Goal: Task Accomplishment & Management: Complete application form

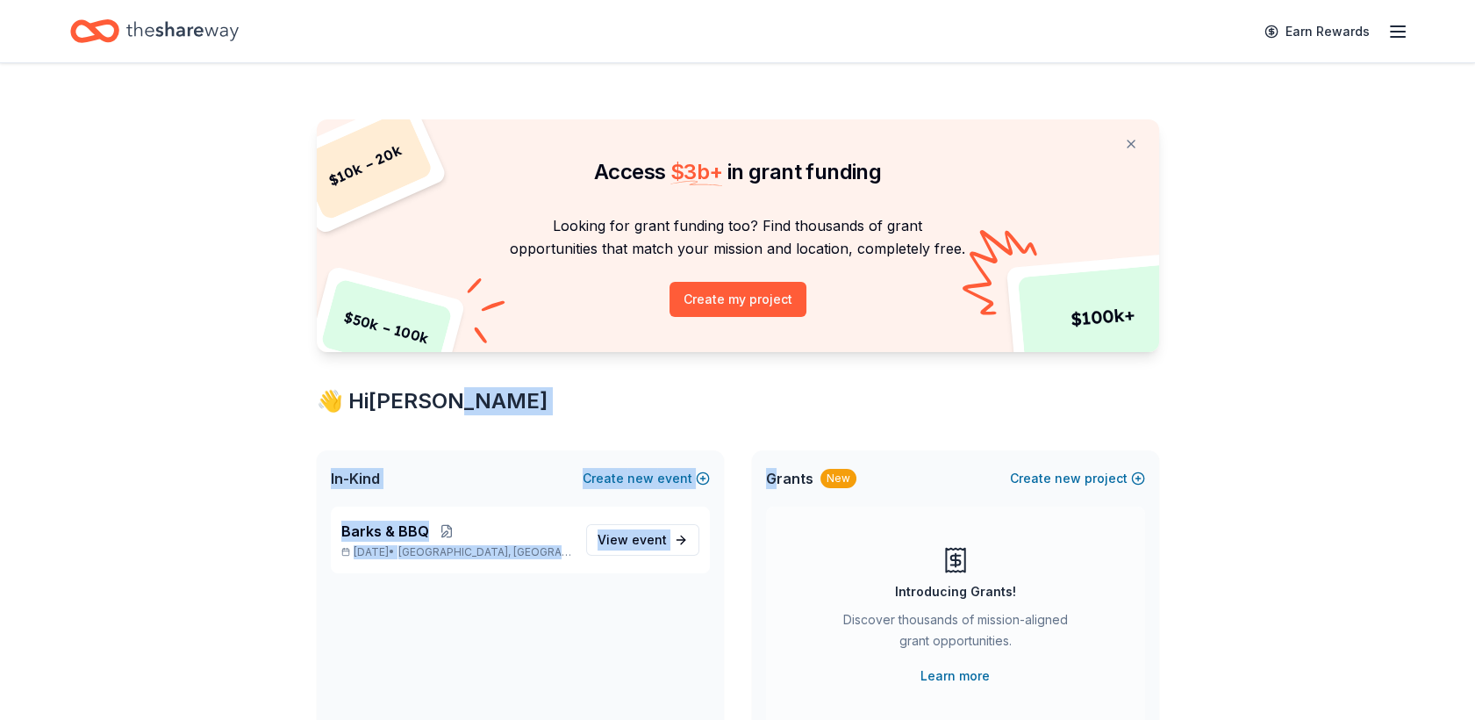
drag, startPoint x: 0, startPoint y: 0, endPoint x: 1143, endPoint y: 397, distance: 1210.2
click at [1143, 397] on div "$ 10k – 20k $ 50k – 100k $ 100k+ Access $ 3b + in grant funding Looking for gra…" at bounding box center [738, 691] width 899 height 1257
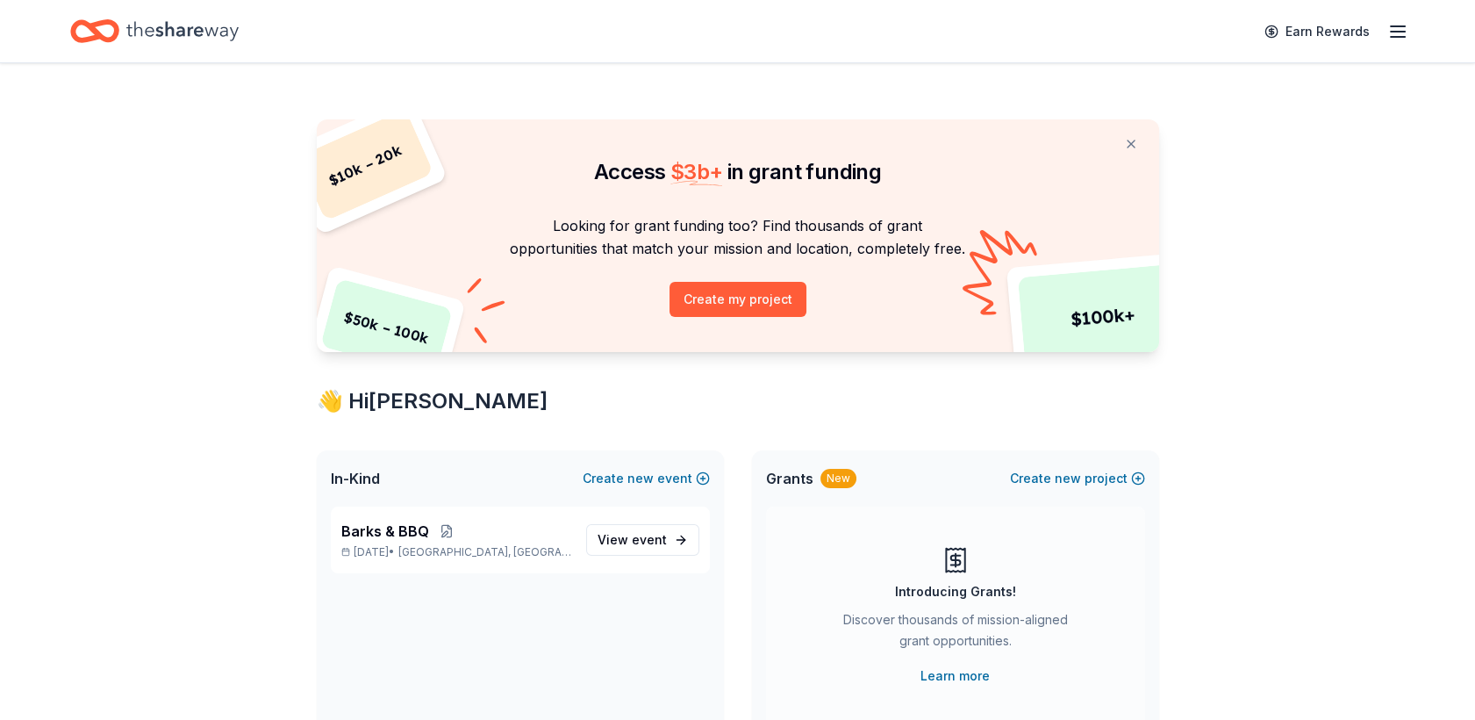
drag, startPoint x: 1143, startPoint y: 397, endPoint x: 1157, endPoint y: 530, distance: 134.1
click at [1157, 530] on div "Grants New Create new project Introducing Grants! Discover thousands of mission…" at bounding box center [955, 608] width 407 height 316
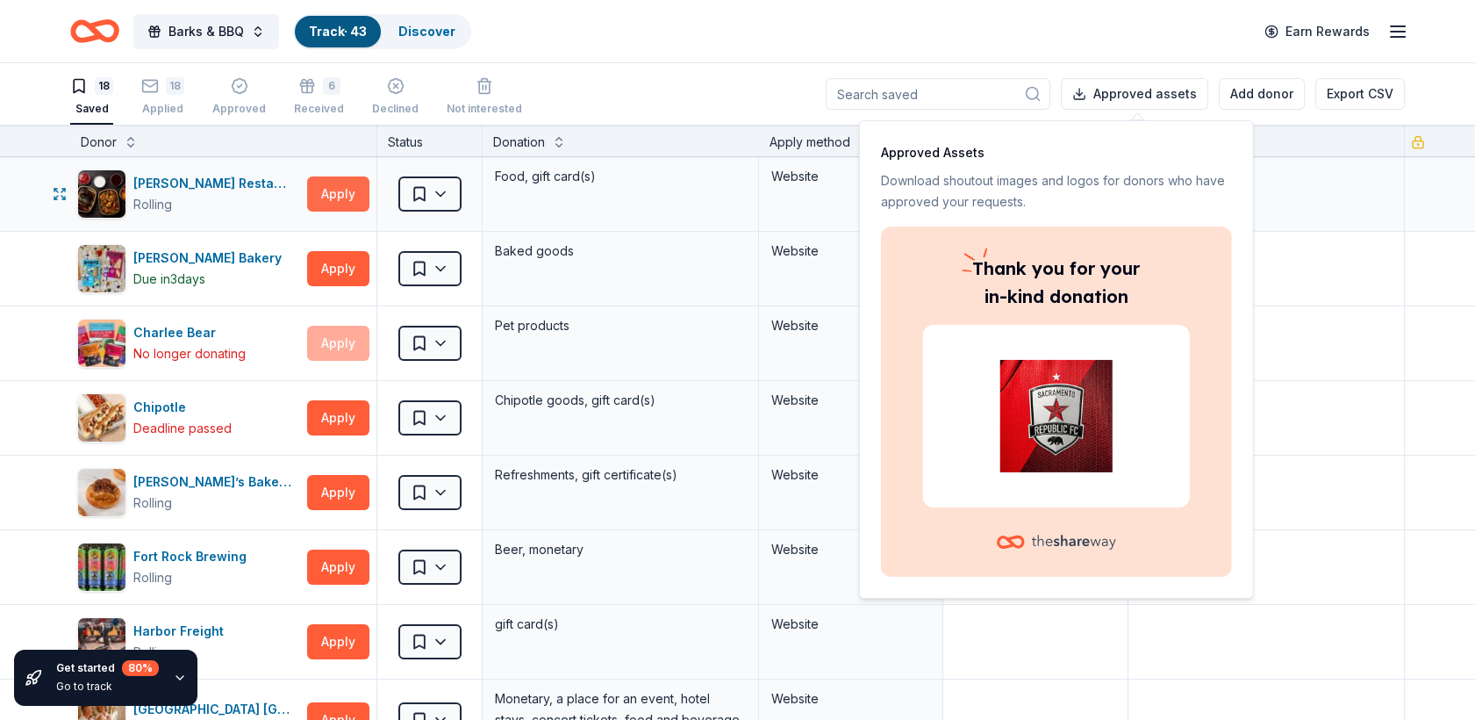
click at [339, 197] on button "Apply" at bounding box center [338, 193] width 62 height 35
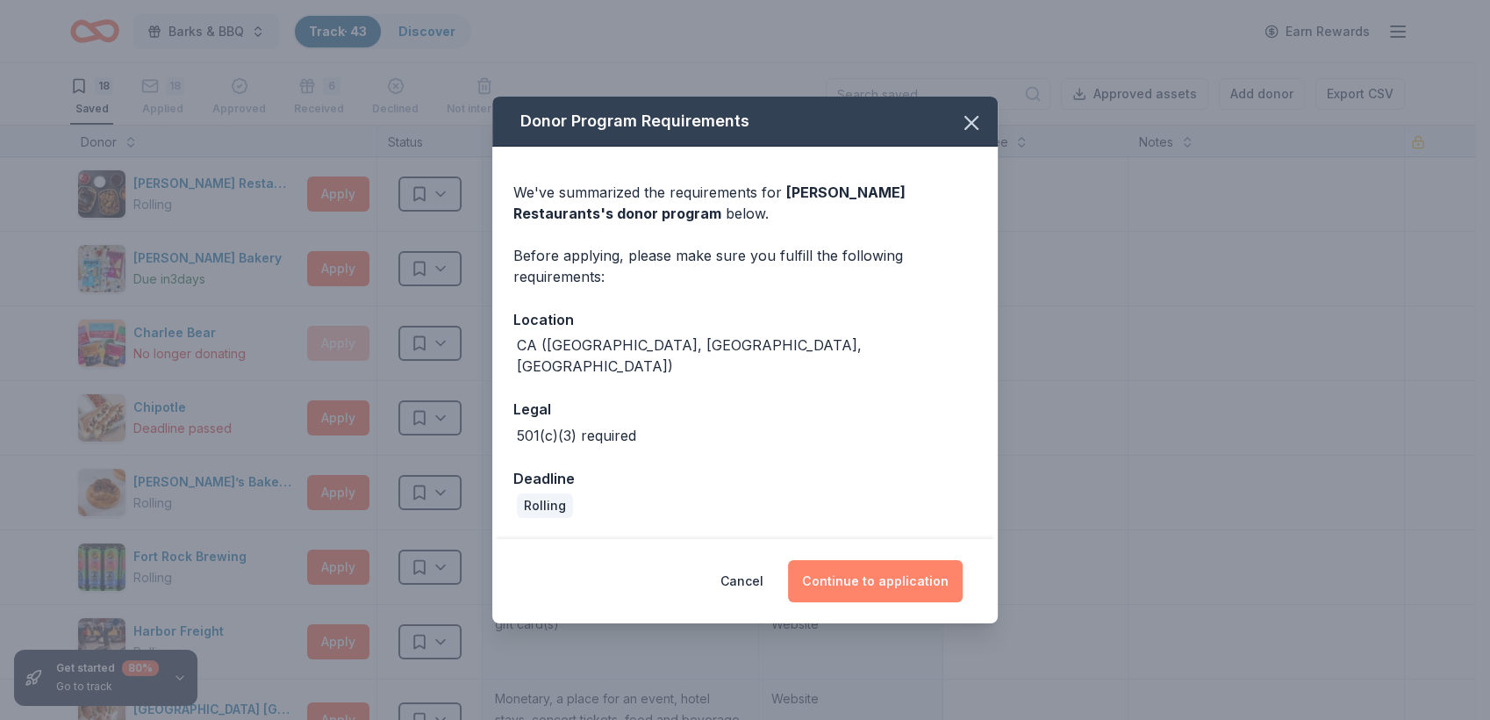
click at [855, 567] on button "Continue to application" at bounding box center [875, 581] width 175 height 42
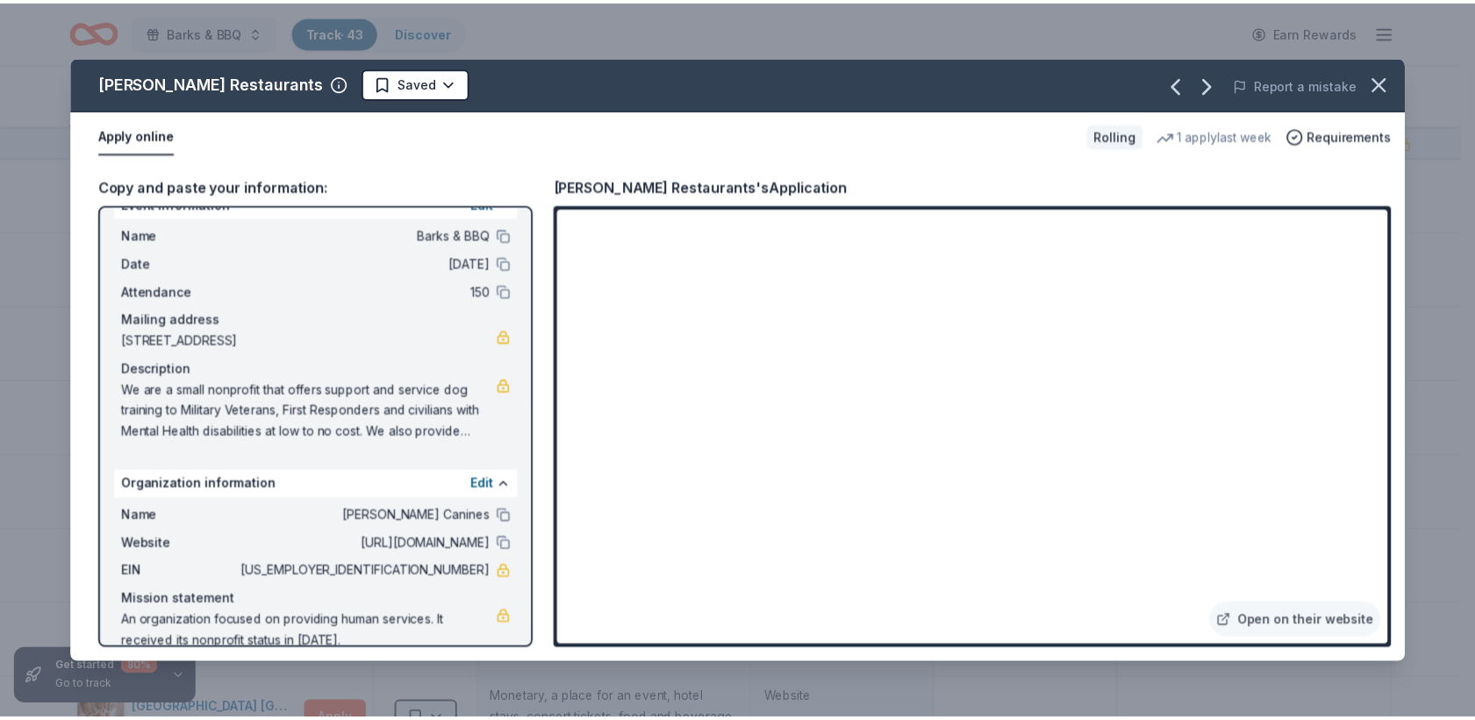
scroll to position [56, 0]
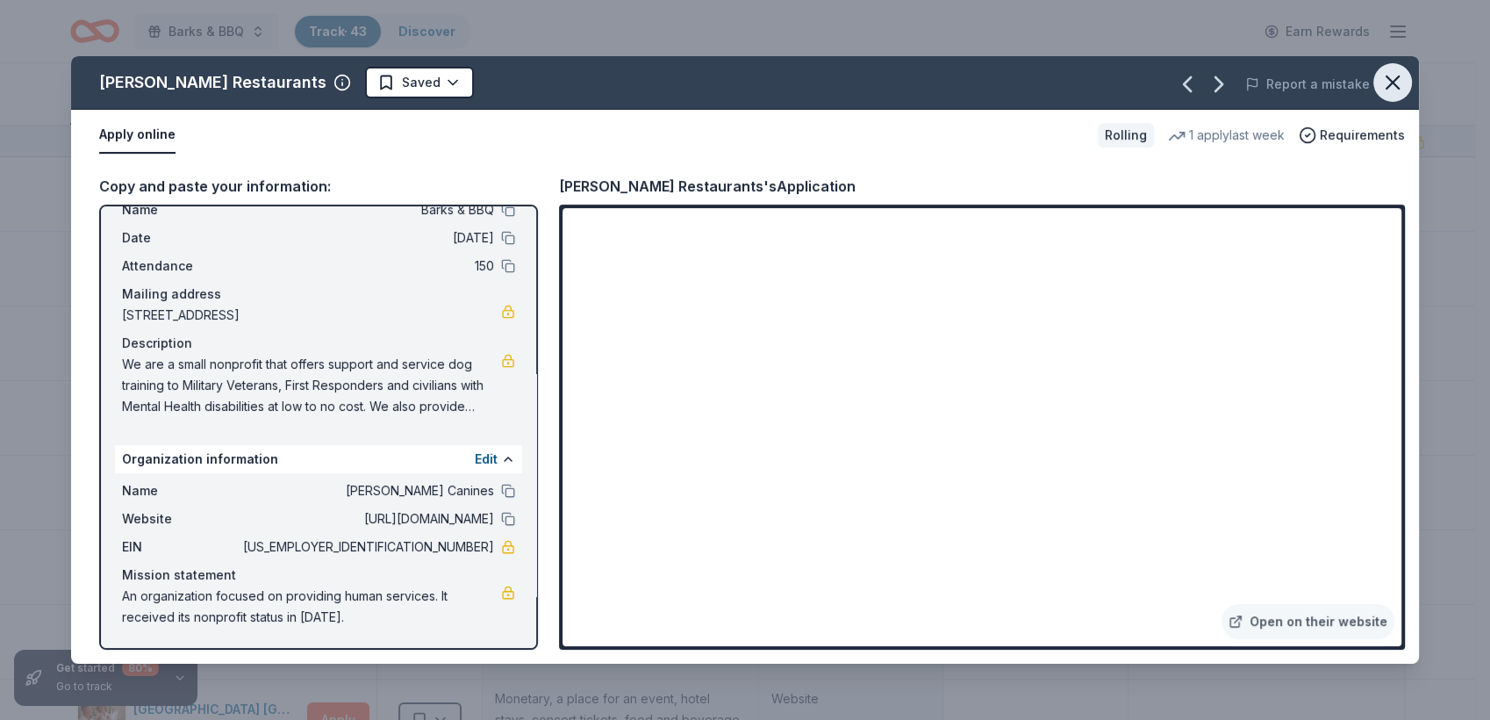
click at [1386, 86] on icon "button" at bounding box center [1392, 82] width 25 height 25
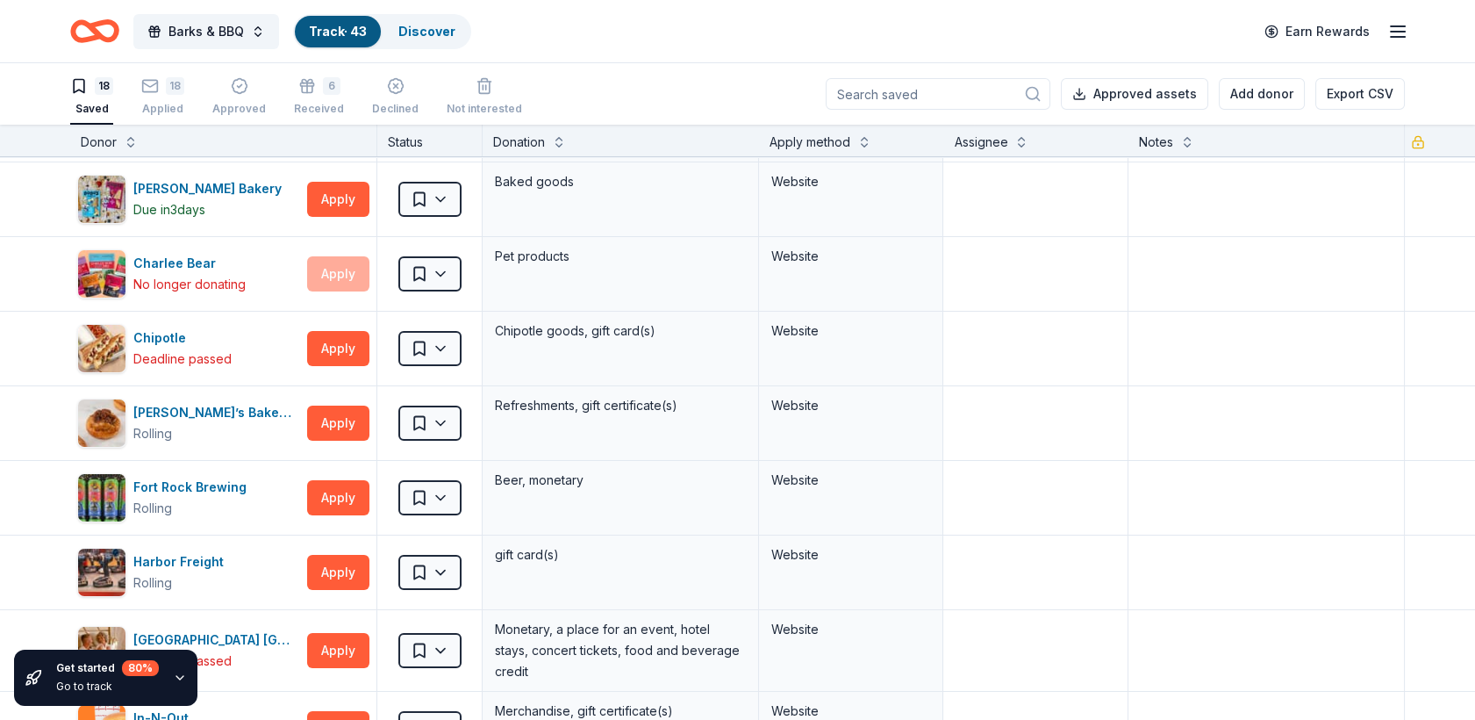
scroll to position [0, 0]
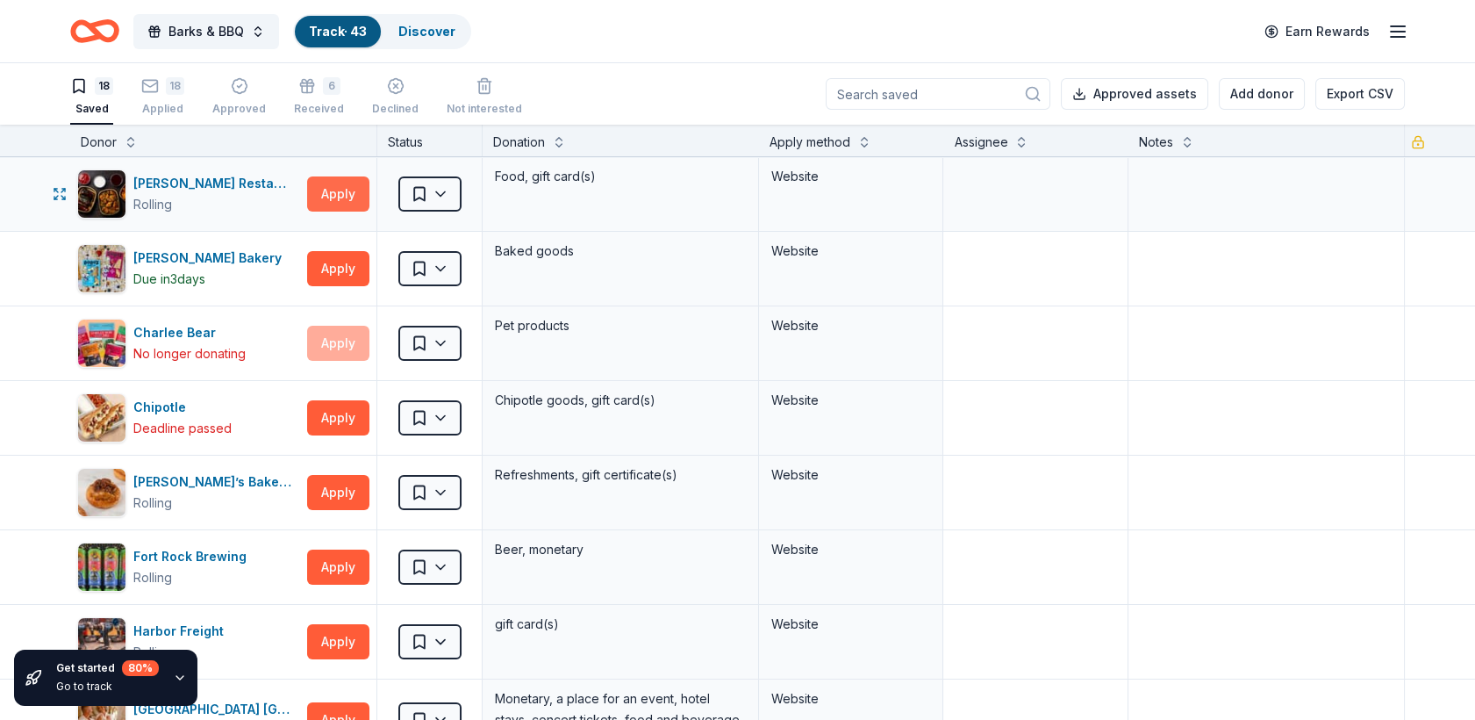
click at [332, 191] on button "Apply" at bounding box center [338, 193] width 62 height 35
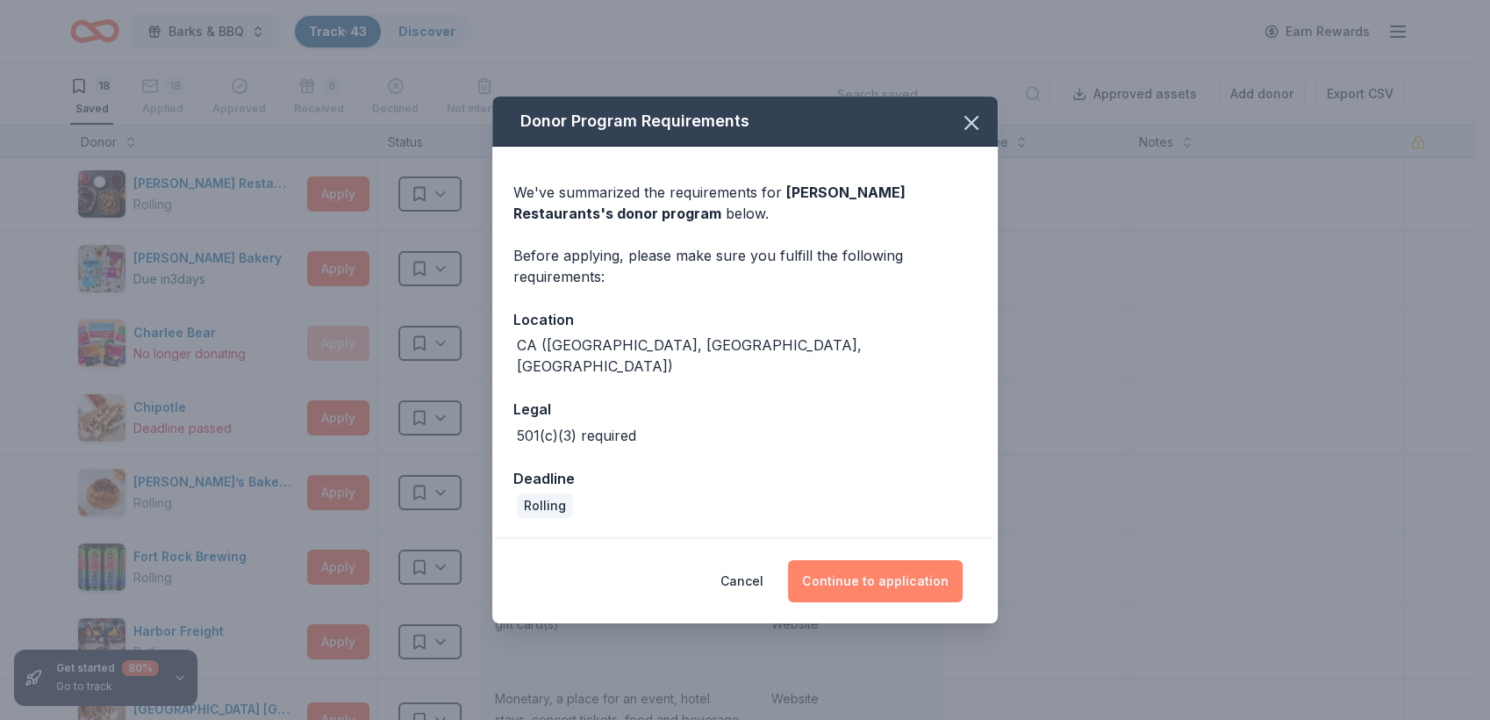
click at [881, 572] on button "Continue to application" at bounding box center [875, 581] width 175 height 42
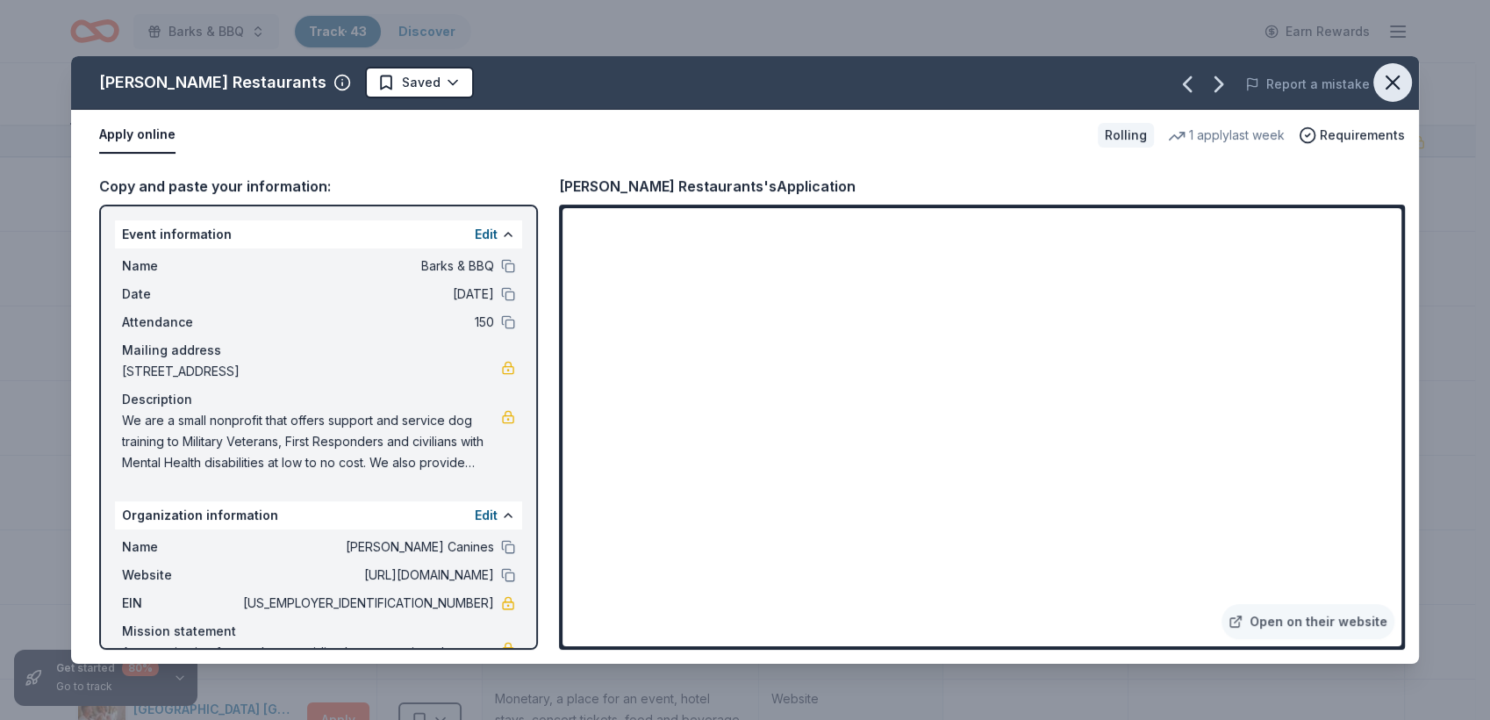
click at [1394, 82] on icon "button" at bounding box center [1392, 82] width 25 height 25
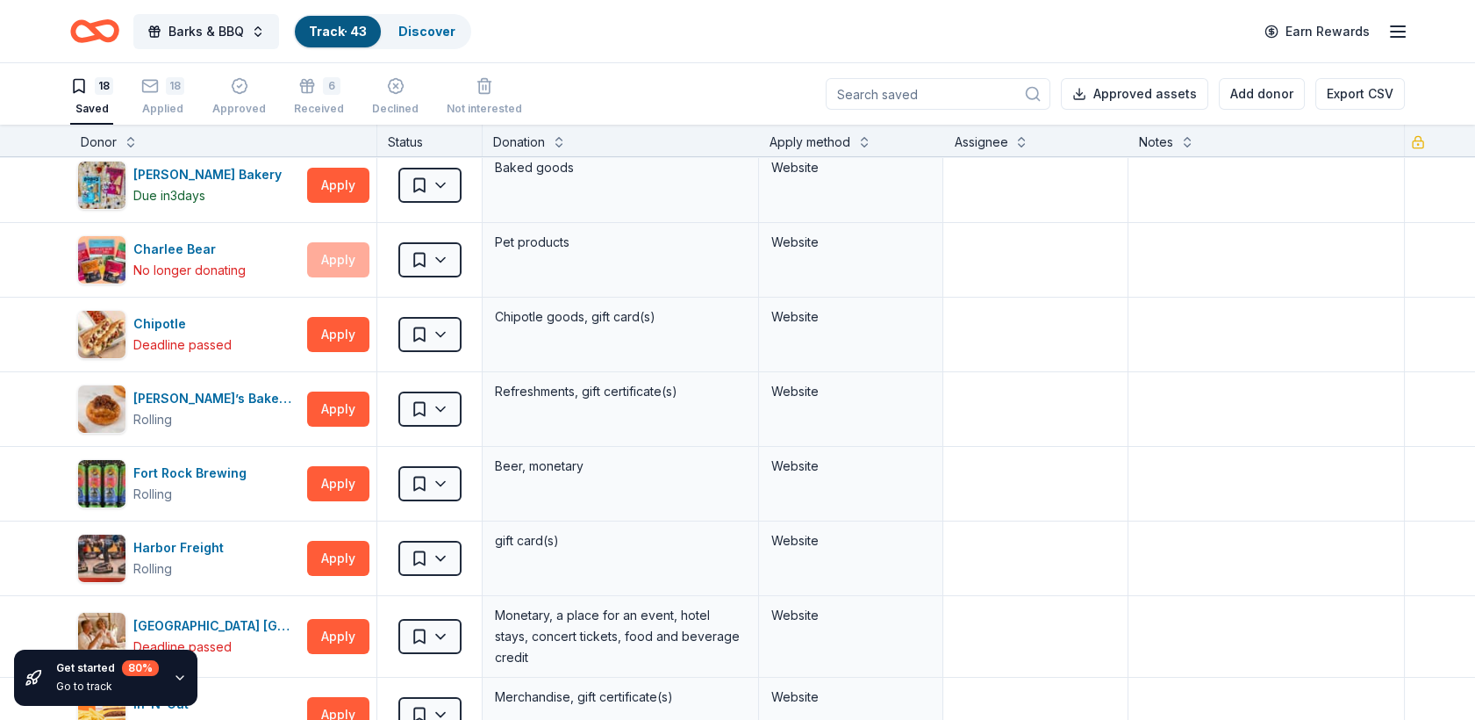
scroll to position [96, 0]
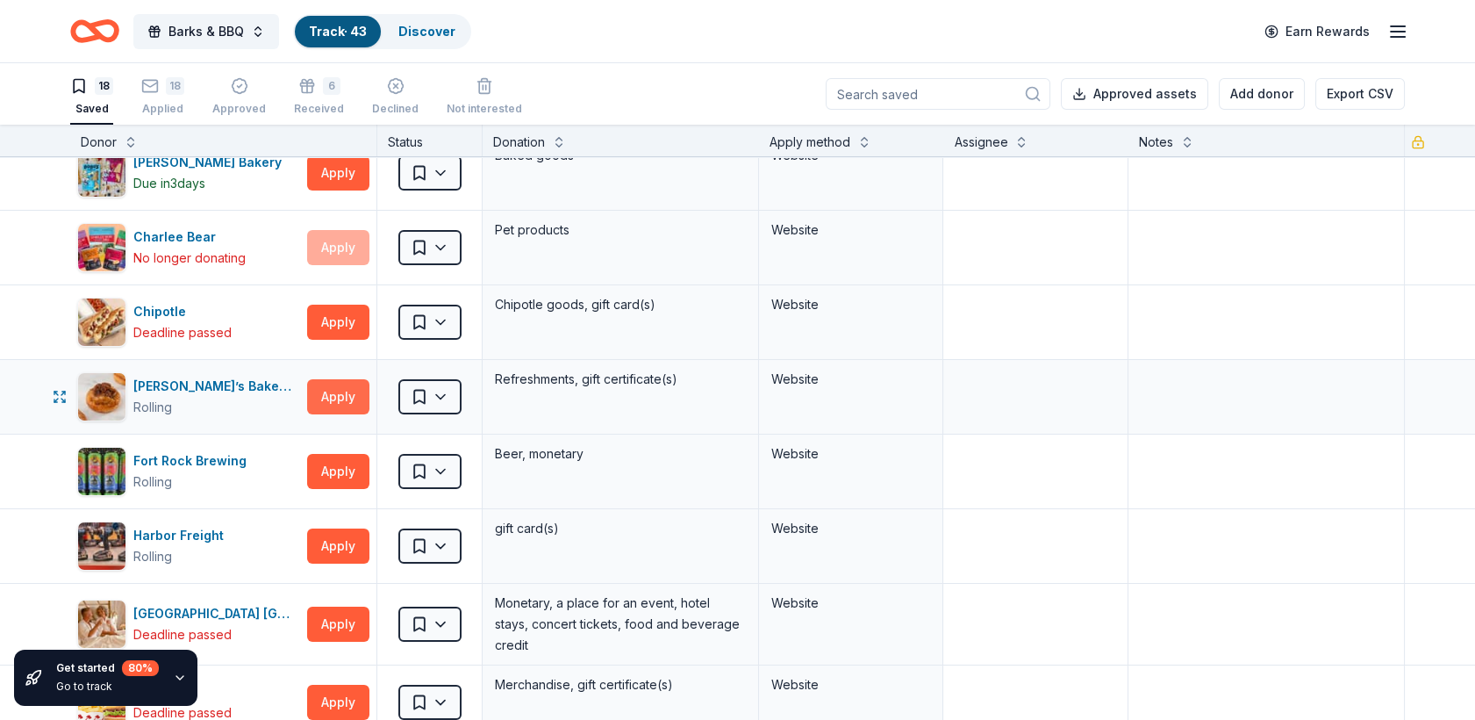
click at [335, 399] on button "Apply" at bounding box center [338, 396] width 62 height 35
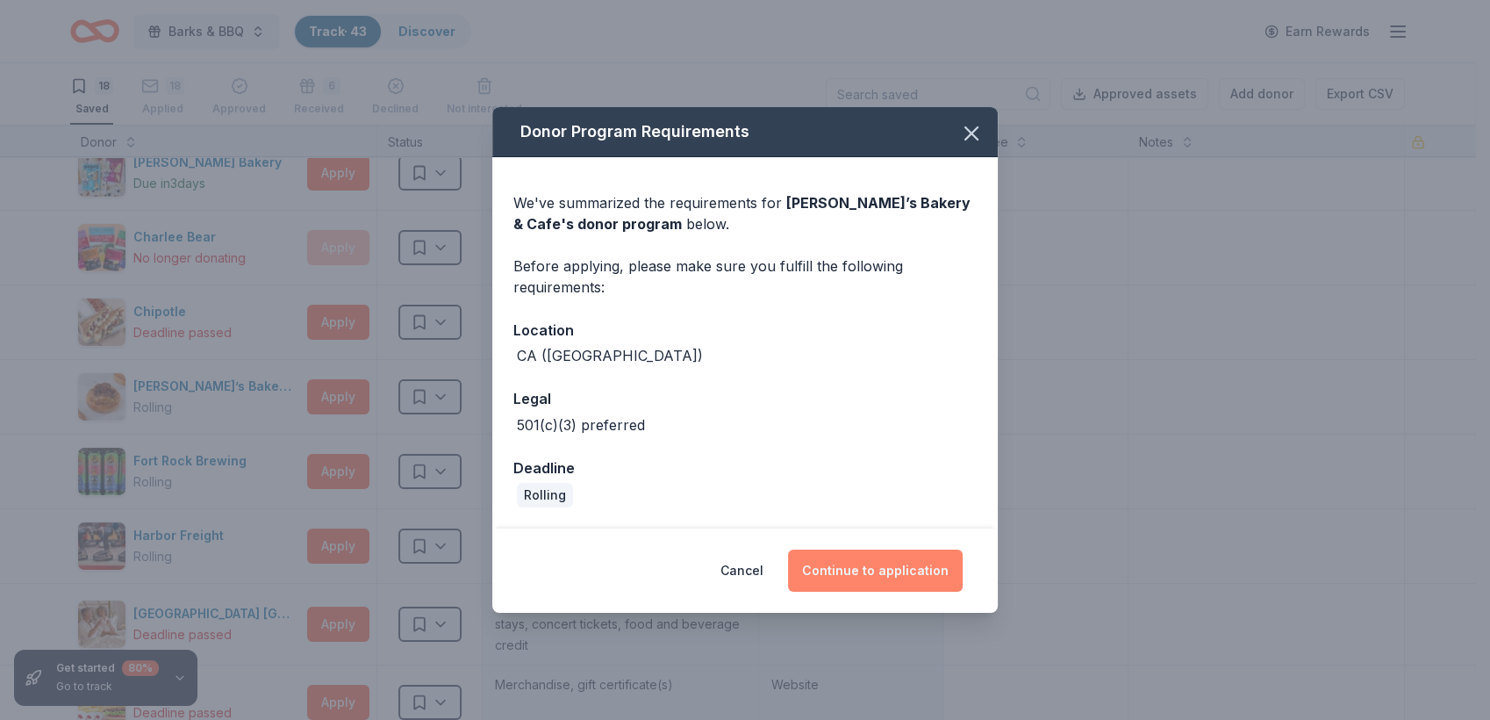
click at [878, 567] on button "Continue to application" at bounding box center [875, 570] width 175 height 42
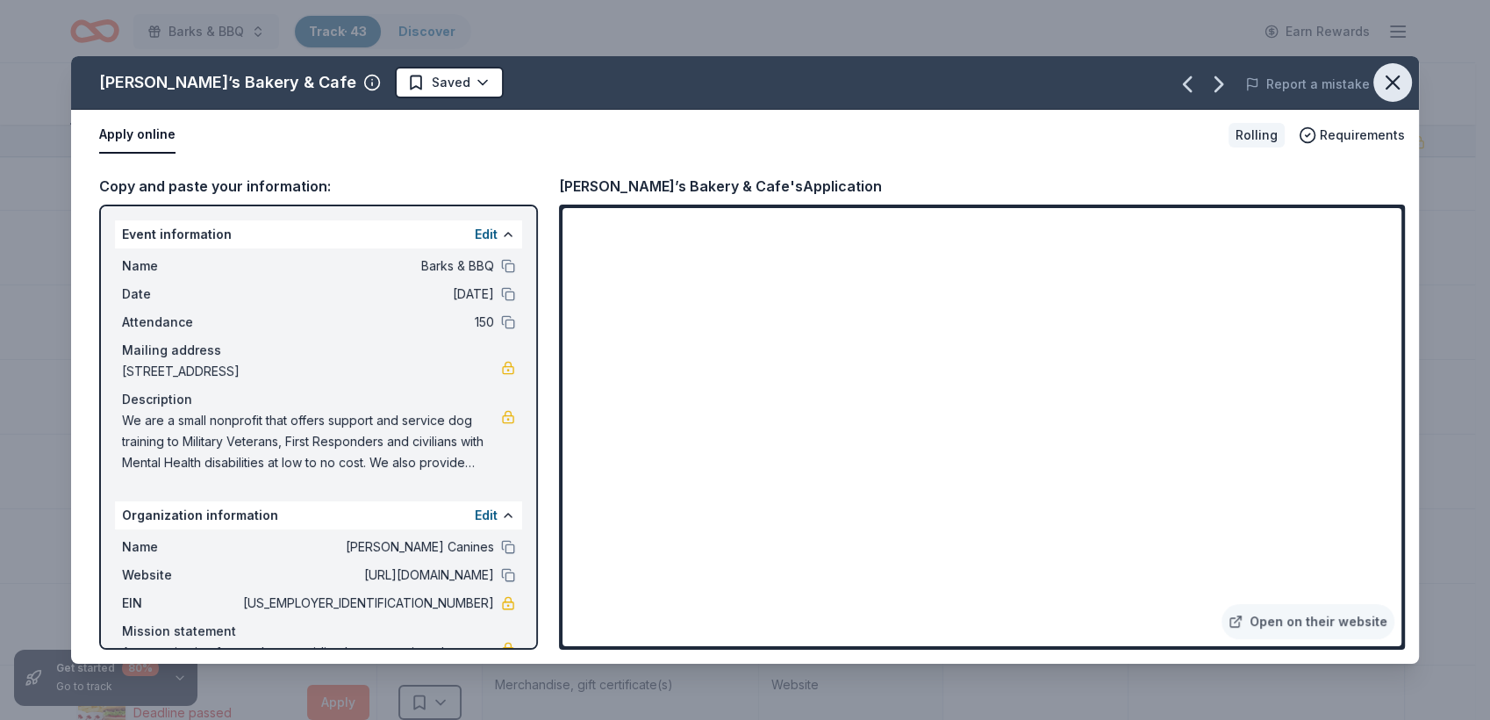
click at [1389, 88] on icon "button" at bounding box center [1392, 82] width 25 height 25
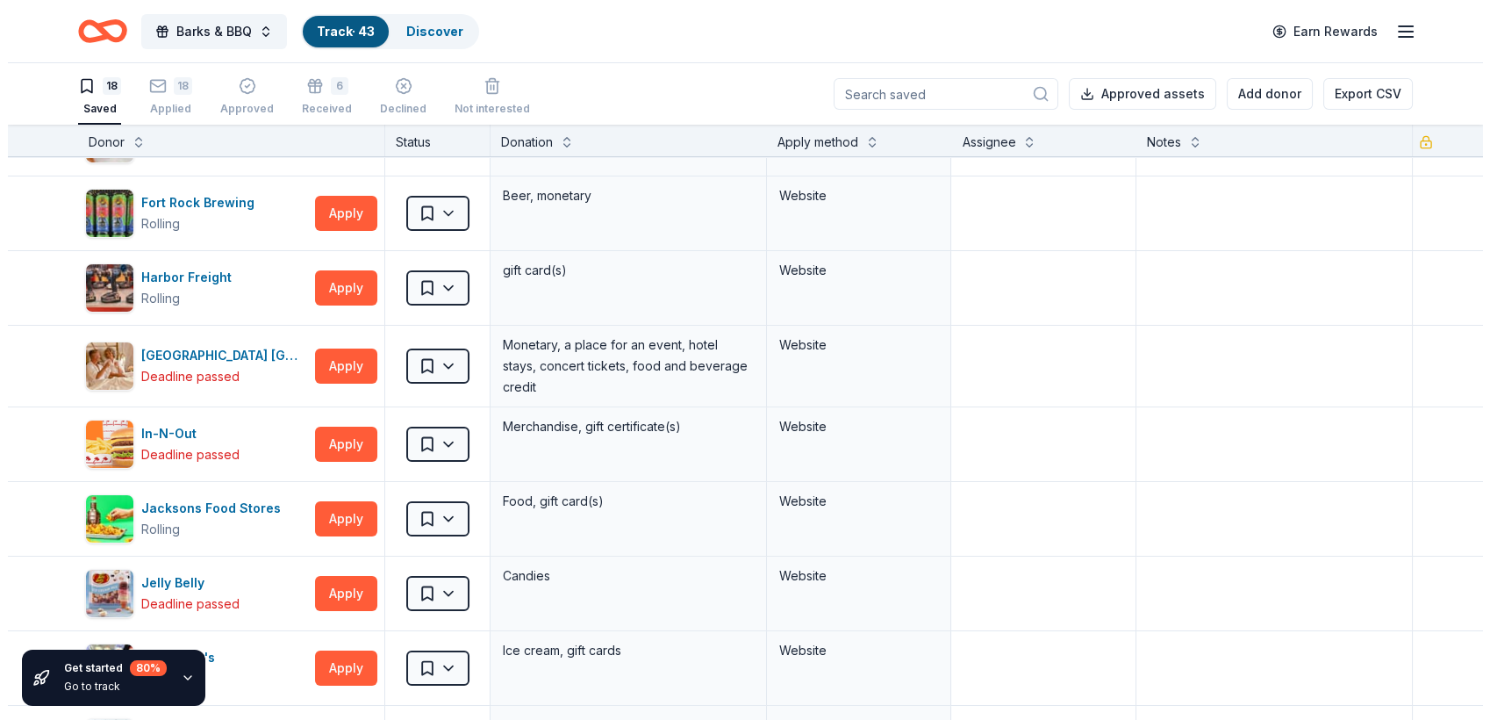
scroll to position [358, 0]
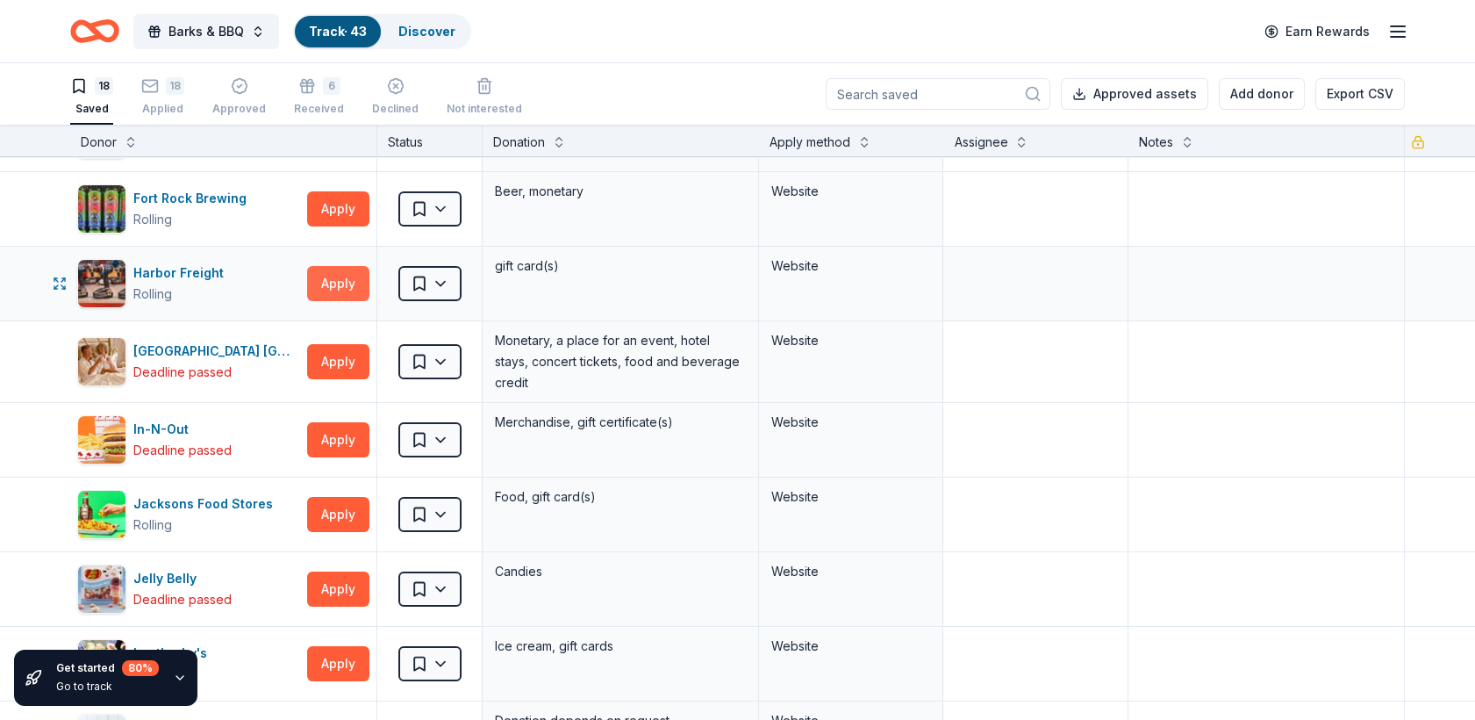
click at [323, 287] on button "Apply" at bounding box center [338, 283] width 62 height 35
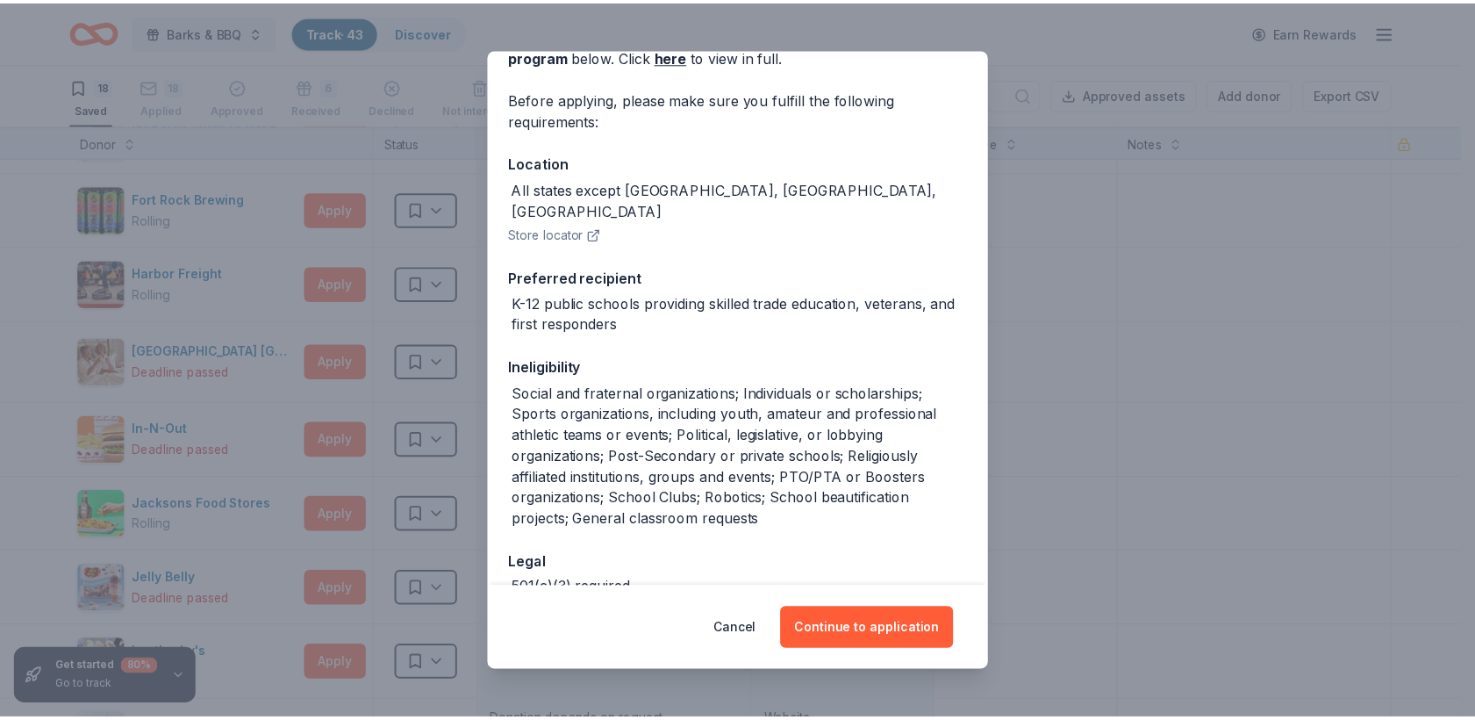
scroll to position [114, 0]
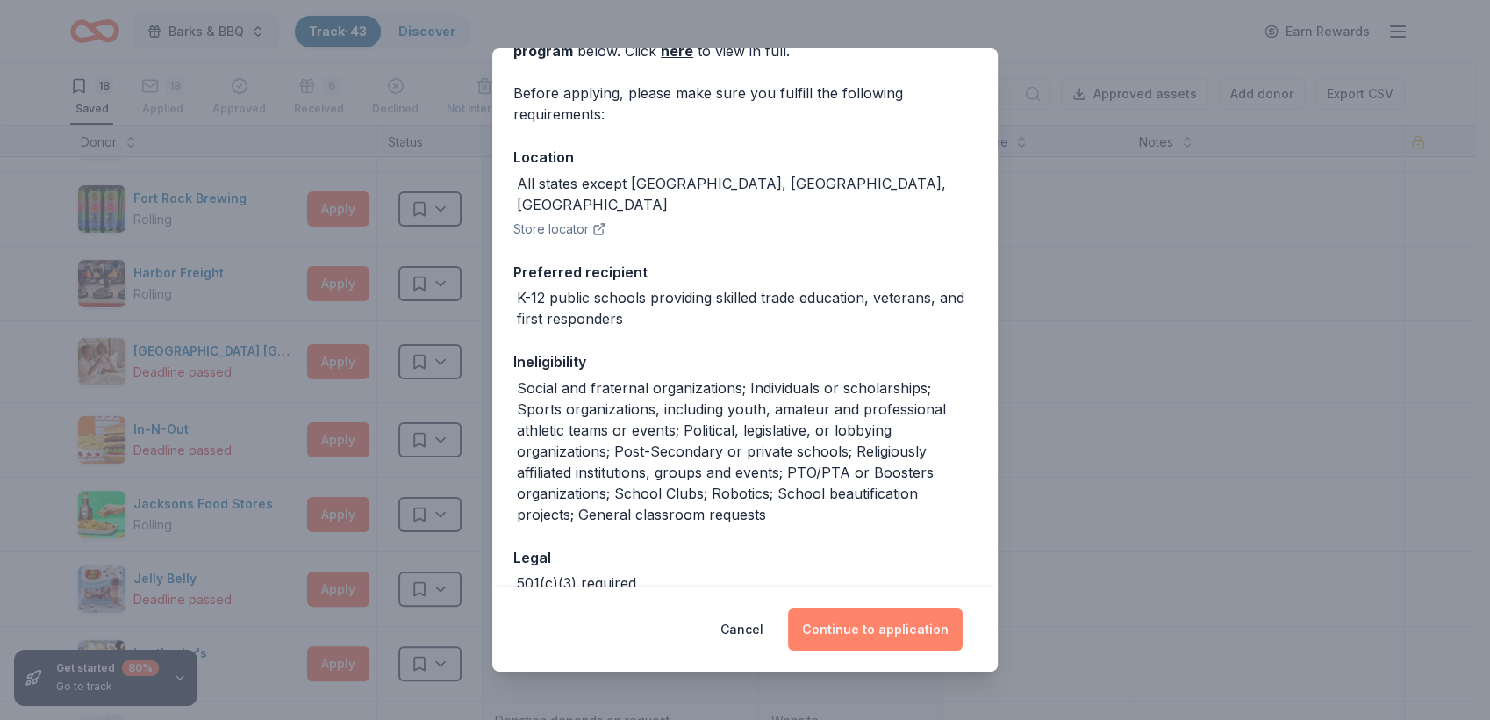
click at [884, 628] on button "Continue to application" at bounding box center [875, 629] width 175 height 42
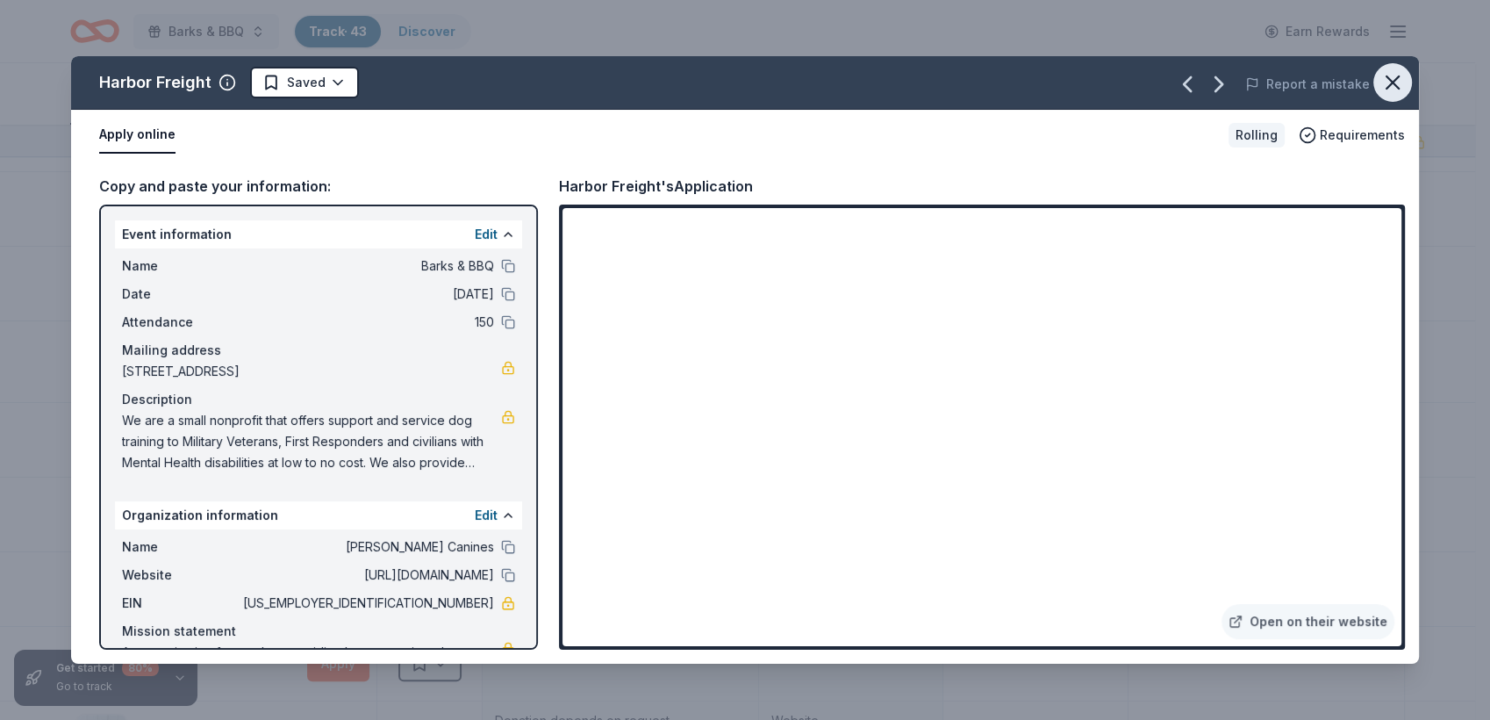
click at [1393, 81] on icon "button" at bounding box center [1392, 82] width 25 height 25
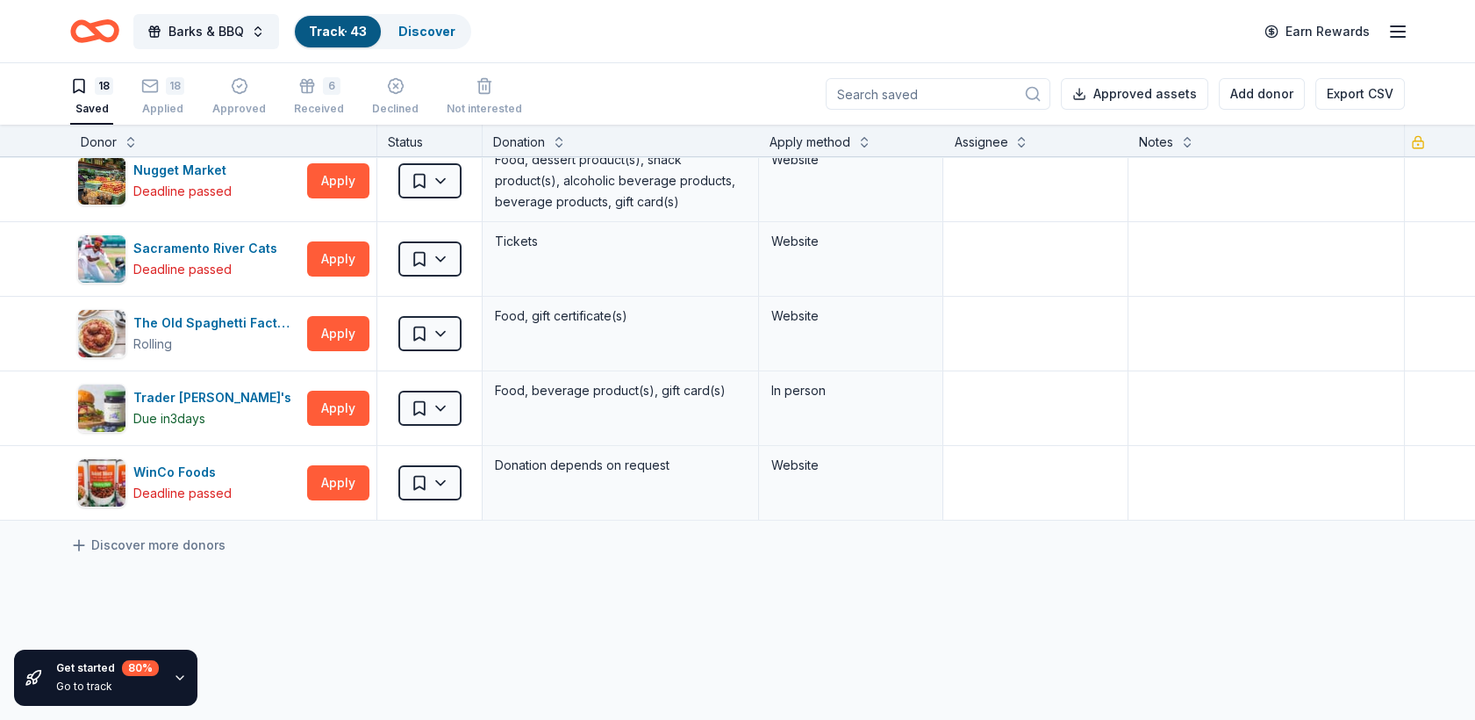
scroll to position [1003, 0]
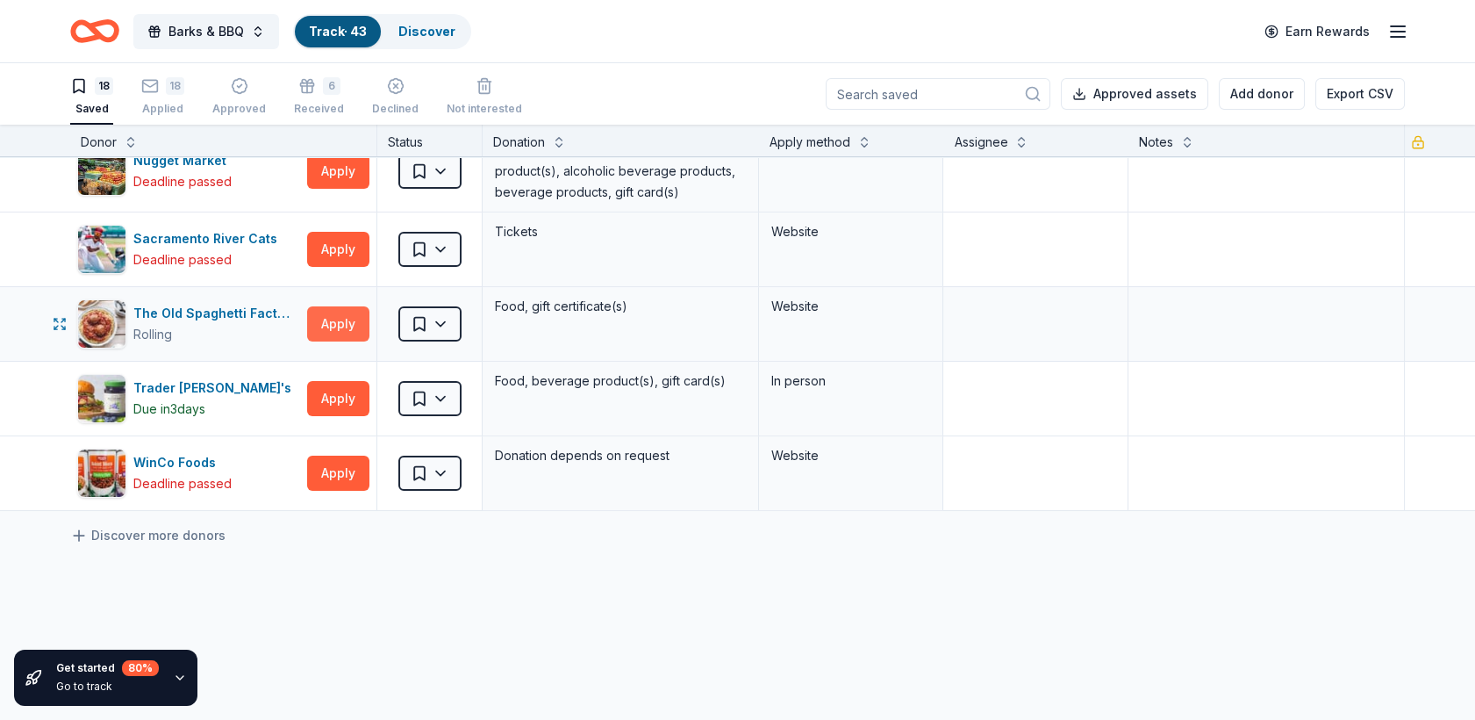
click at [338, 319] on button "Apply" at bounding box center [338, 323] width 62 height 35
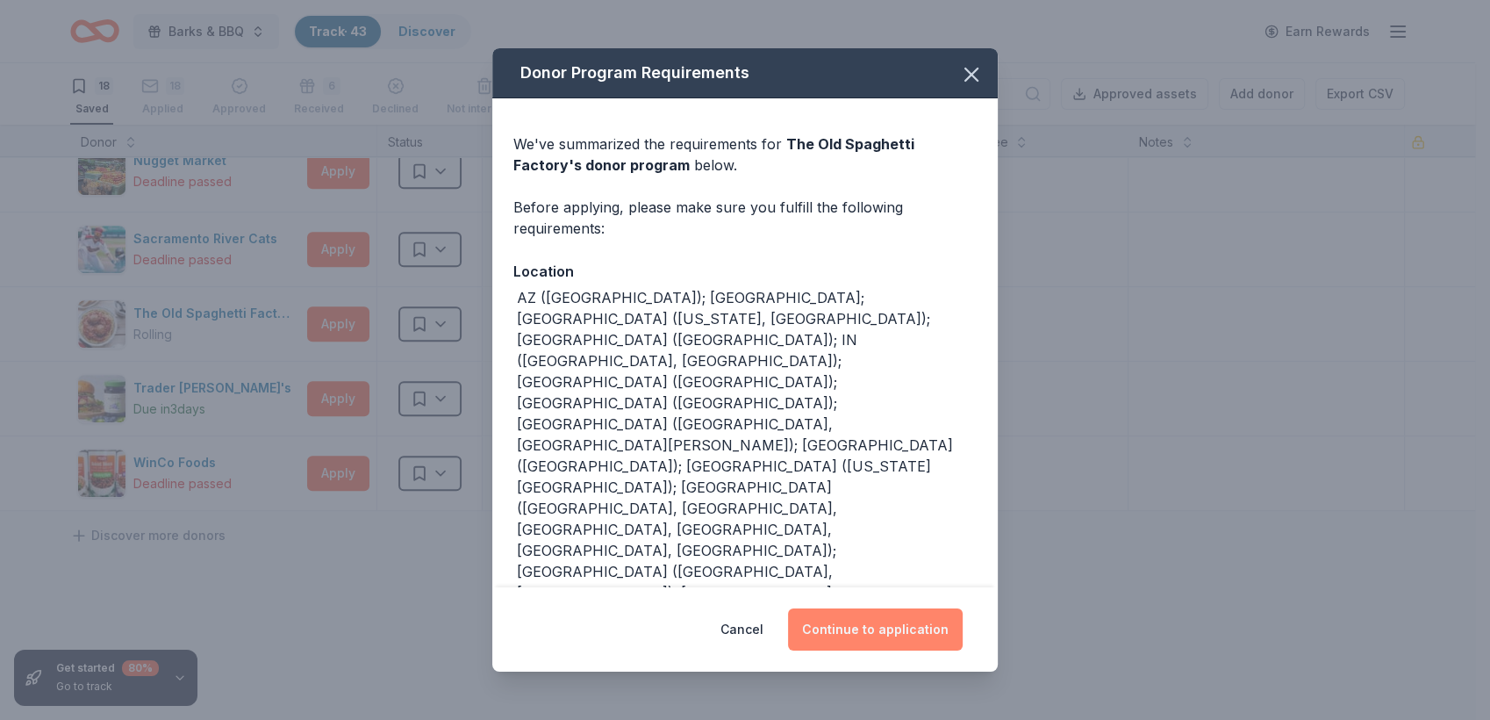
click at [883, 608] on button "Continue to application" at bounding box center [875, 629] width 175 height 42
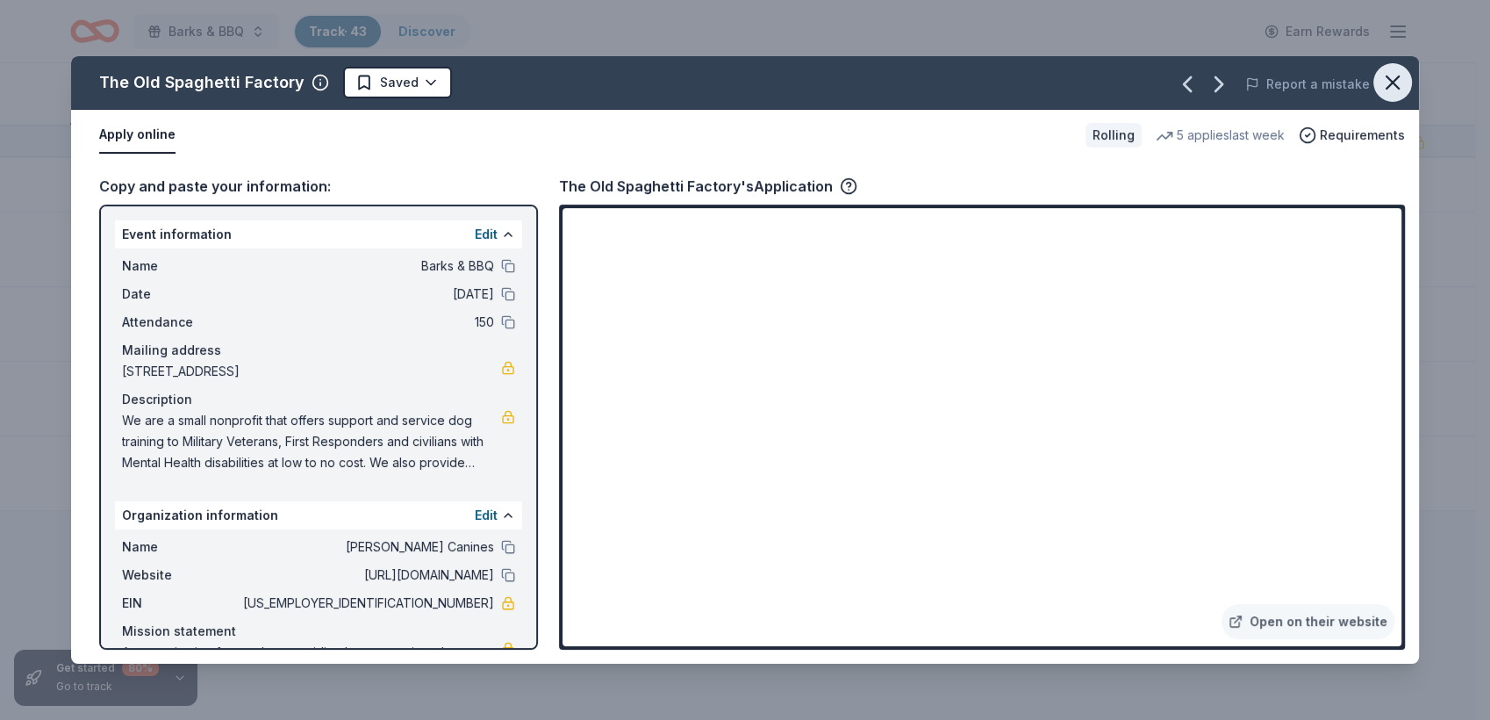
click at [1390, 82] on icon "button" at bounding box center [1392, 82] width 25 height 25
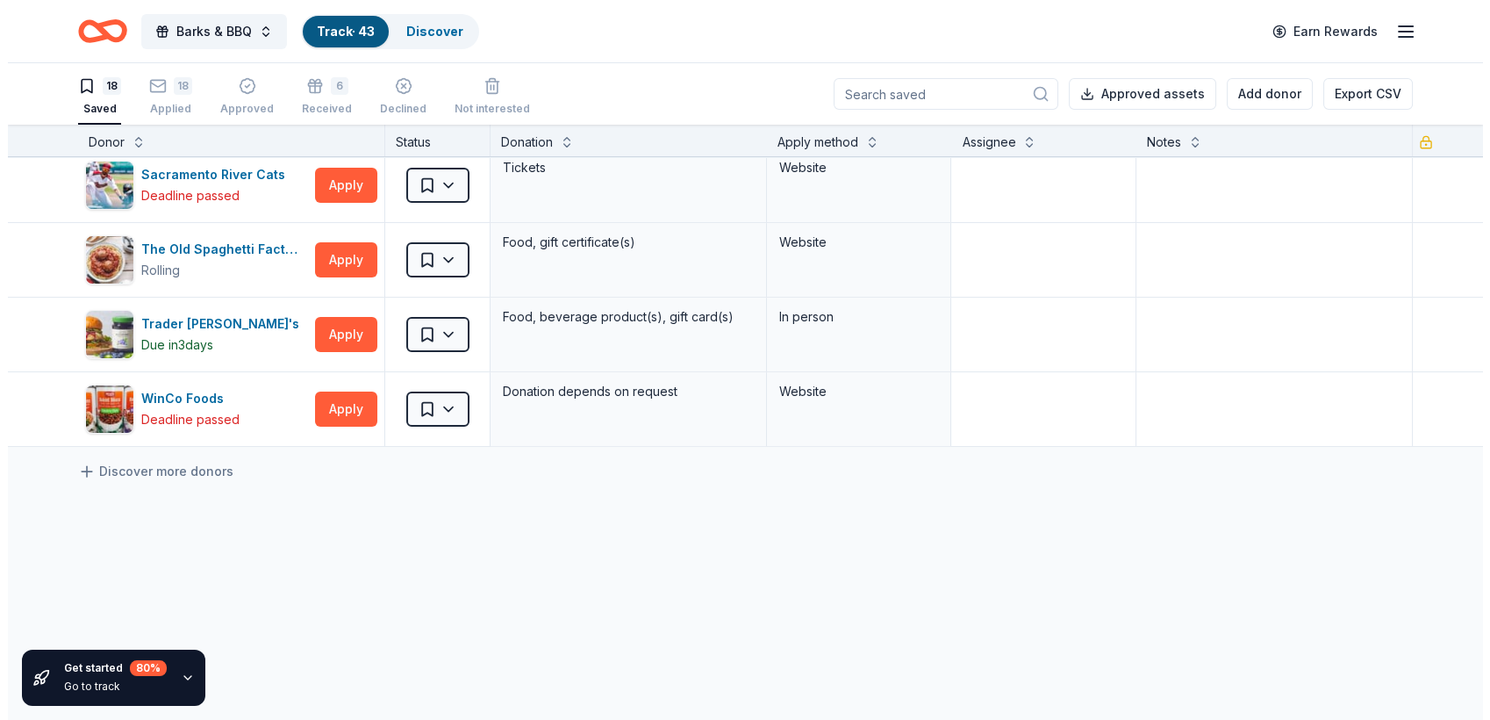
scroll to position [1070, 0]
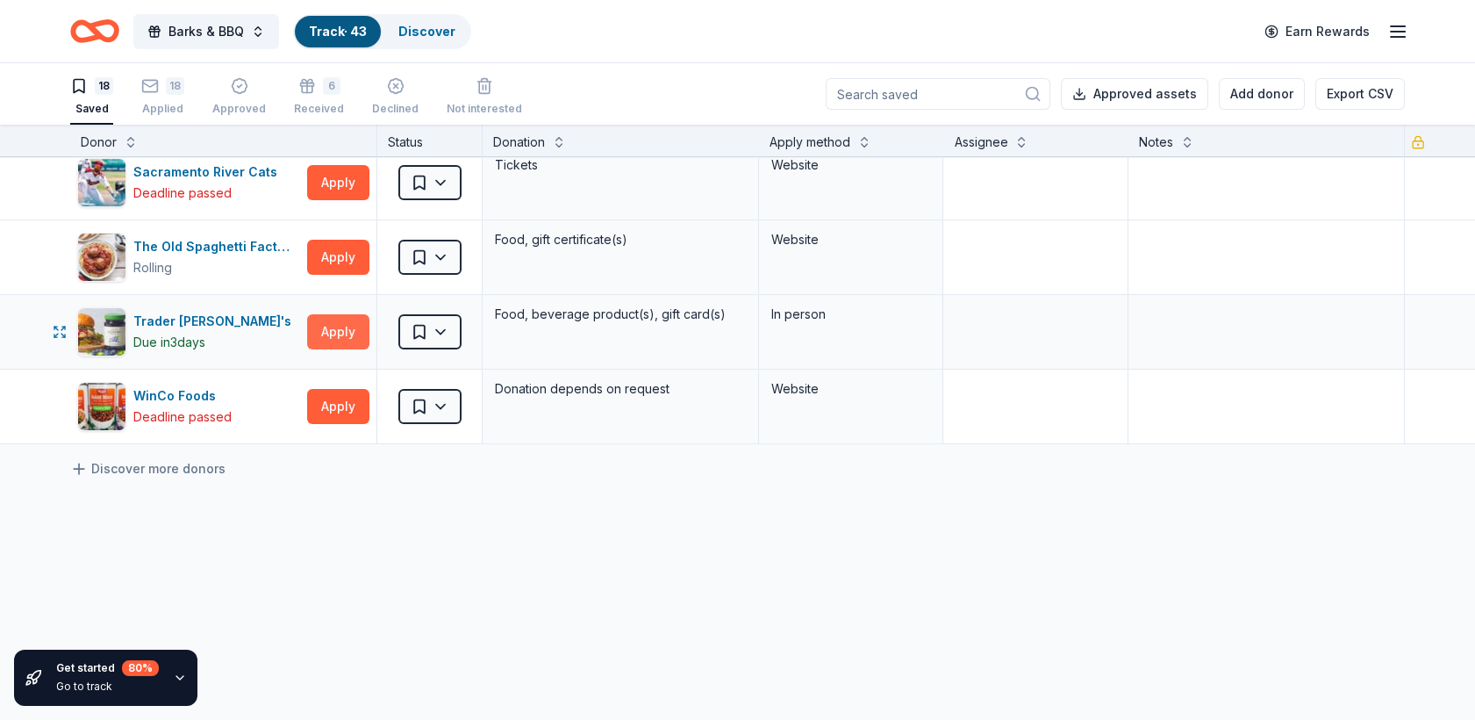
click at [335, 326] on button "Apply" at bounding box center [338, 331] width 62 height 35
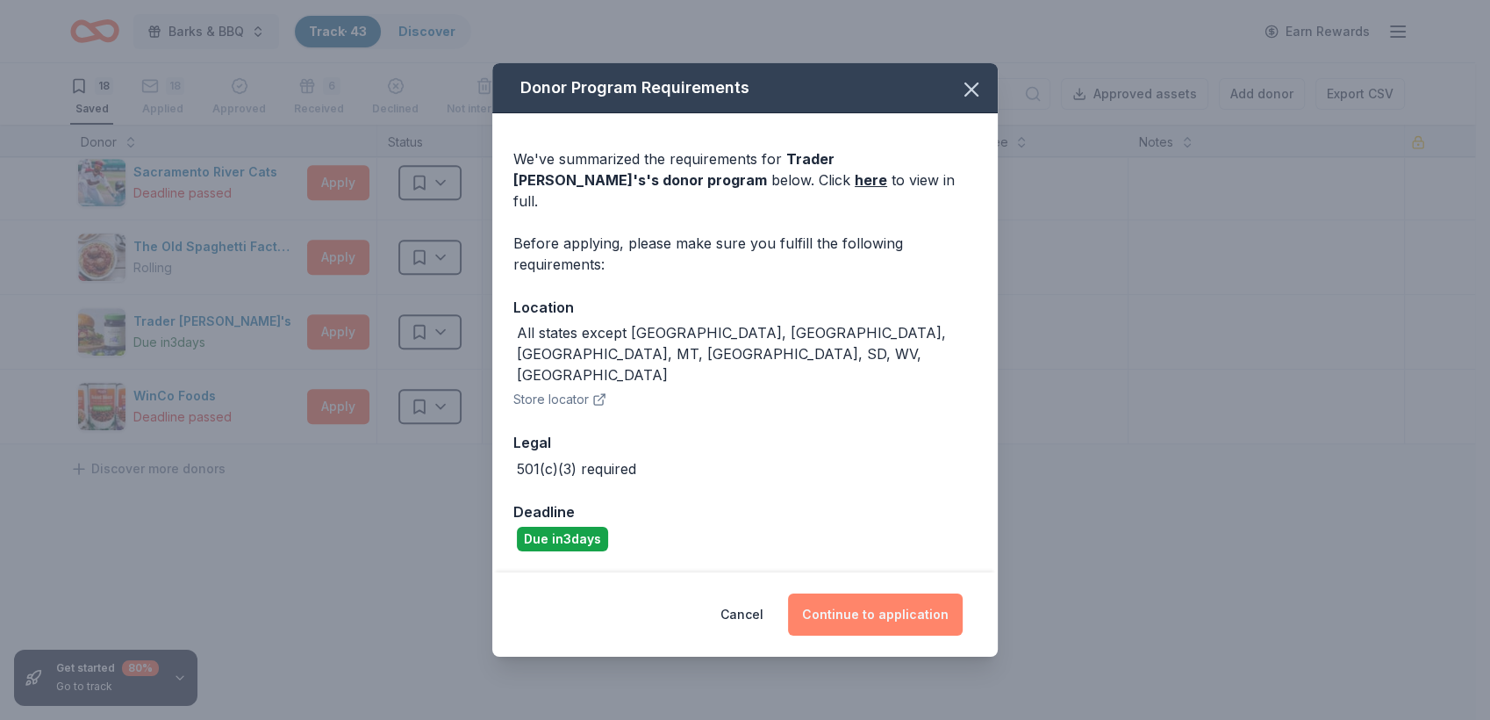
click at [879, 593] on button "Continue to application" at bounding box center [875, 614] width 175 height 42
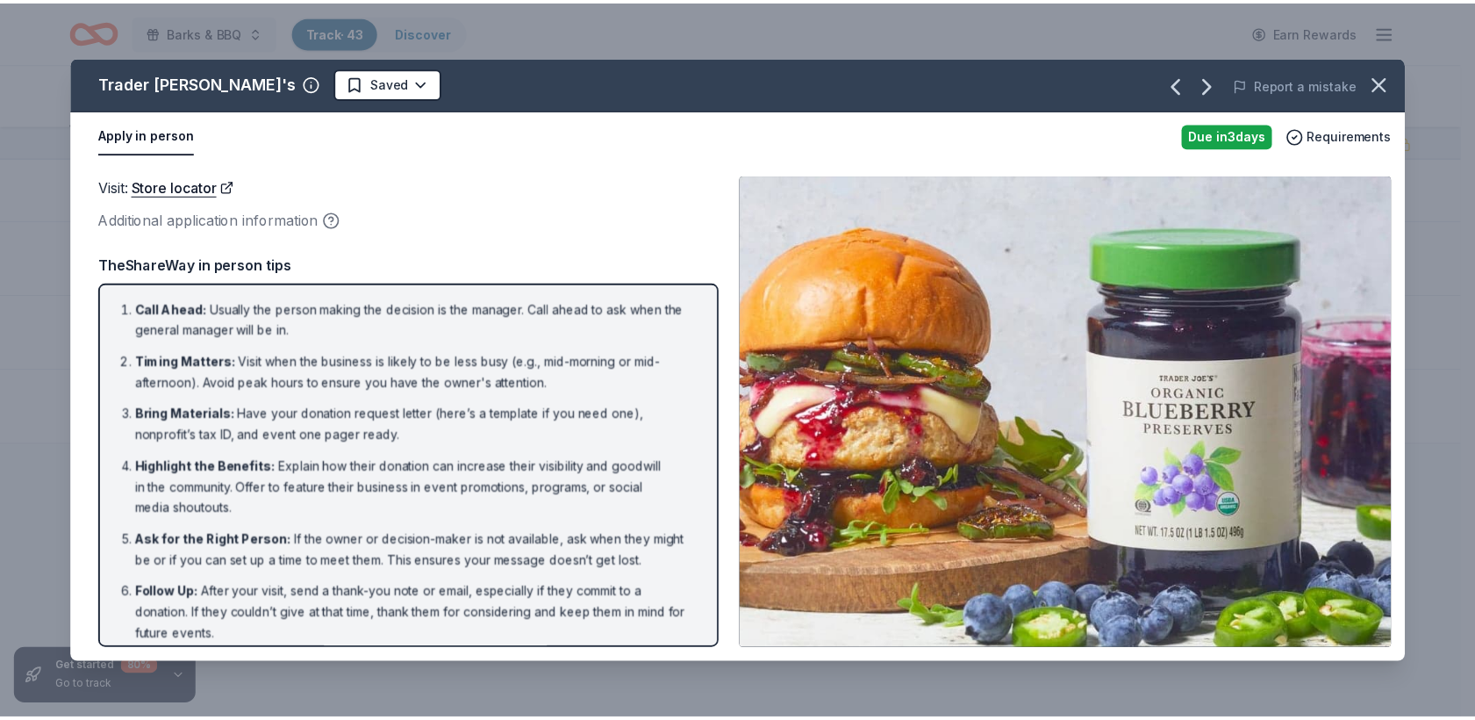
scroll to position [11, 0]
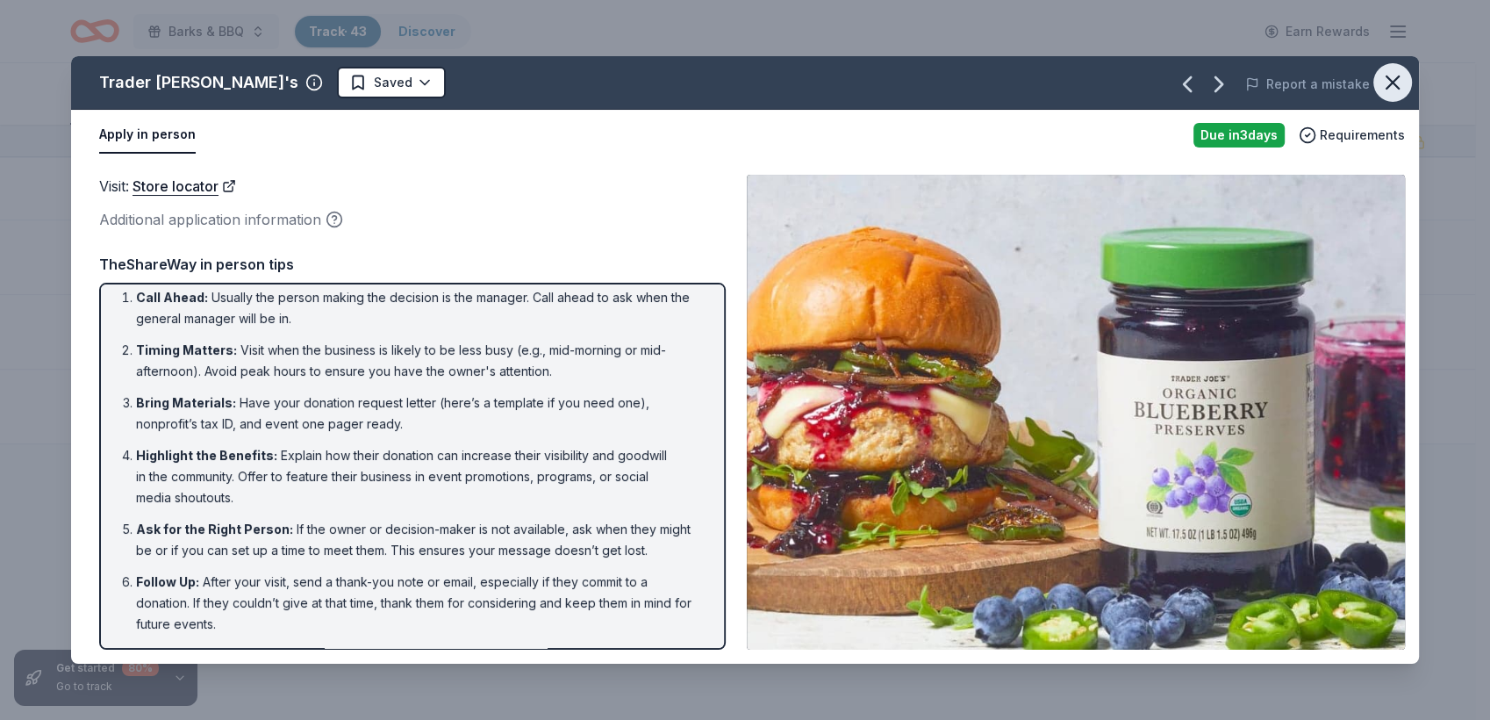
click at [1386, 79] on icon "button" at bounding box center [1392, 82] width 25 height 25
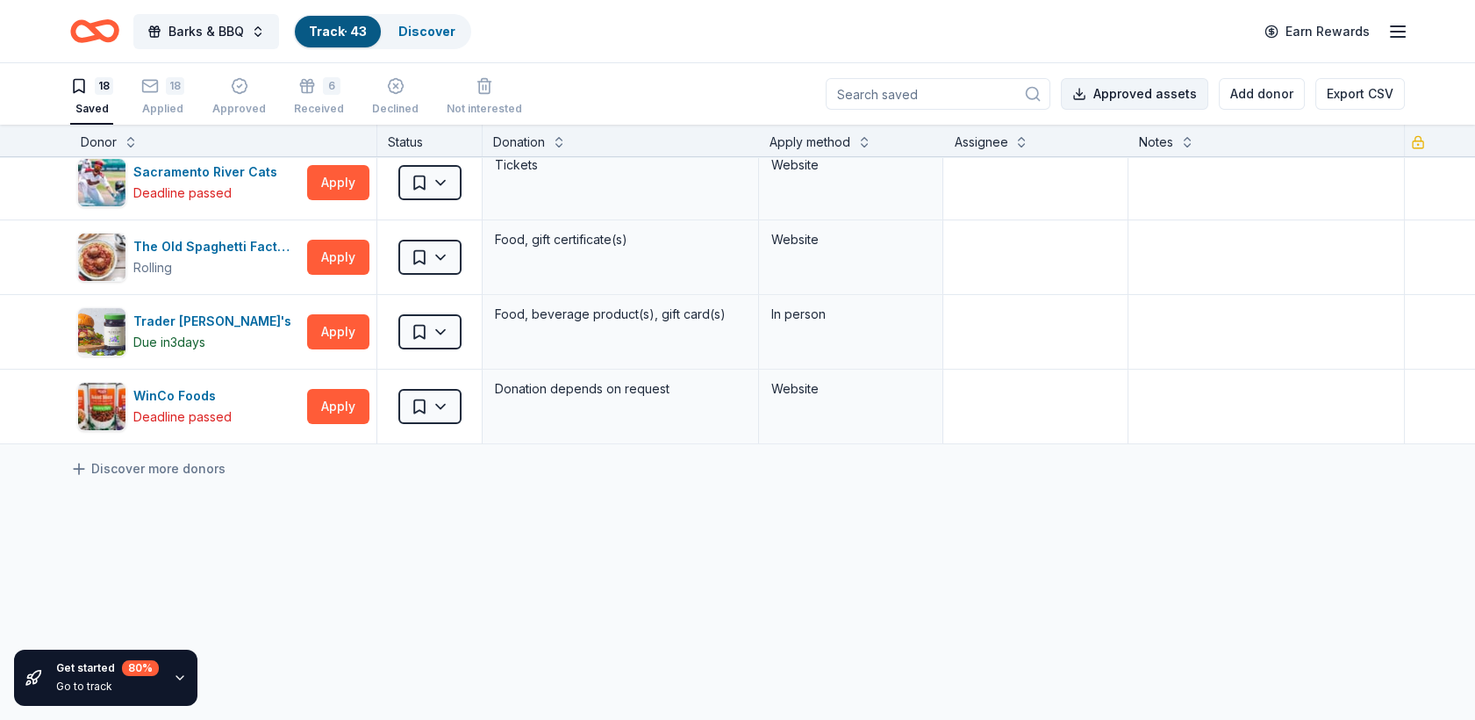
click at [1126, 90] on button "Approved assets" at bounding box center [1134, 94] width 147 height 32
click at [153, 97] on div "18 Applied" at bounding box center [162, 96] width 43 height 39
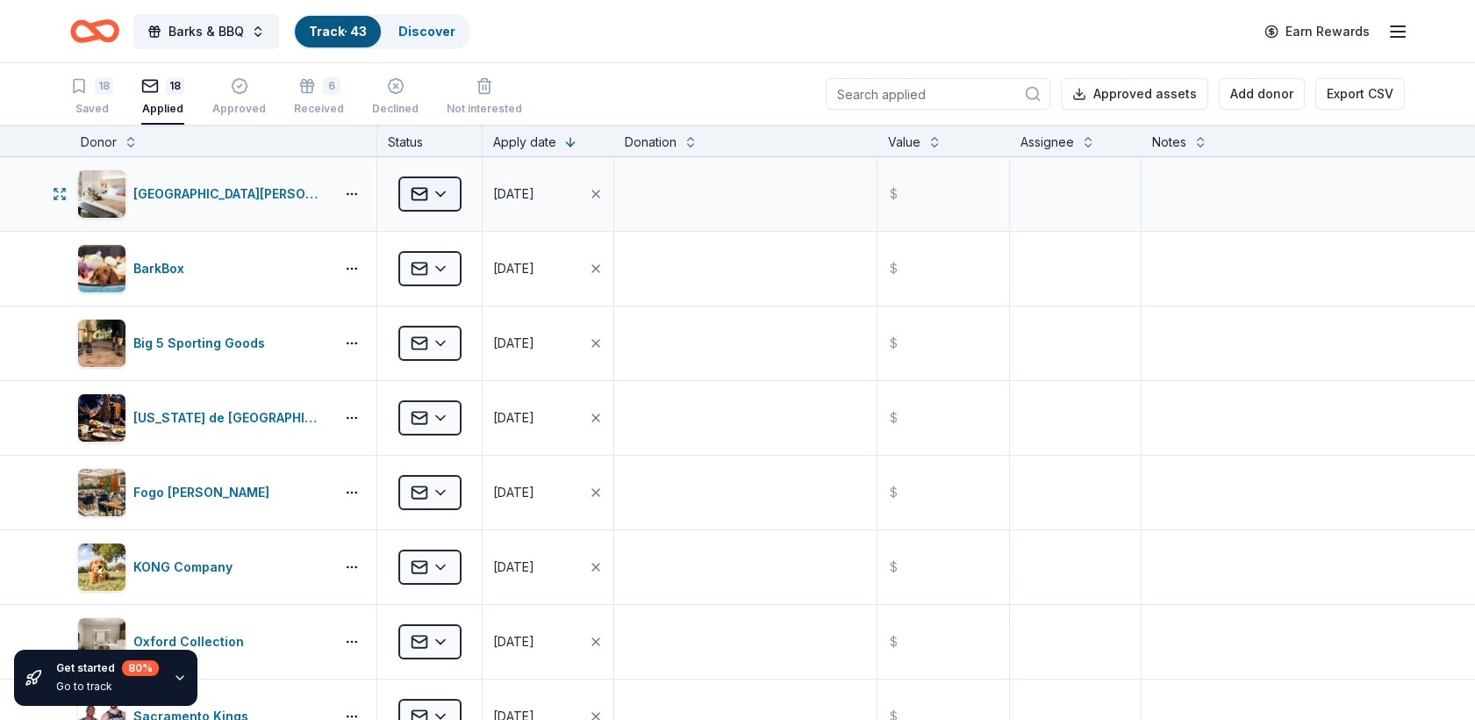
click at [442, 195] on html "Barks & BBQ Track · 43 Discover Earn Rewards 18 Saved 18 Applied Approved 6 Rec…" at bounding box center [737, 360] width 1475 height 720
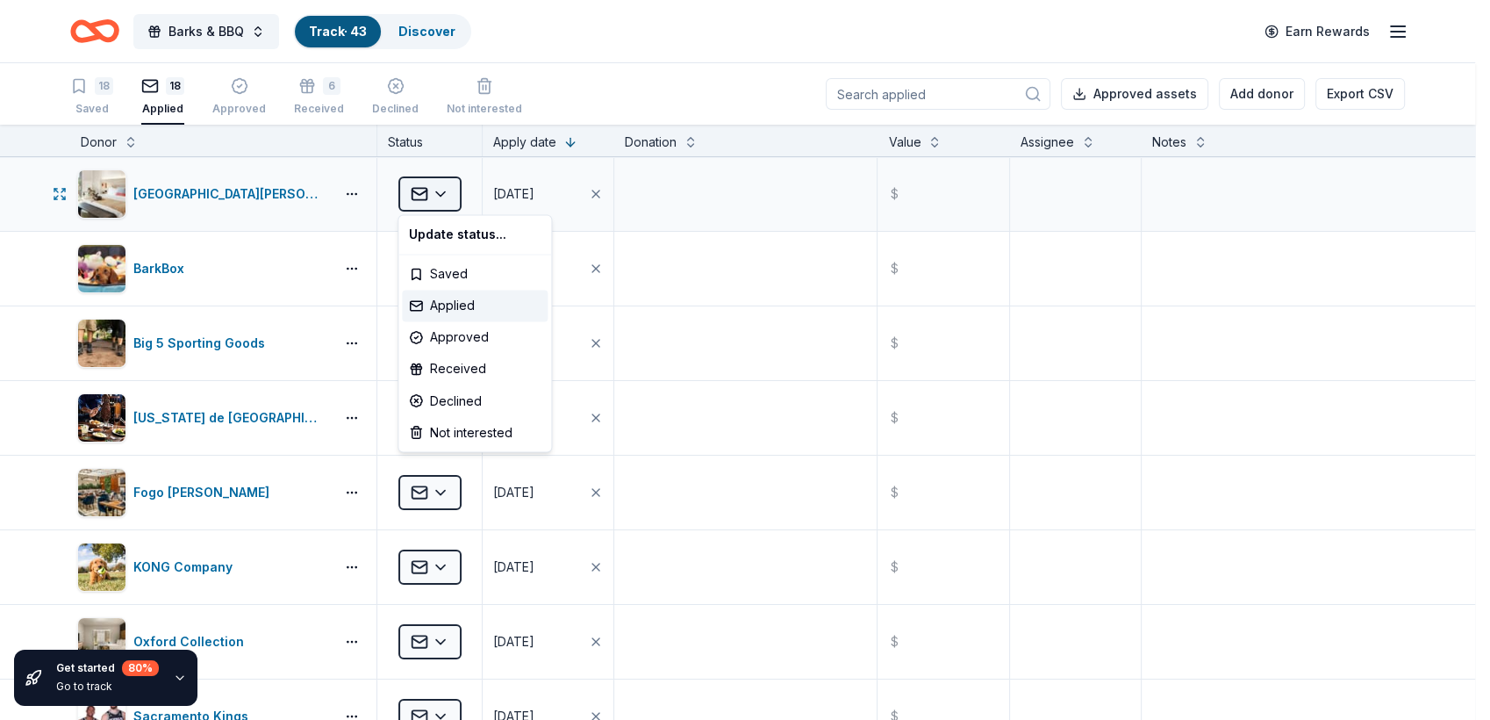
click at [442, 195] on html "Barks & BBQ Track · 43 Discover Earn Rewards 18 Saved 18 Applied Approved 6 Rec…" at bounding box center [745, 360] width 1490 height 720
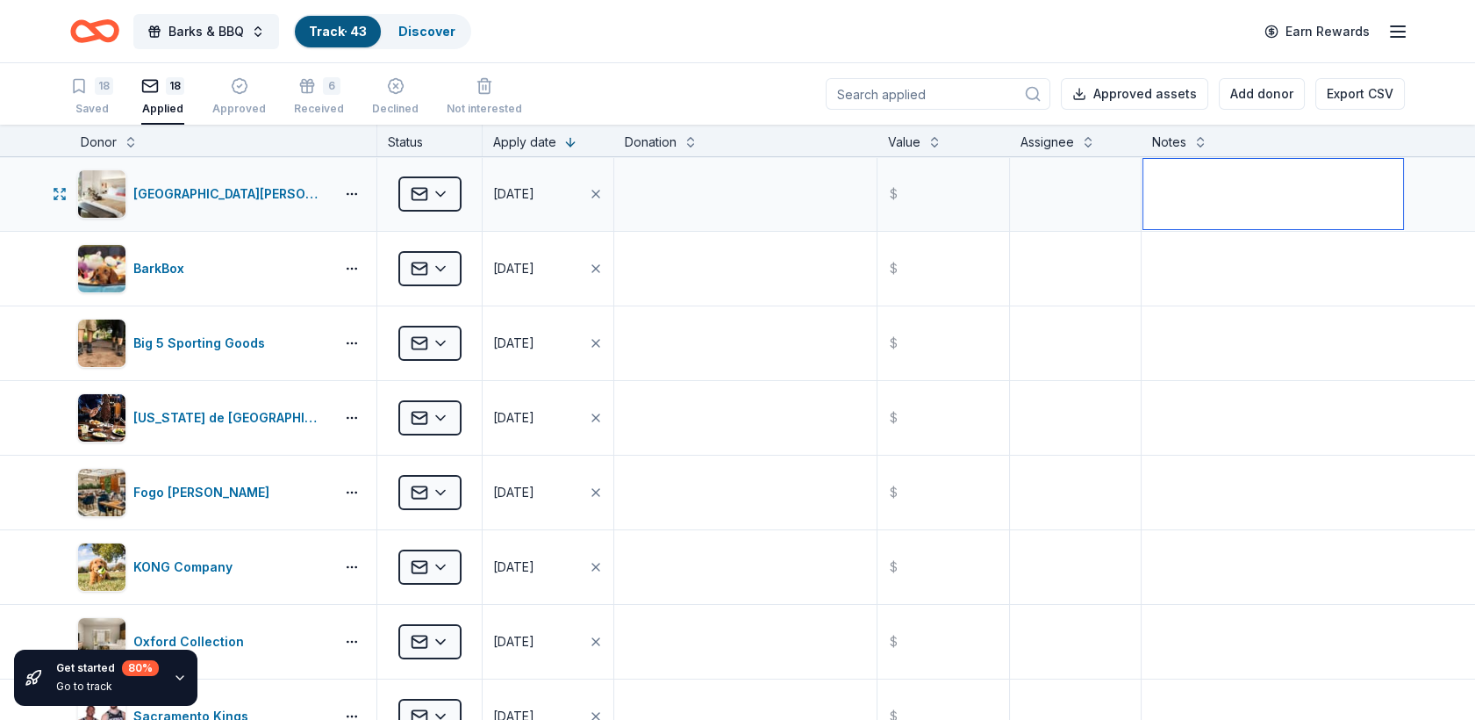
click at [1186, 197] on textarea at bounding box center [1273, 194] width 260 height 70
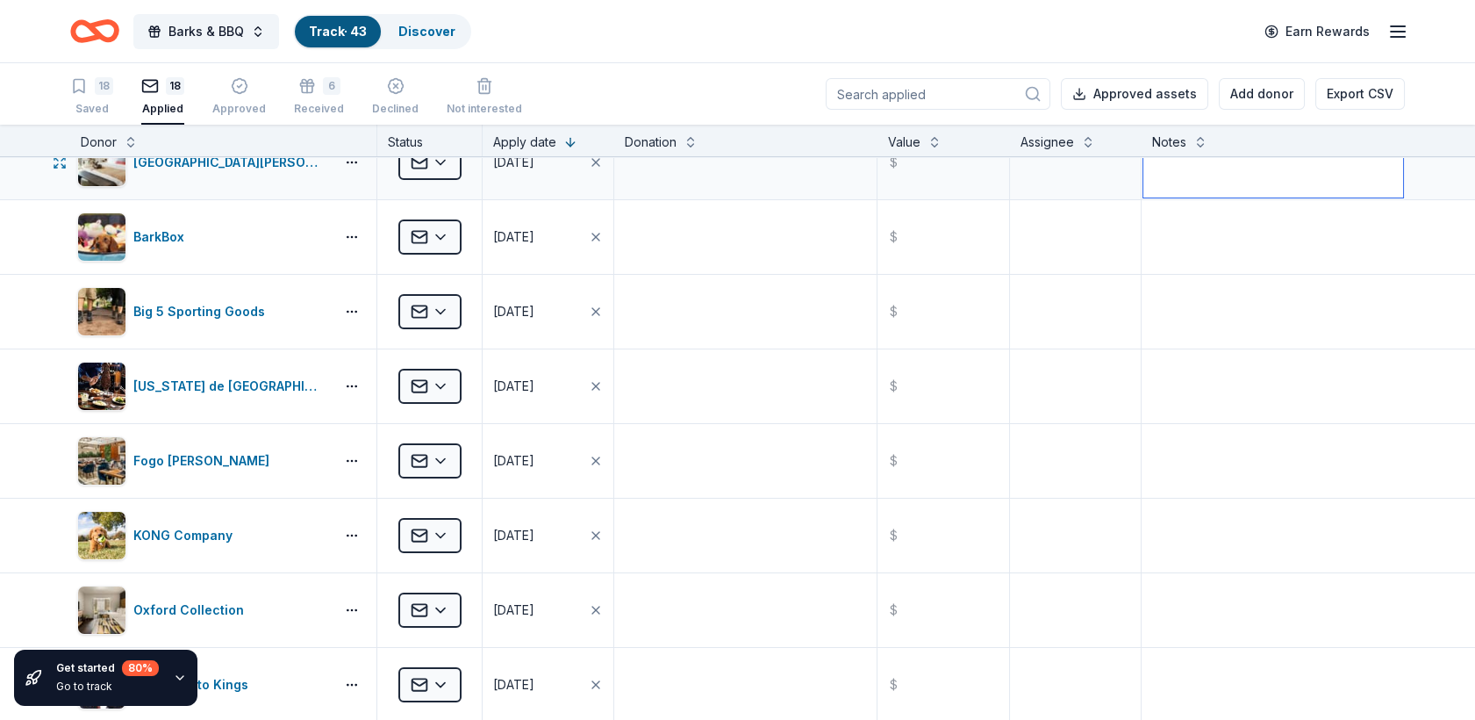
scroll to position [42, 0]
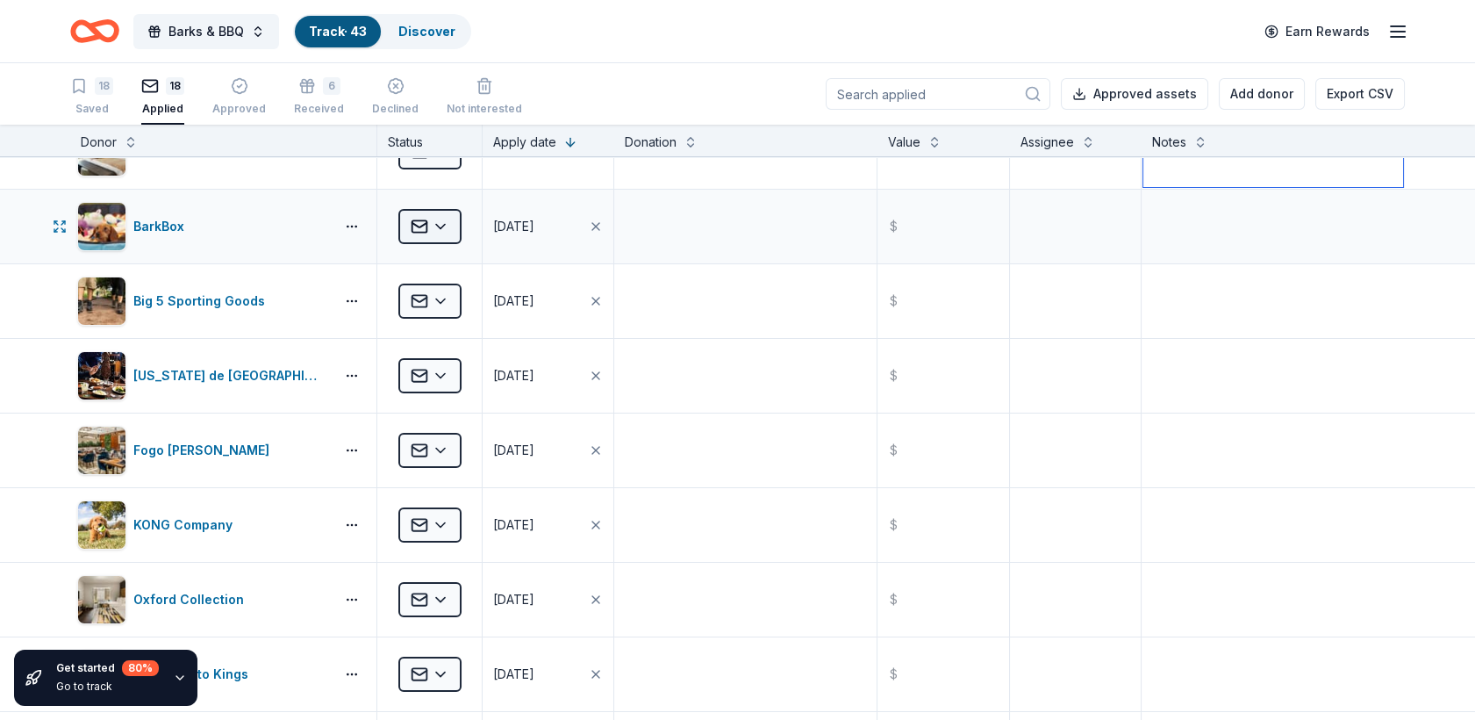
type textarea "No response"
click at [442, 223] on html "Barks & BBQ Track · 43 Discover Earn Rewards 18 Saved 18 Applied Approved 6 Rec…" at bounding box center [737, 360] width 1475 height 720
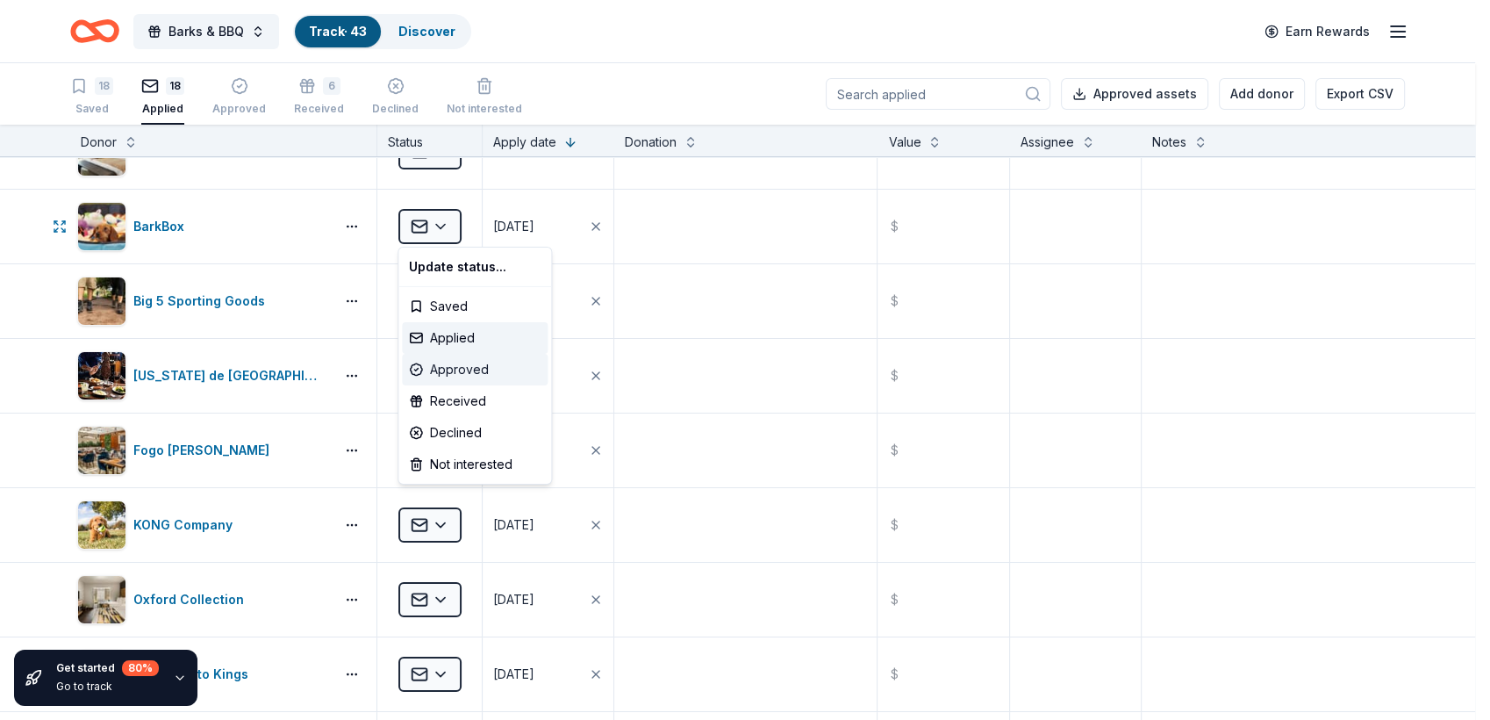
click at [459, 376] on div "Approved" at bounding box center [475, 370] width 146 height 32
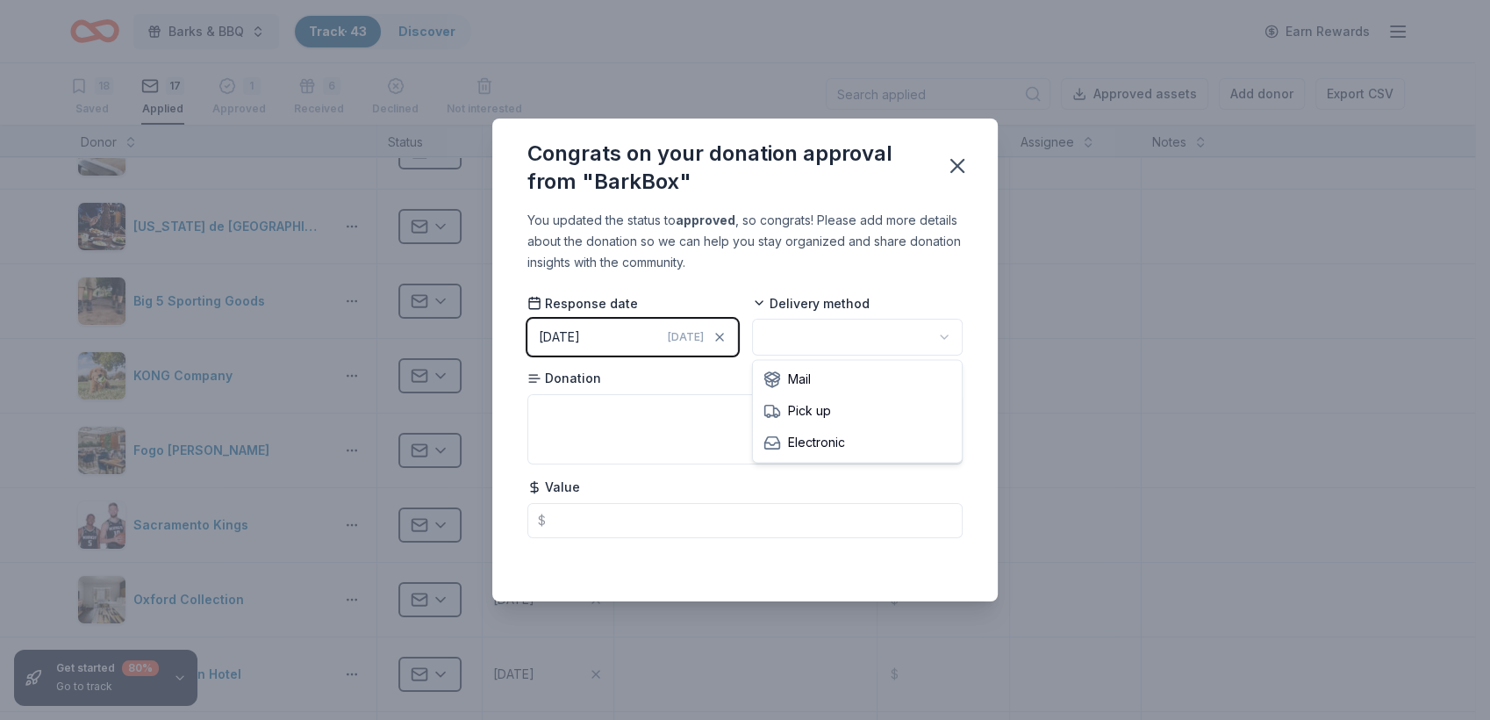
click at [941, 340] on html "Barks & BBQ Track · 43 Discover Earn Rewards 18 Saved 17 Applied 1 Approved 6 R…" at bounding box center [745, 360] width 1490 height 720
click at [958, 158] on icon "button" at bounding box center [957, 166] width 25 height 25
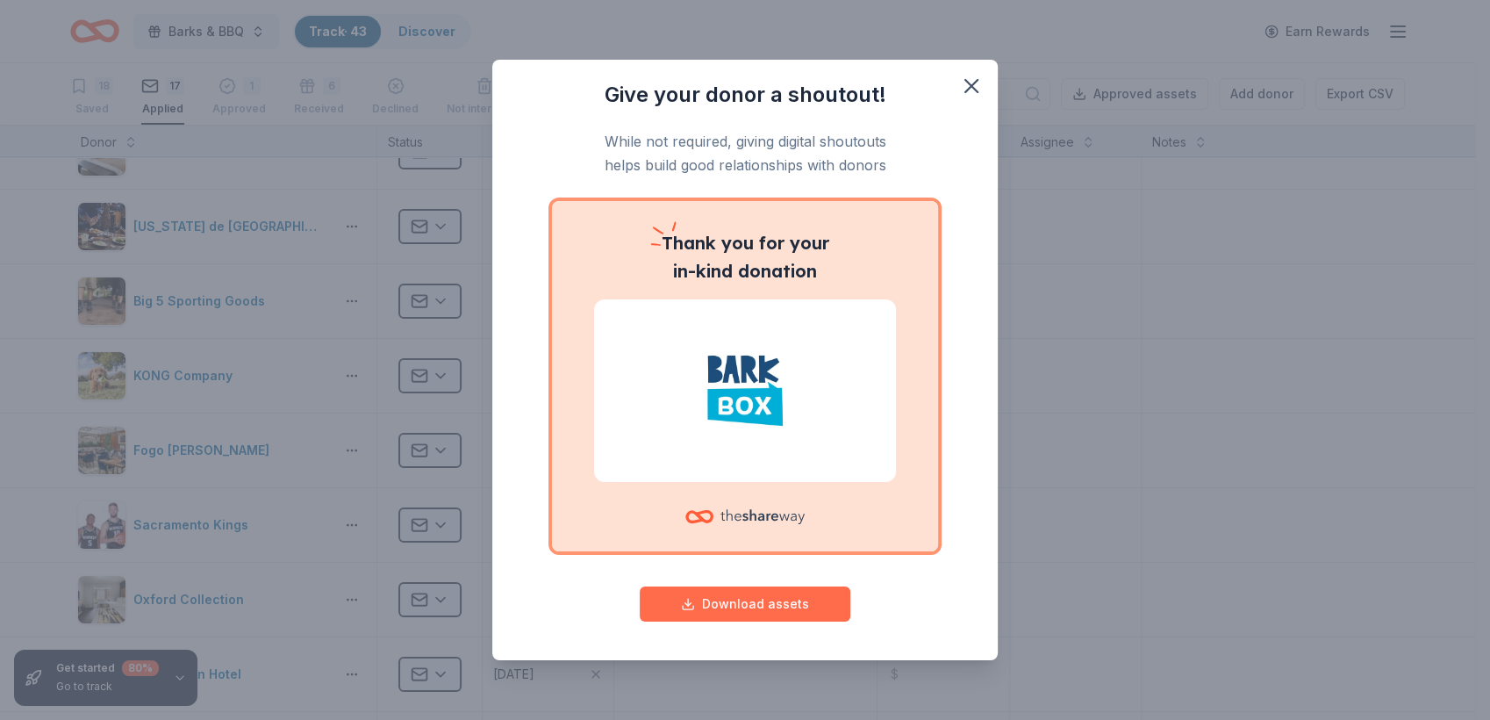
click at [749, 598] on button "Download assets" at bounding box center [745, 603] width 211 height 35
click at [969, 85] on icon "button" at bounding box center [971, 86] width 12 height 12
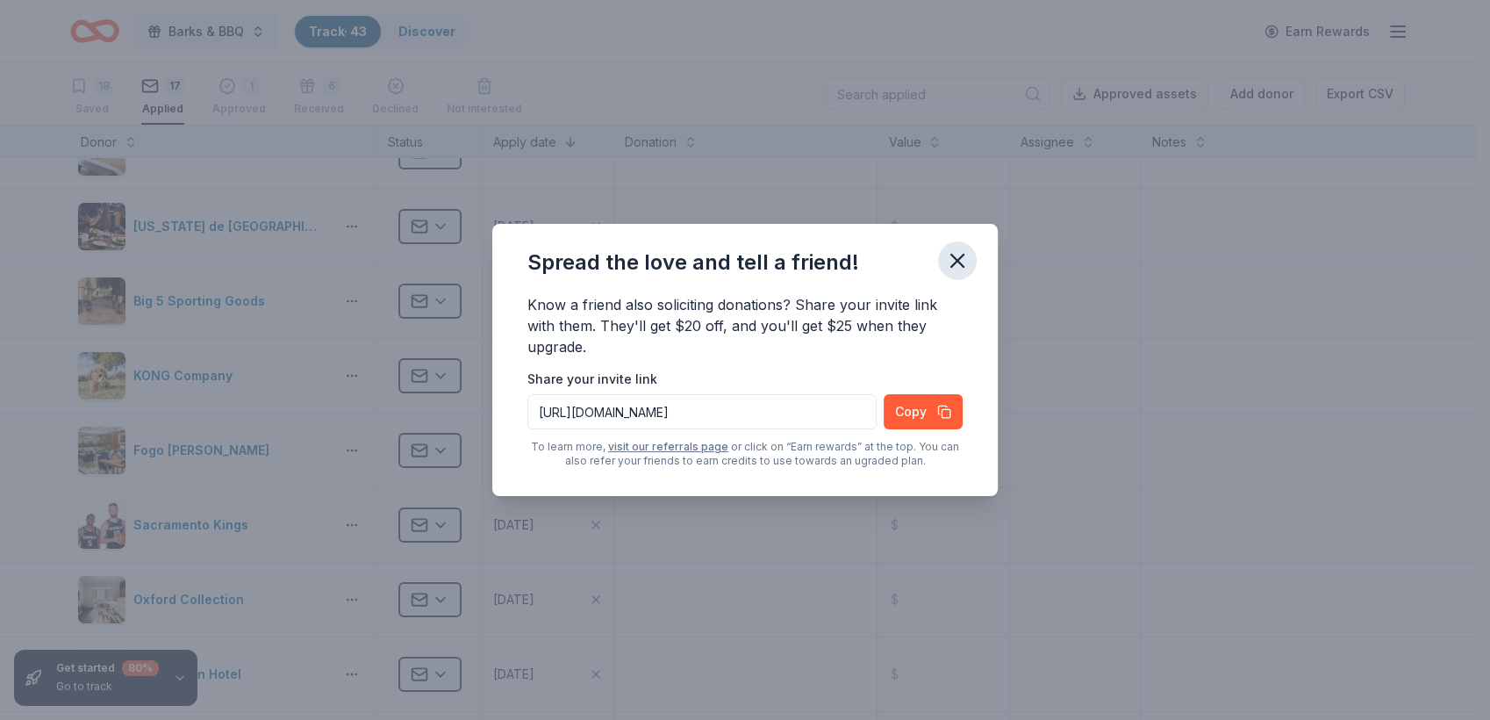
click at [956, 256] on icon "button" at bounding box center [957, 260] width 25 height 25
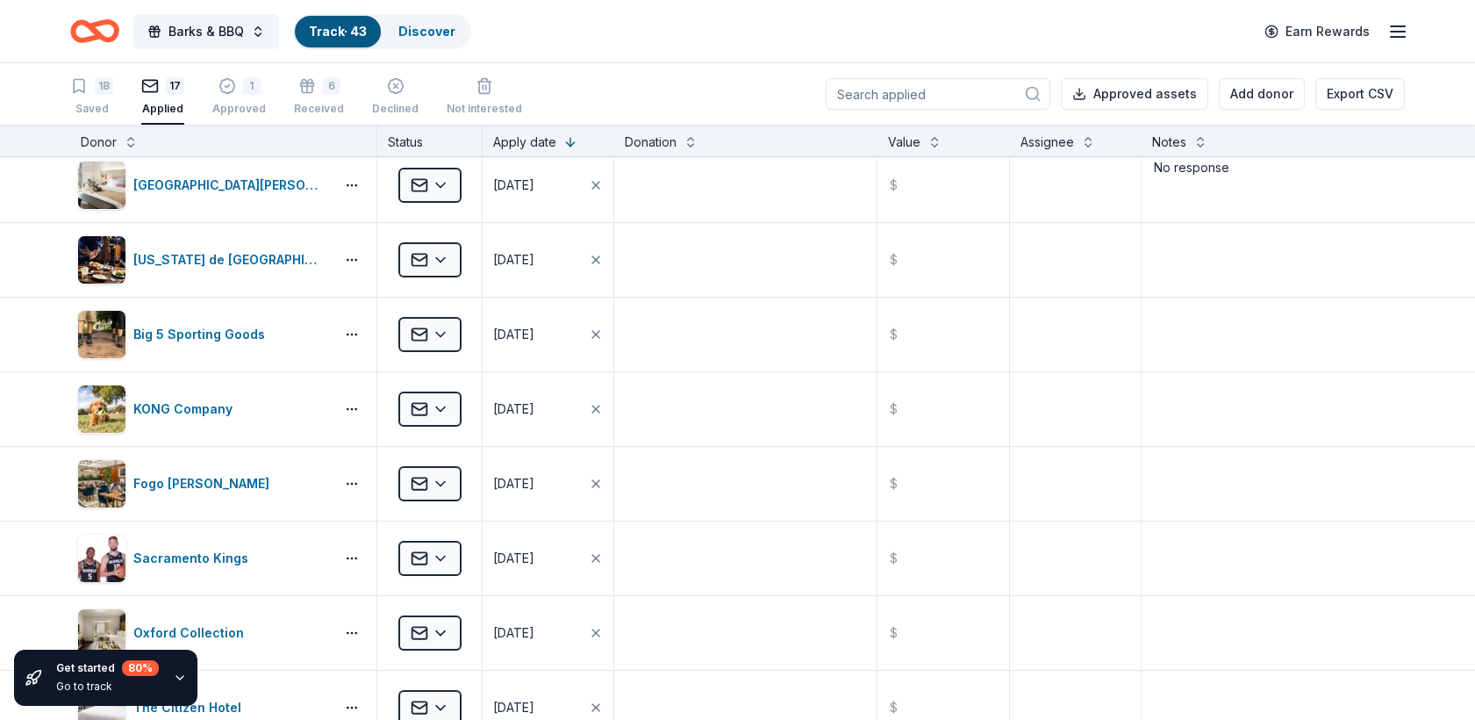
scroll to position [0, 0]
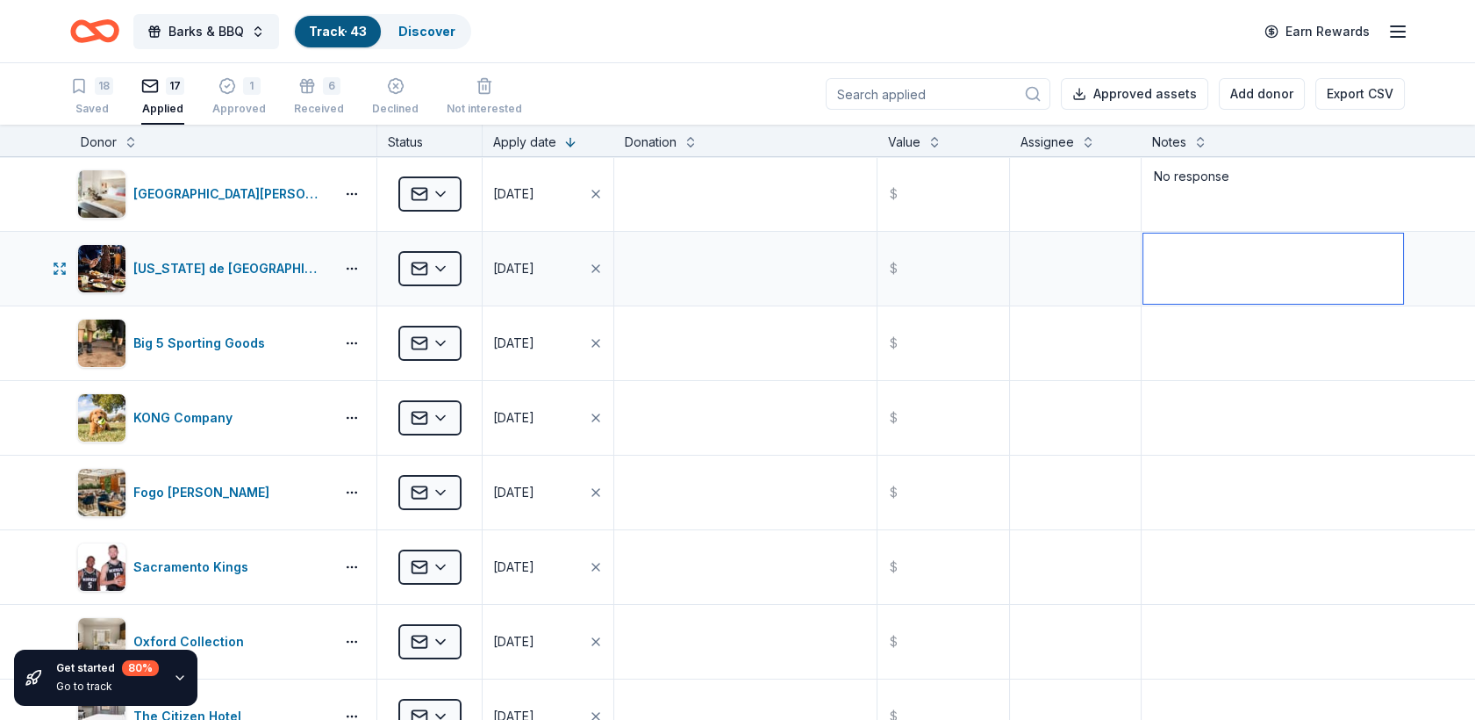
click at [1176, 259] on textarea at bounding box center [1273, 268] width 260 height 70
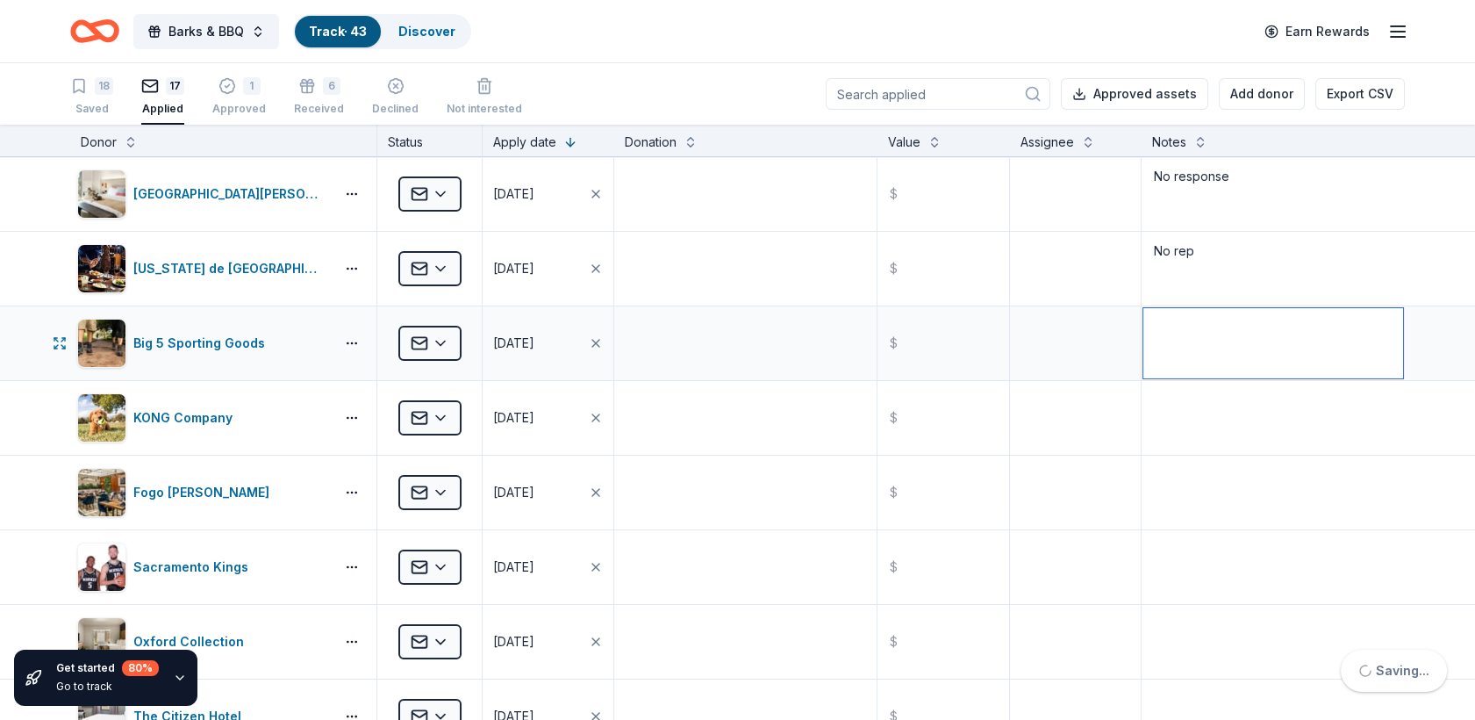
click at [1176, 340] on textarea at bounding box center [1273, 343] width 260 height 70
type textarea "No response"
click at [1186, 410] on textarea at bounding box center [1273, 418] width 260 height 70
type textarea "No response"
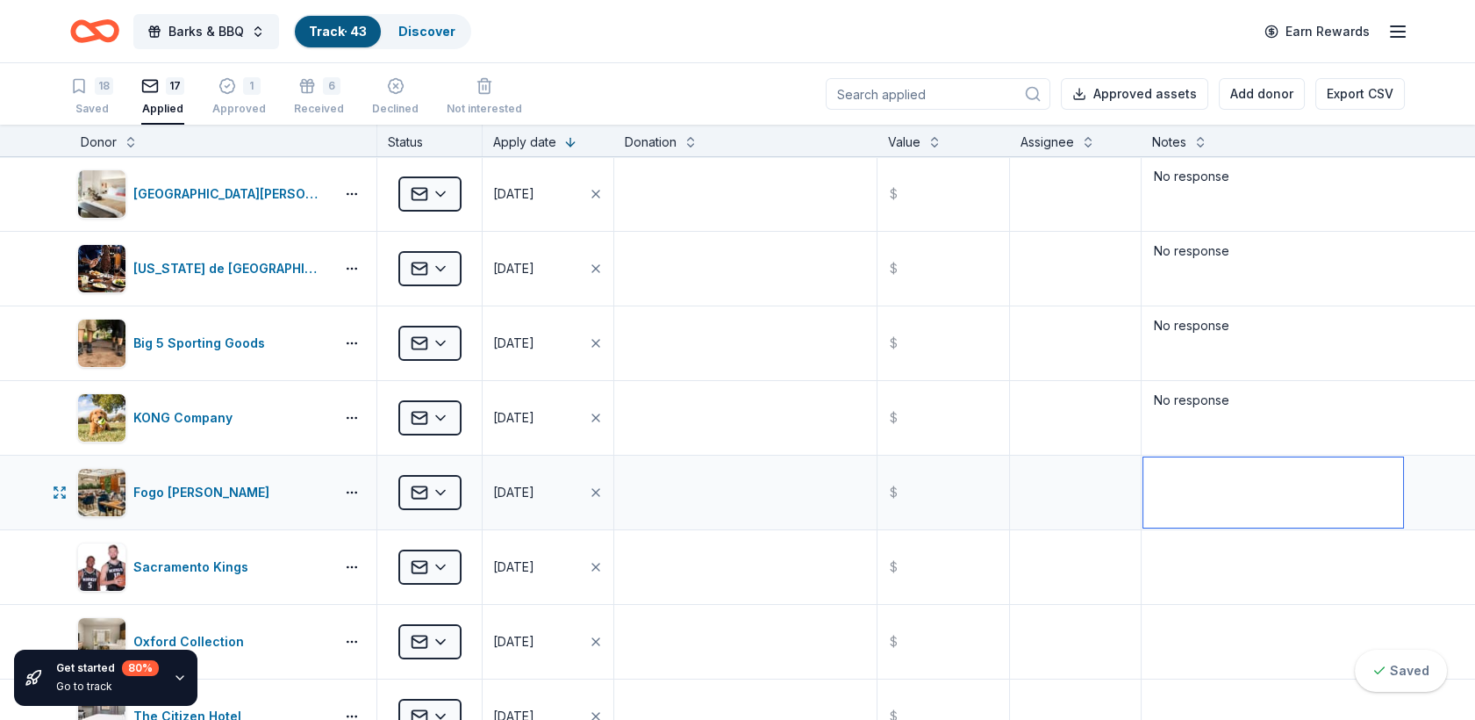
click at [1179, 495] on textarea at bounding box center [1273, 492] width 260 height 70
type textarea "No Response"
click at [1181, 576] on textarea at bounding box center [1273, 567] width 260 height 70
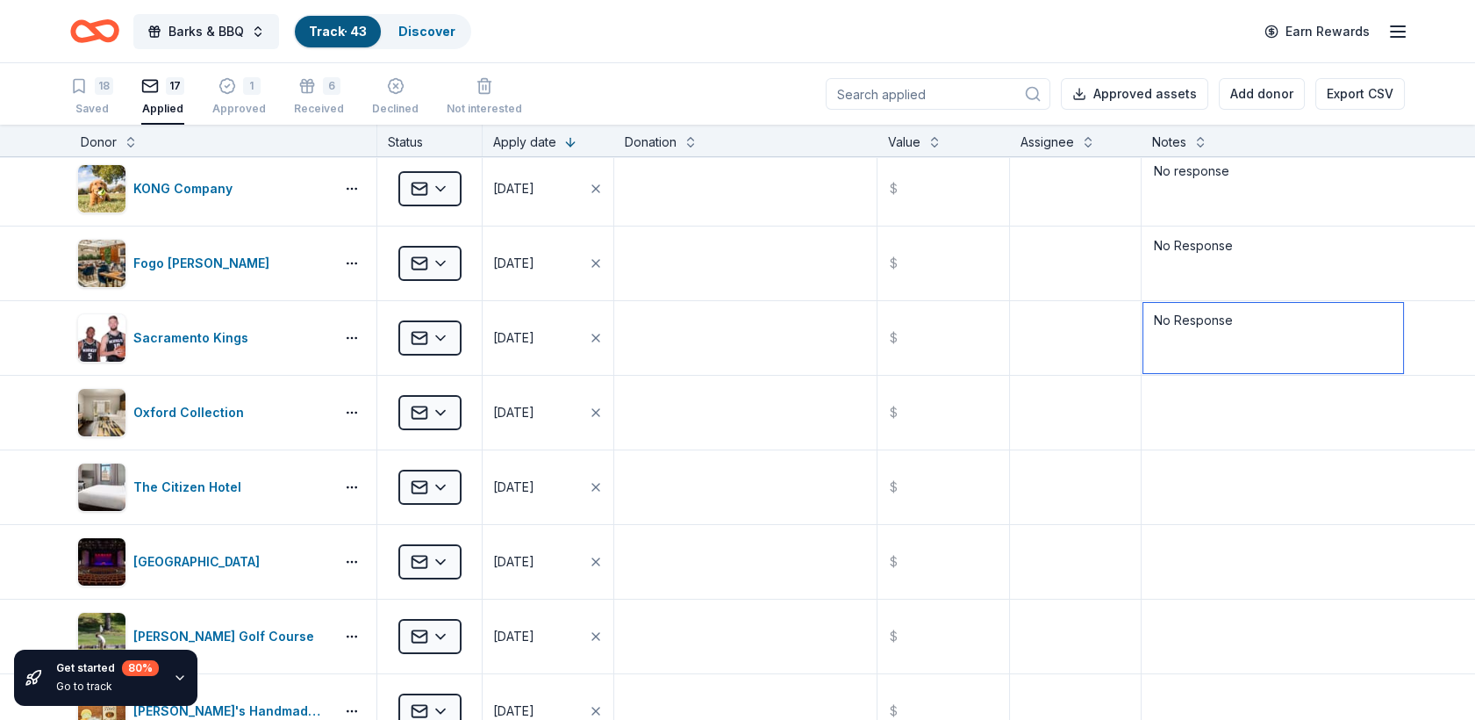
scroll to position [252, 0]
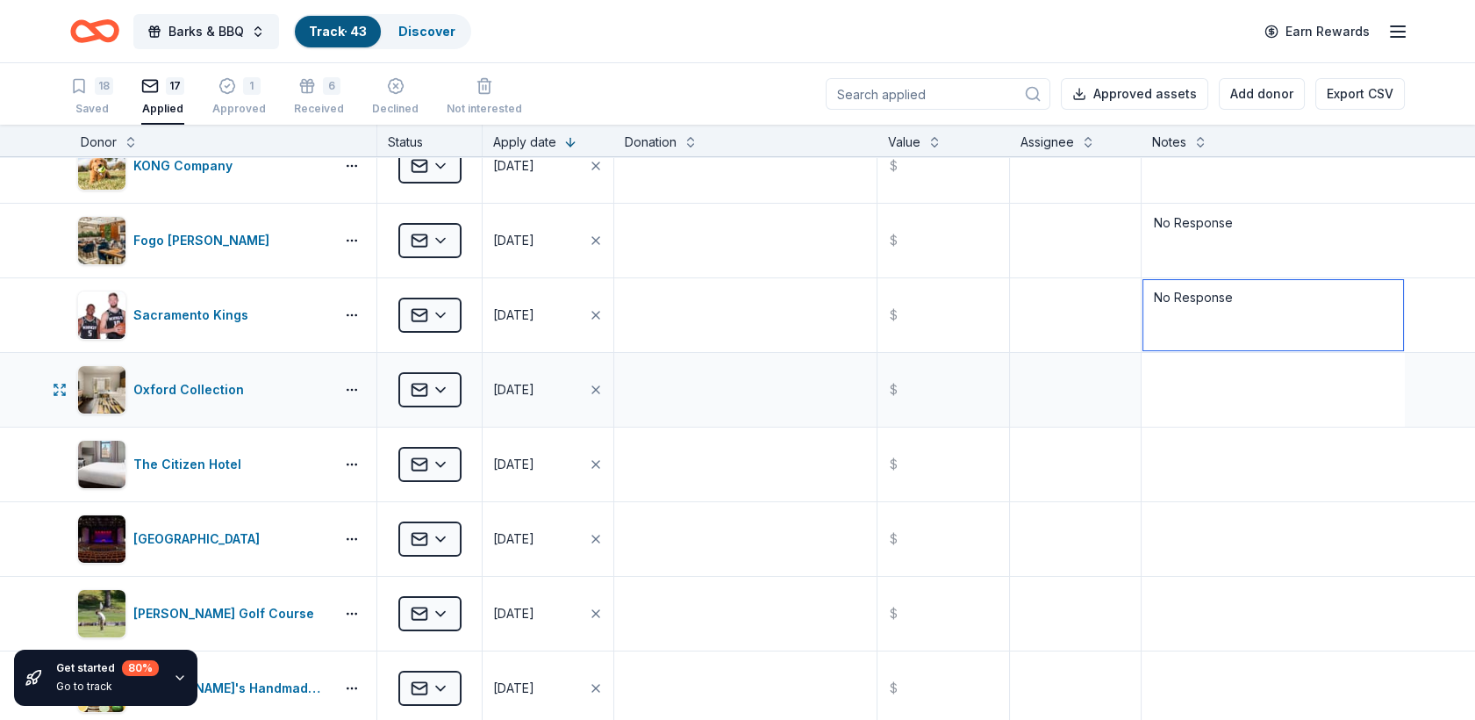
type textarea "No Response"
click at [1225, 377] on textarea at bounding box center [1273, 389] width 260 height 70
type textarea "No Response"
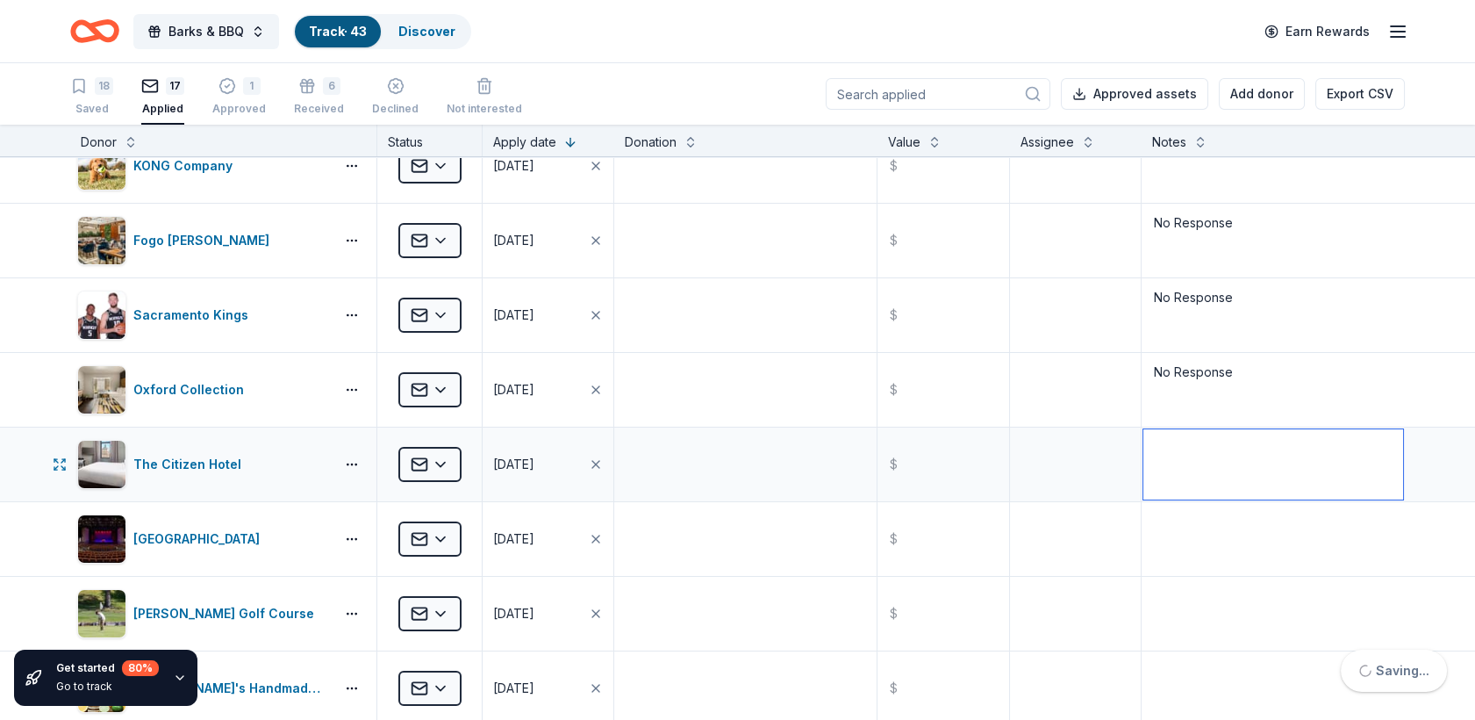
click at [1210, 457] on textarea at bounding box center [1273, 464] width 260 height 70
type textarea "No response"
click at [1184, 541] on textarea at bounding box center [1273, 539] width 260 height 70
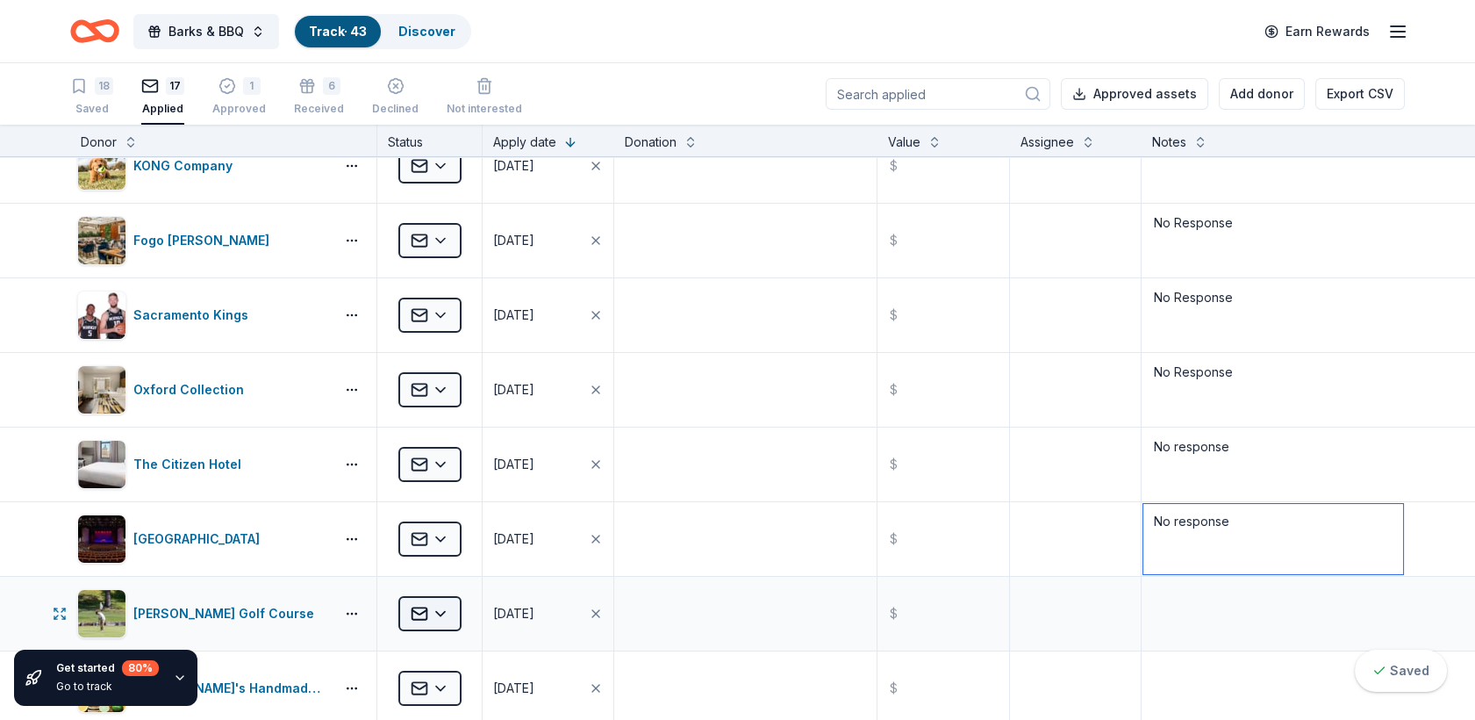
type textarea "No response"
click at [439, 607] on html "Barks & BBQ Track · 43 Discover Earn Rewards 18 Saved 17 Applied 1 Approved 6 R…" at bounding box center [737, 360] width 1475 height 720
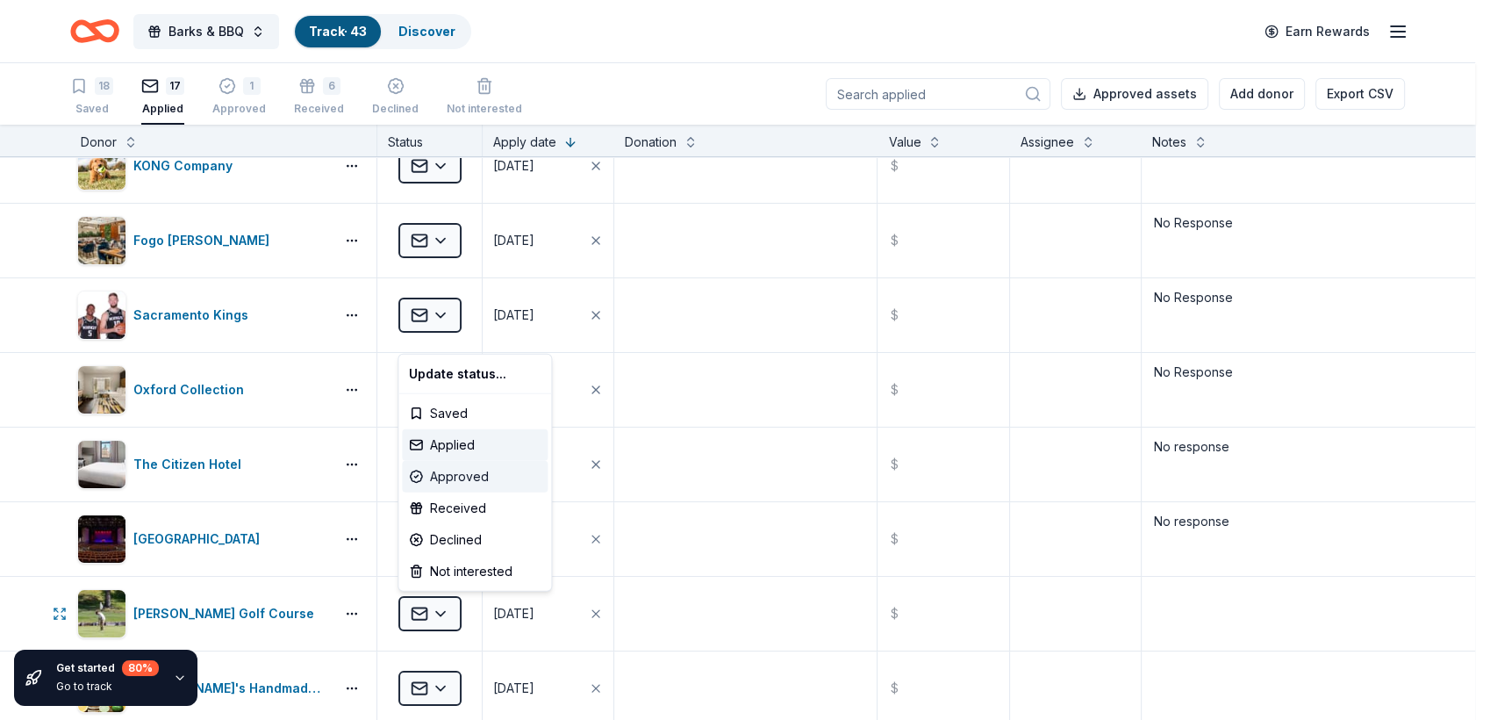
click at [471, 467] on div "Approved" at bounding box center [475, 477] width 146 height 32
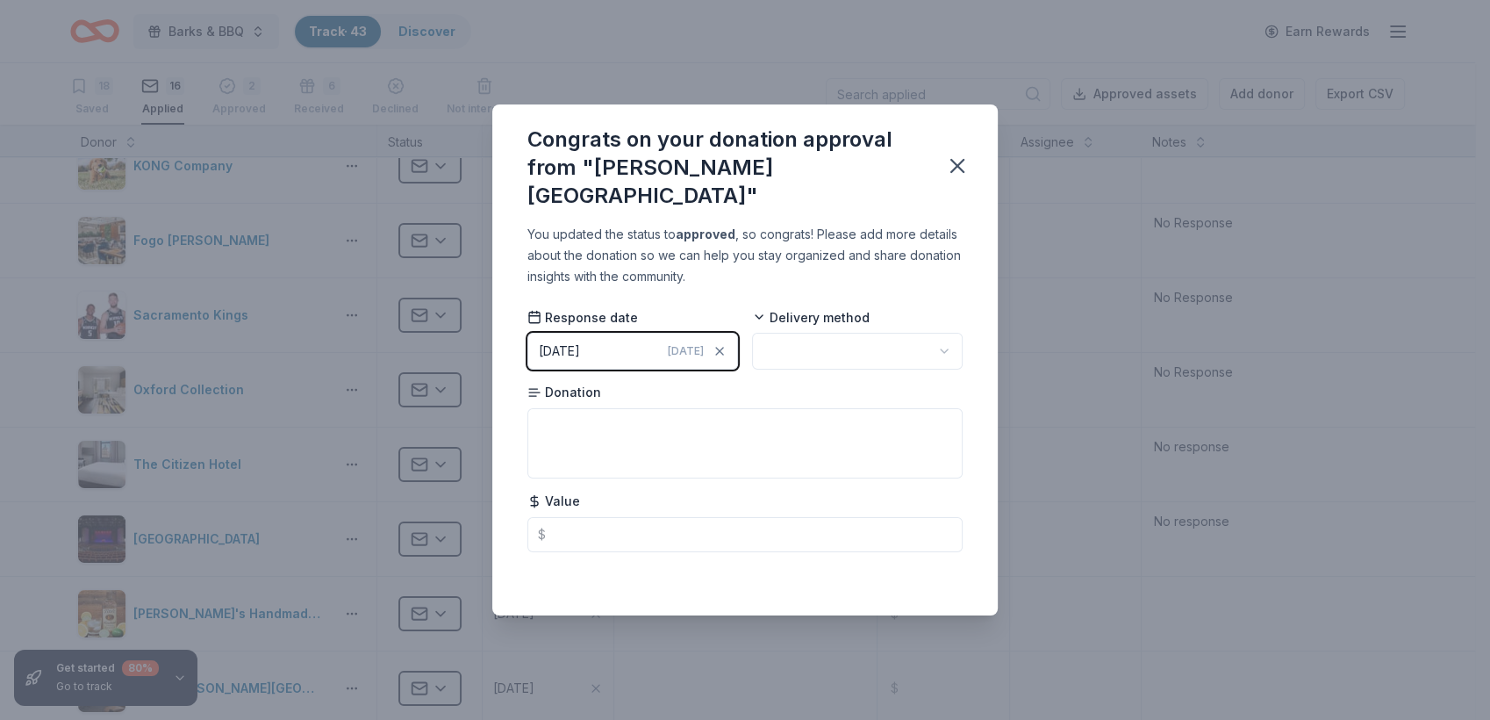
click at [922, 345] on html "Barks & BBQ Track · 43 Discover Earn Rewards 18 Saved 16 Applied 2 Approved 6 R…" at bounding box center [745, 360] width 1490 height 720
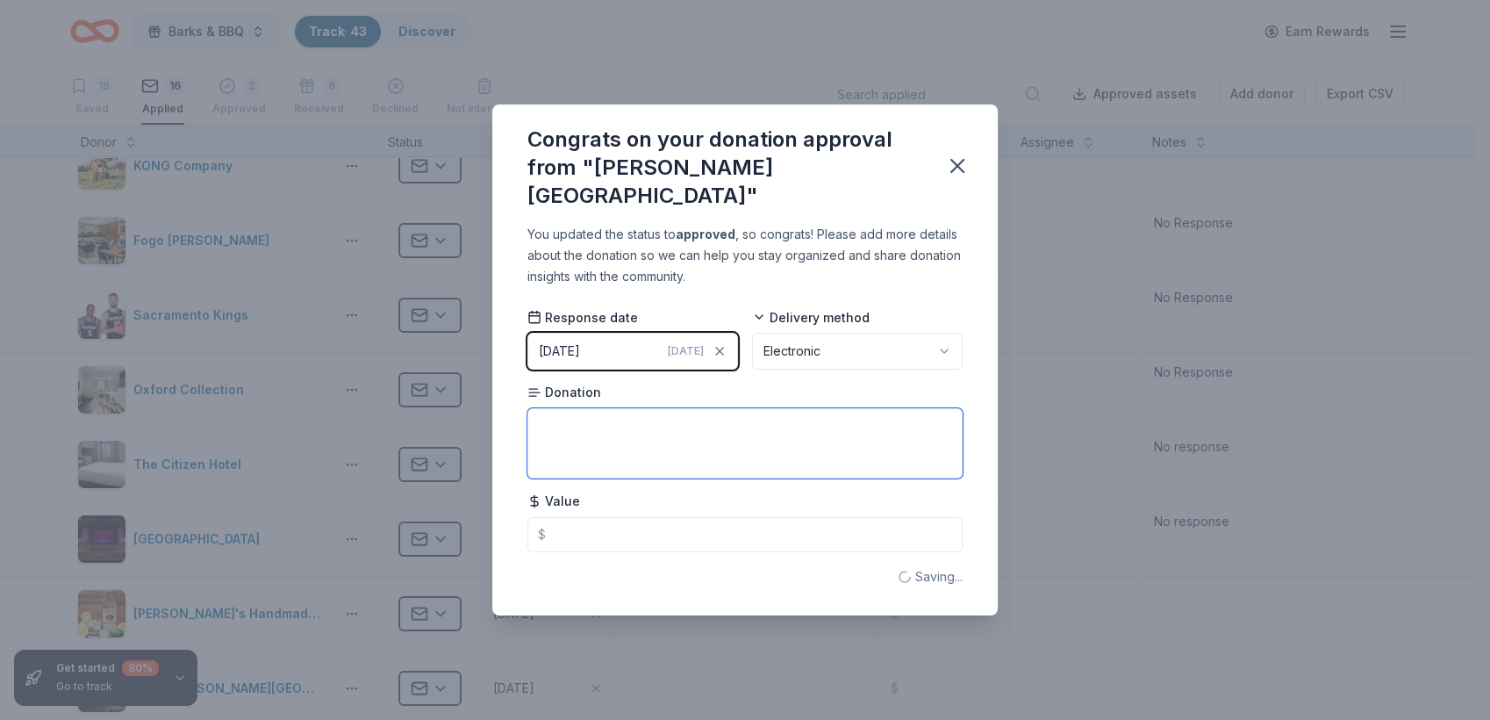
click at [751, 424] on textarea at bounding box center [744, 443] width 435 height 70
type textarea "round of 4 and golf cart"
click at [953, 152] on button "button" at bounding box center [957, 166] width 39 height 39
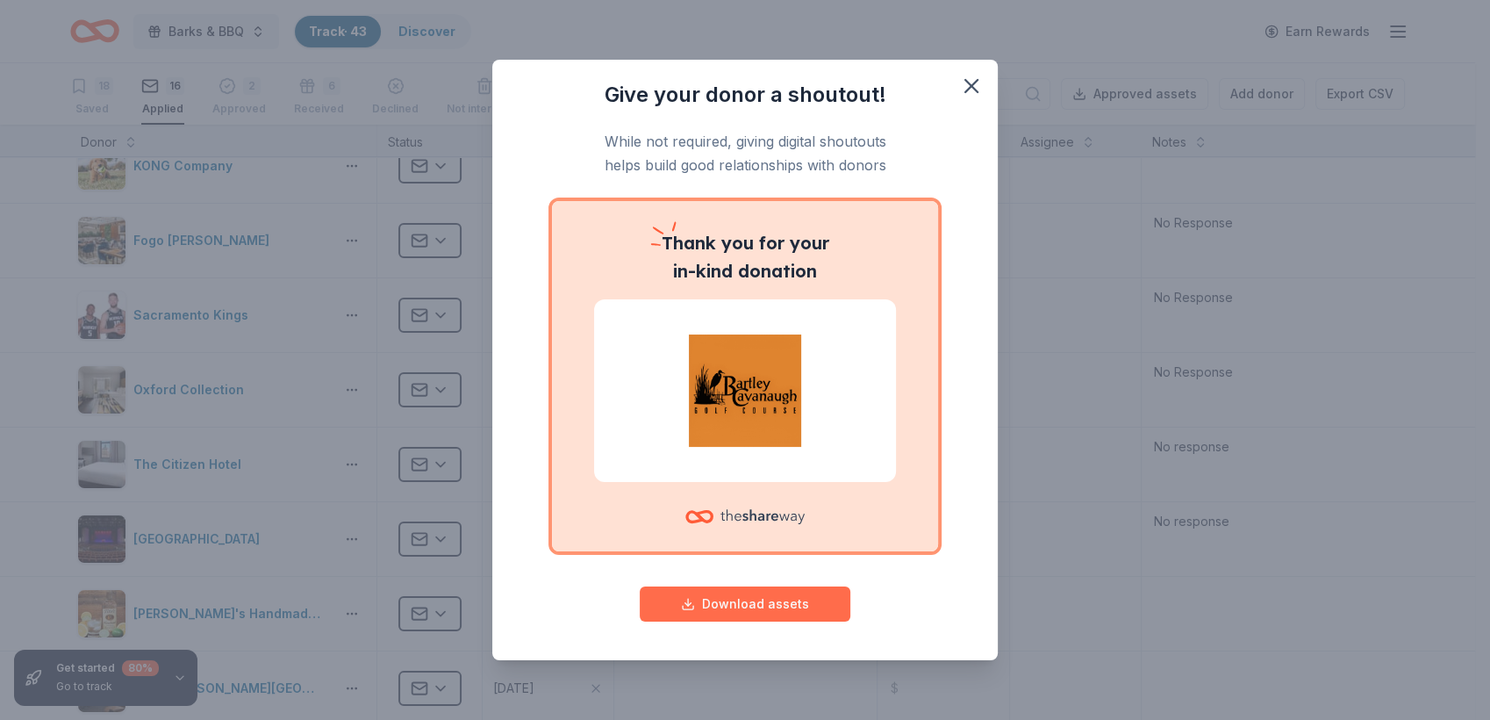
click at [758, 602] on button "Download assets" at bounding box center [745, 603] width 211 height 35
click at [975, 78] on icon "button" at bounding box center [971, 86] width 25 height 25
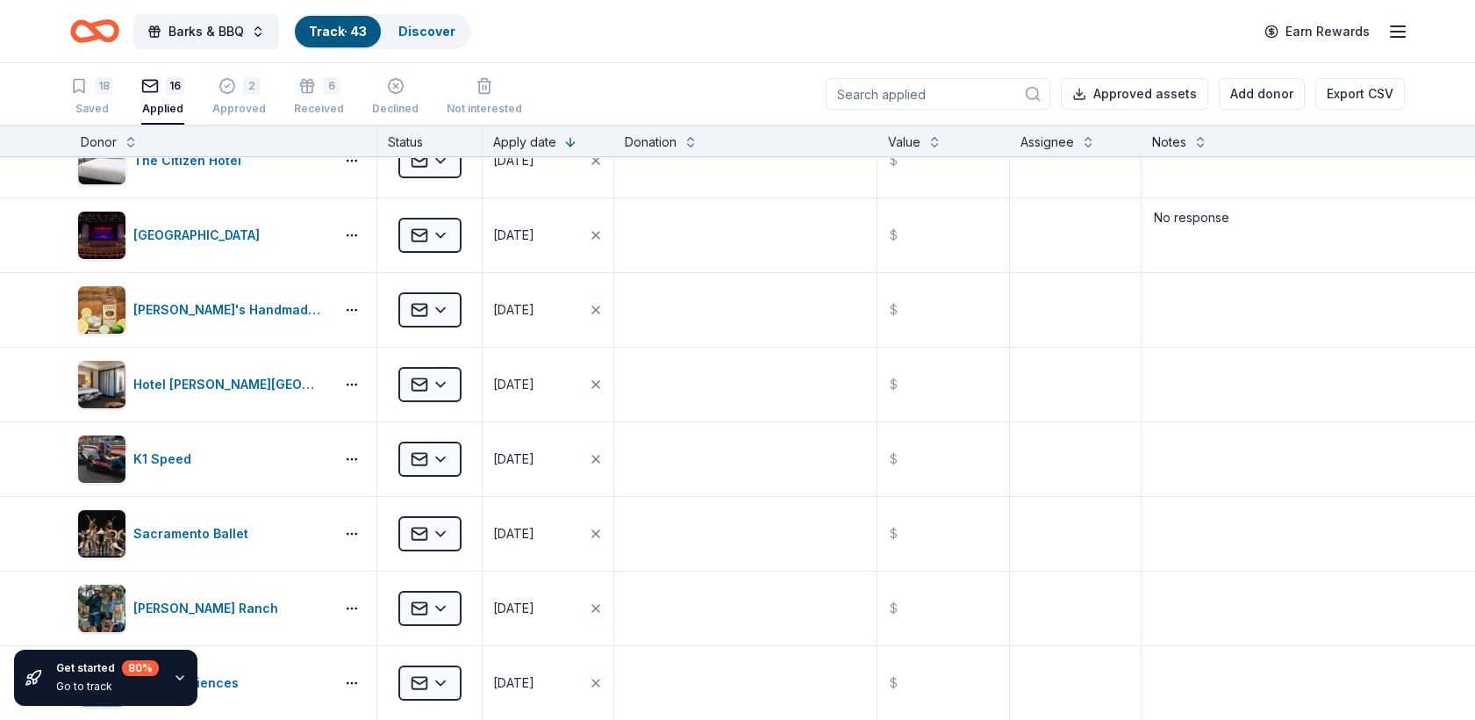
scroll to position [561, 0]
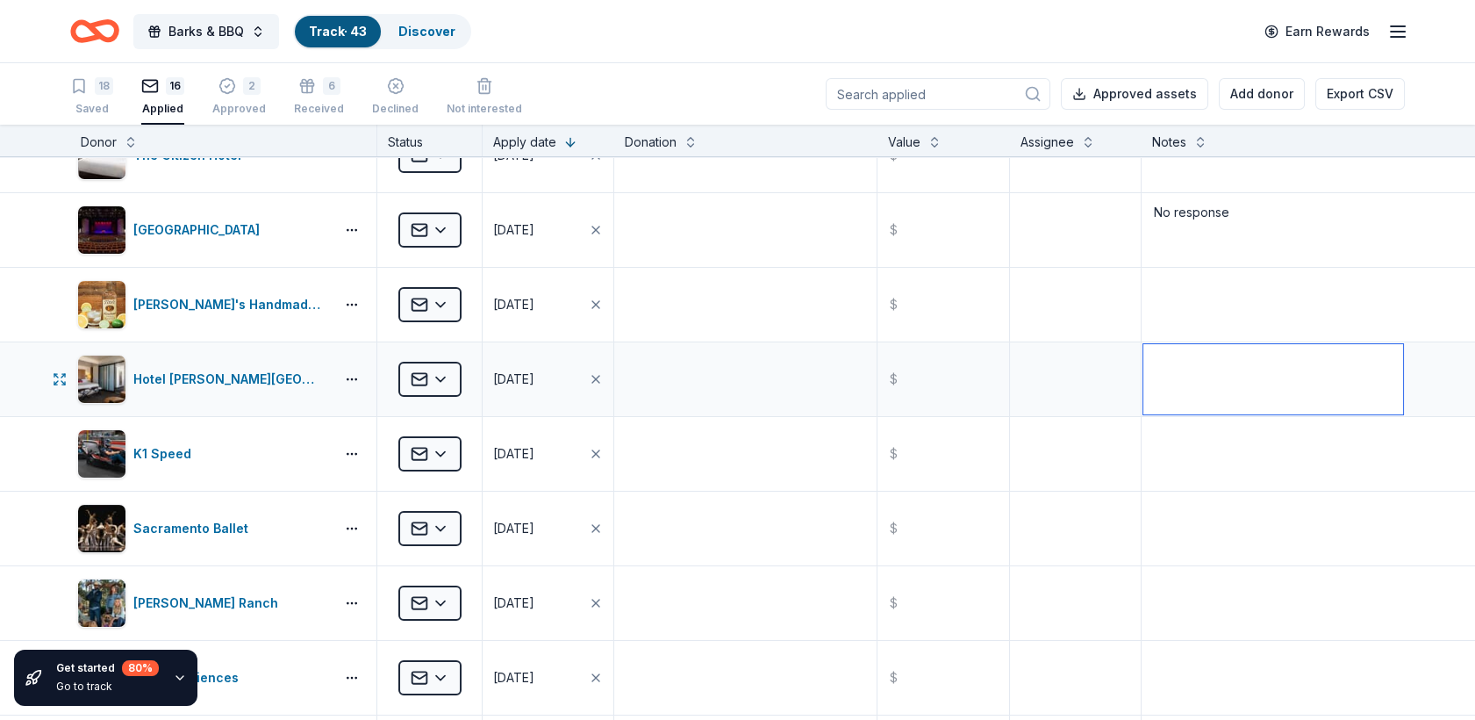
click at [1180, 380] on textarea at bounding box center [1273, 379] width 260 height 70
type textarea "No response"
click at [1193, 444] on textarea at bounding box center [1273, 454] width 260 height 70
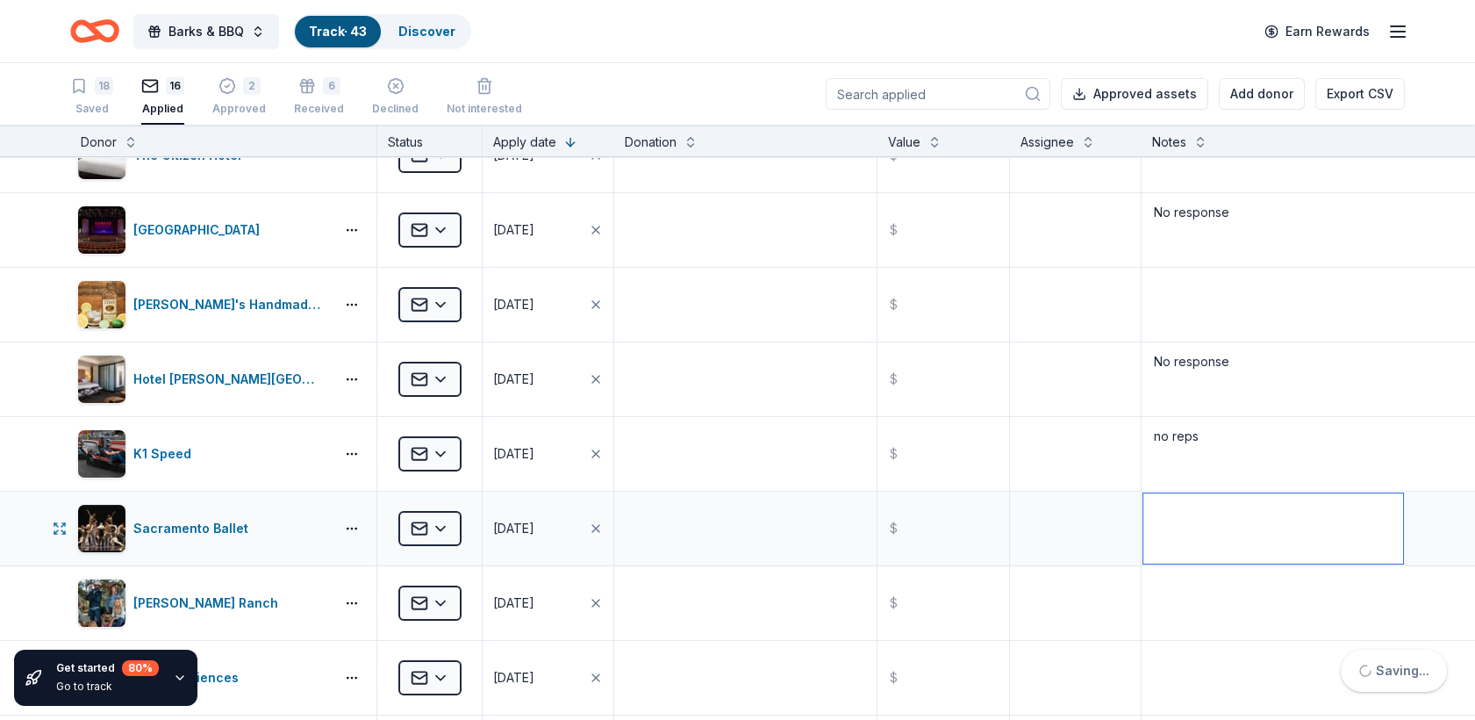
click at [1197, 525] on textarea at bounding box center [1273, 528] width 260 height 70
type textarea "no response"
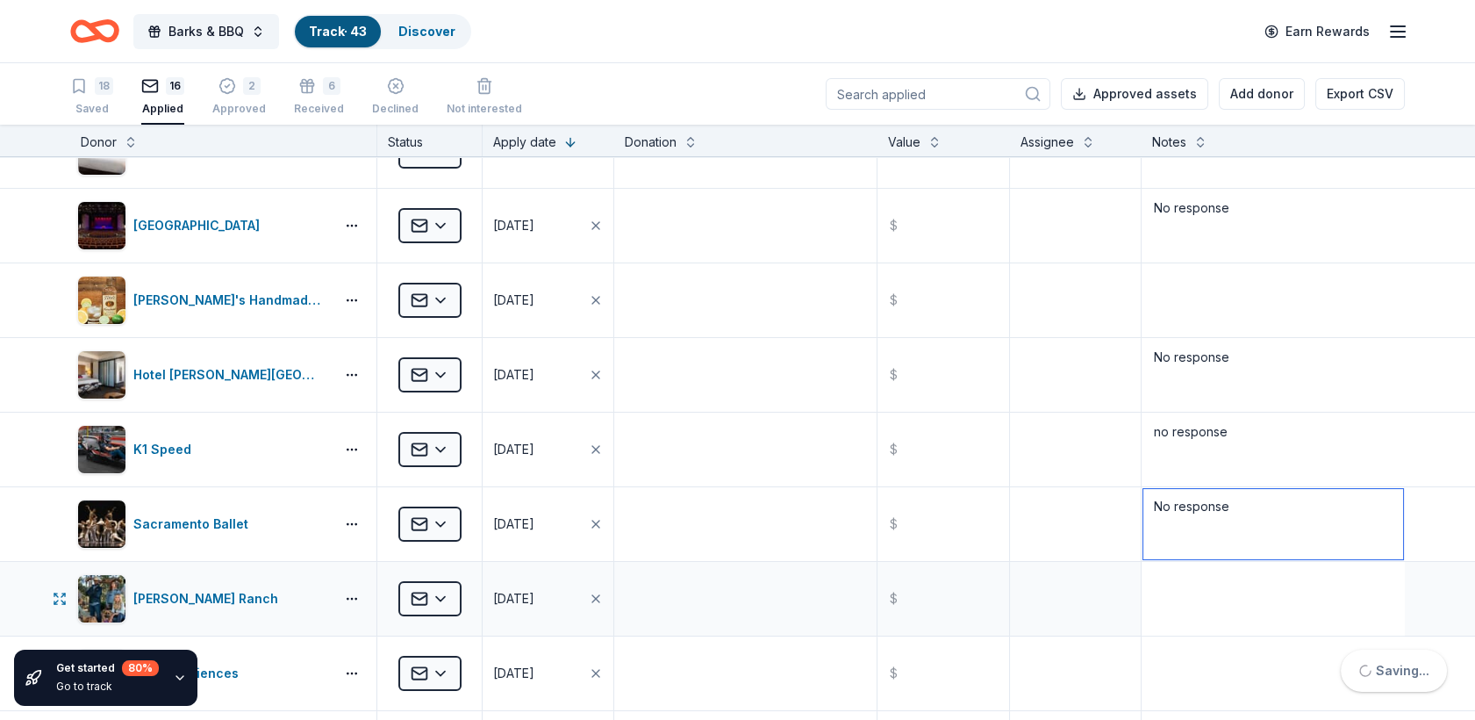
type textarea "No response"
click at [1214, 605] on textarea at bounding box center [1273, 598] width 260 height 70
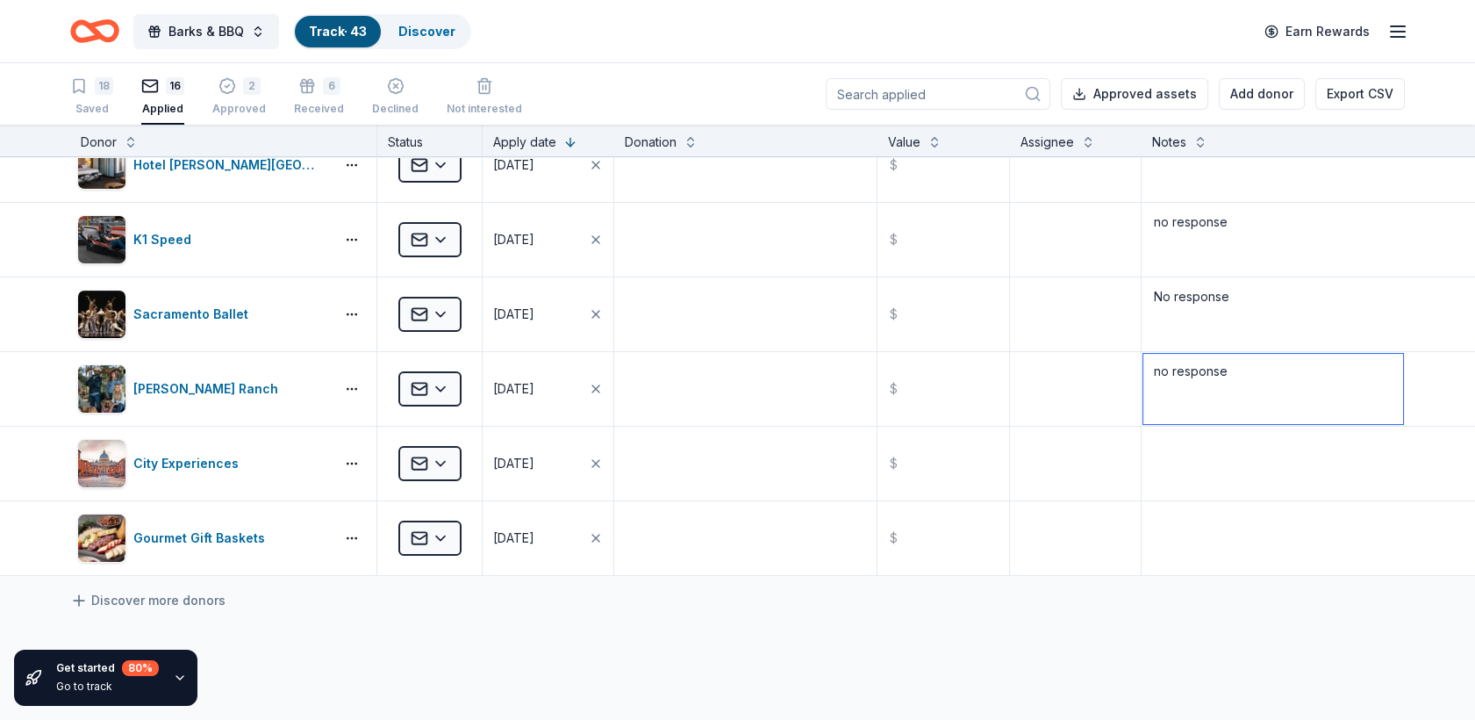
scroll to position [782, 0]
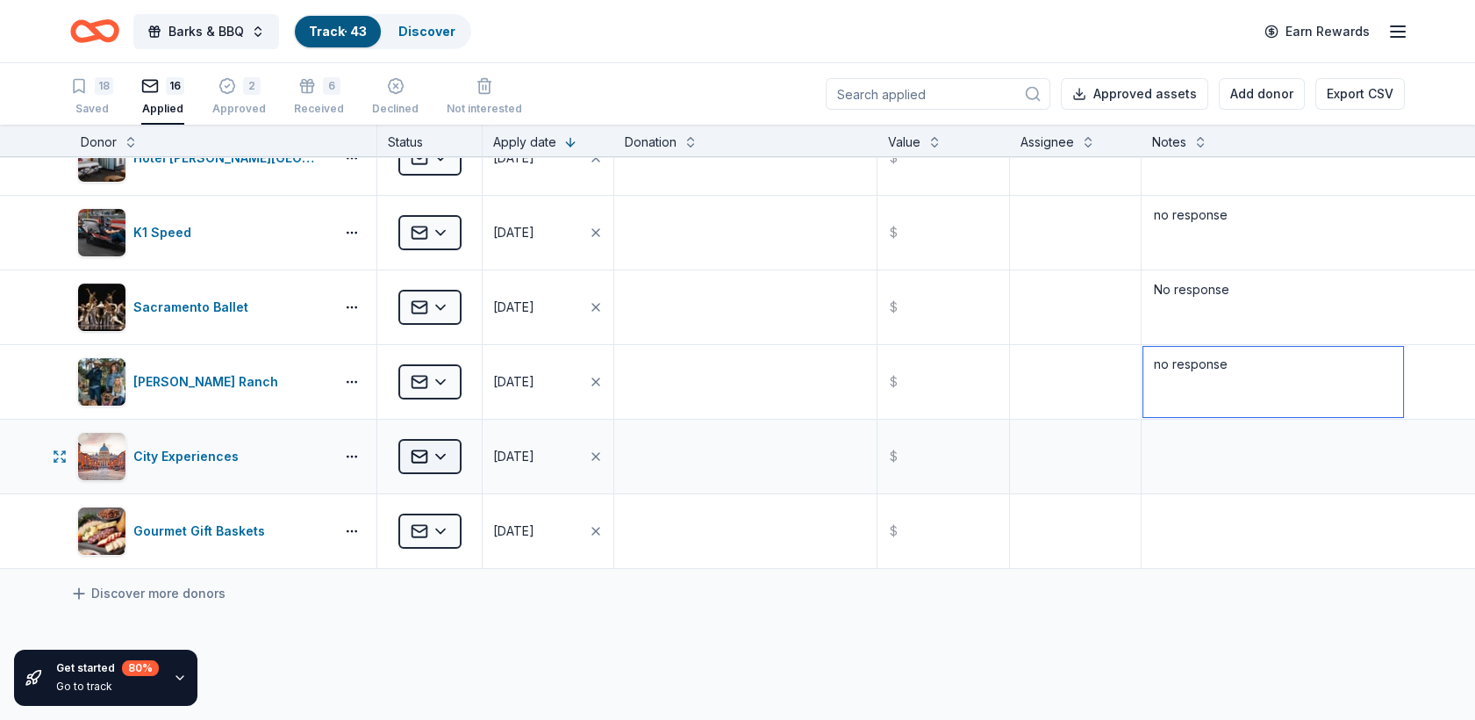
type textarea "no response"
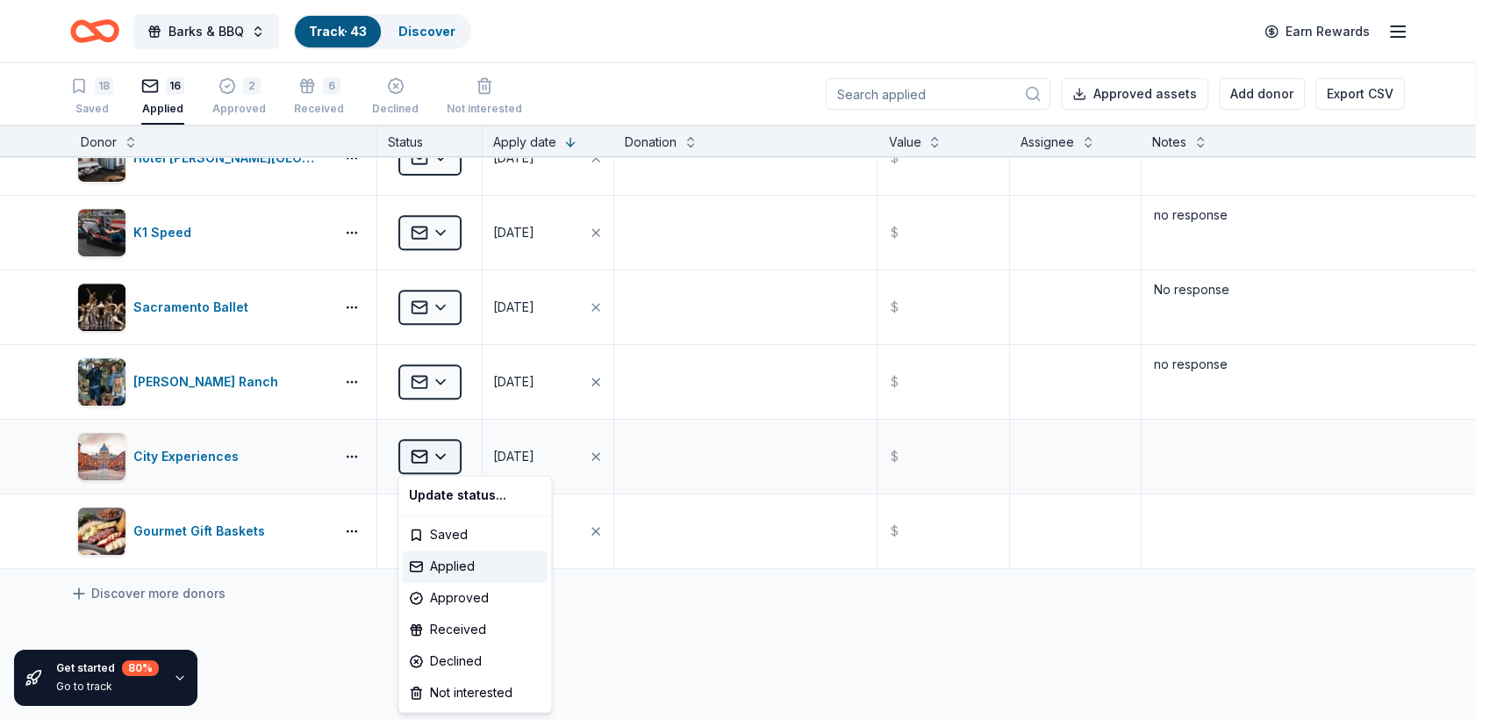
click at [433, 458] on html "Barks & BBQ Track · 43 Discover Earn Rewards 18 Saved 16 Applied 2 Approved 6 R…" at bounding box center [745, 360] width 1490 height 720
click at [465, 599] on div "Approved" at bounding box center [475, 598] width 146 height 32
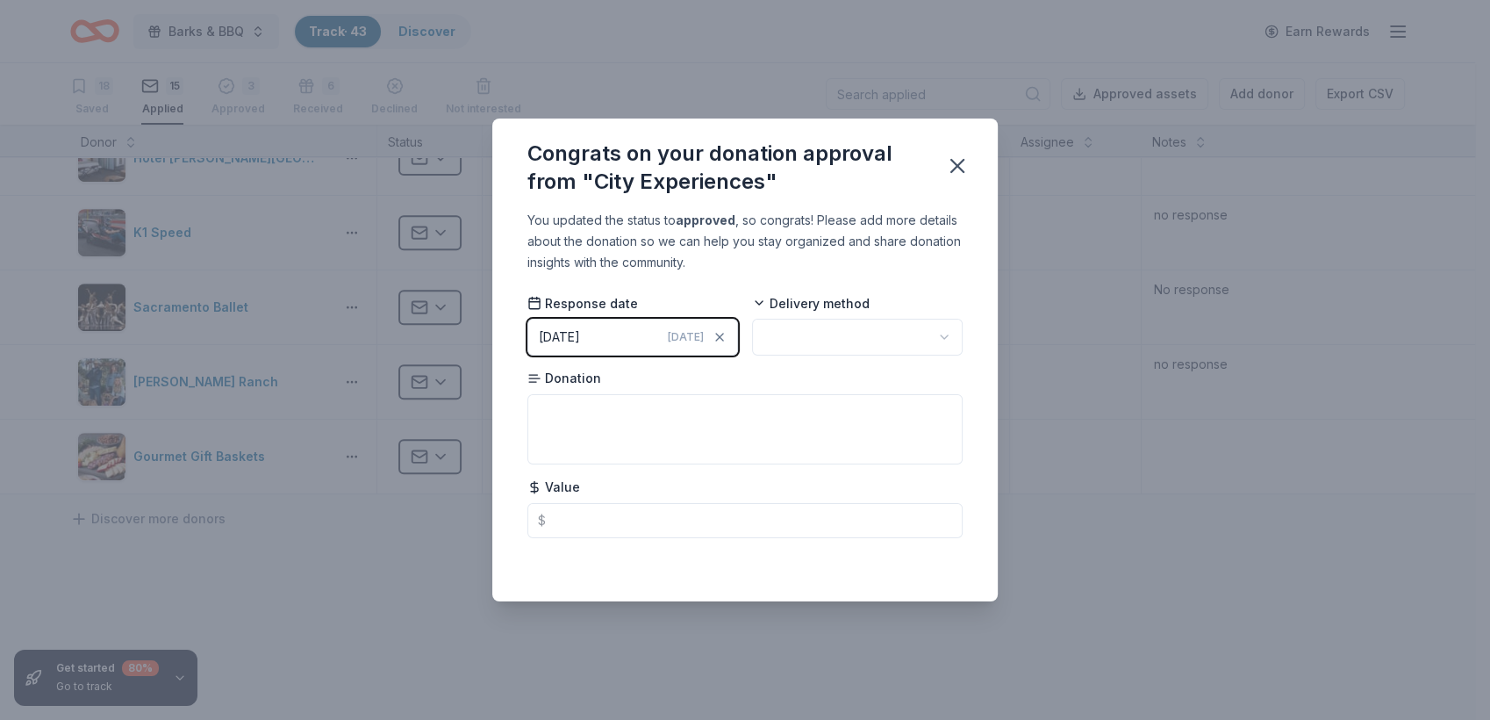
click at [829, 329] on html "Barks & BBQ Track · 43 Discover Earn Rewards 18 Saved 15 Applied 3 Approved 6 R…" at bounding box center [745, 360] width 1490 height 720
click at [949, 168] on icon "button" at bounding box center [957, 166] width 25 height 25
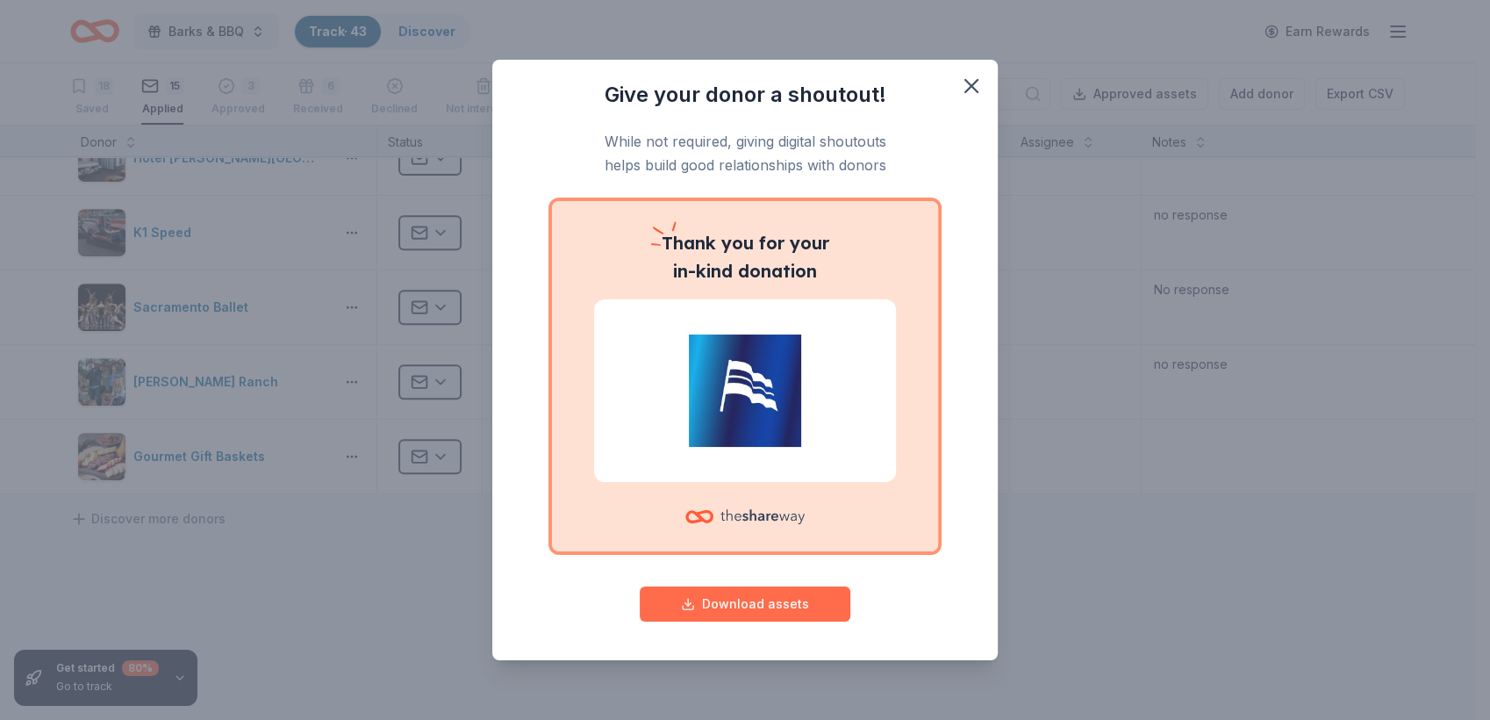
click at [812, 606] on button "Download assets" at bounding box center [745, 603] width 211 height 35
click at [978, 88] on icon "button" at bounding box center [971, 86] width 25 height 25
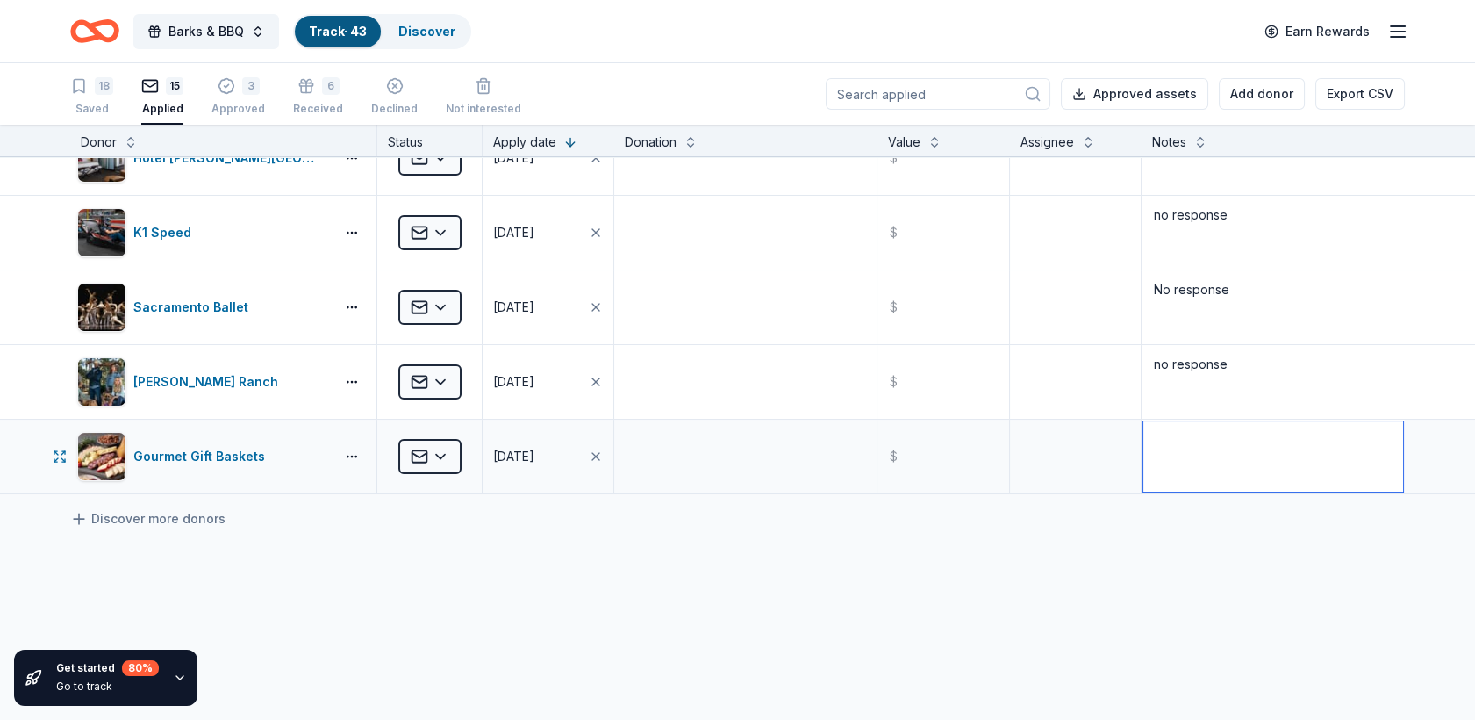
click at [1191, 452] on textarea at bounding box center [1273, 456] width 260 height 70
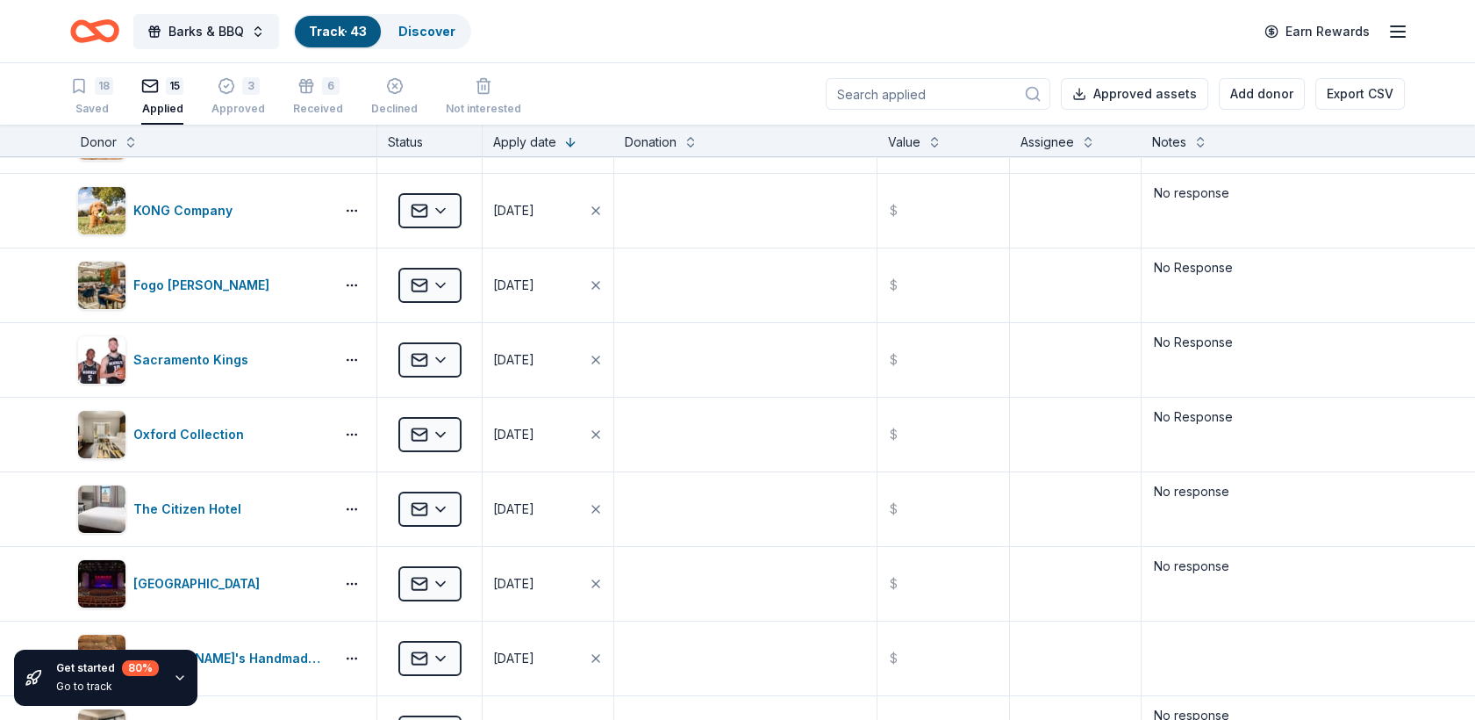
scroll to position [0, 0]
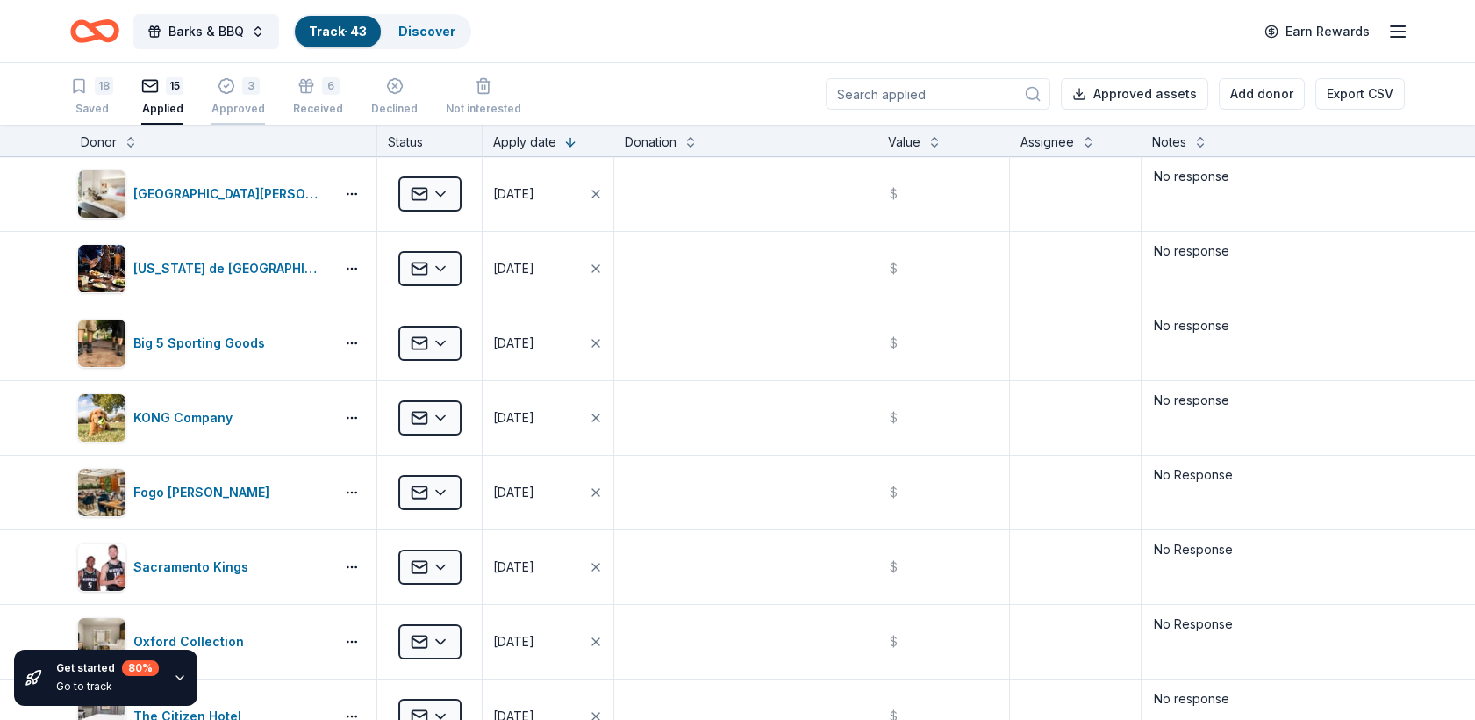
type textarea "No response"
click at [233, 87] on div "3" at bounding box center [238, 78] width 54 height 18
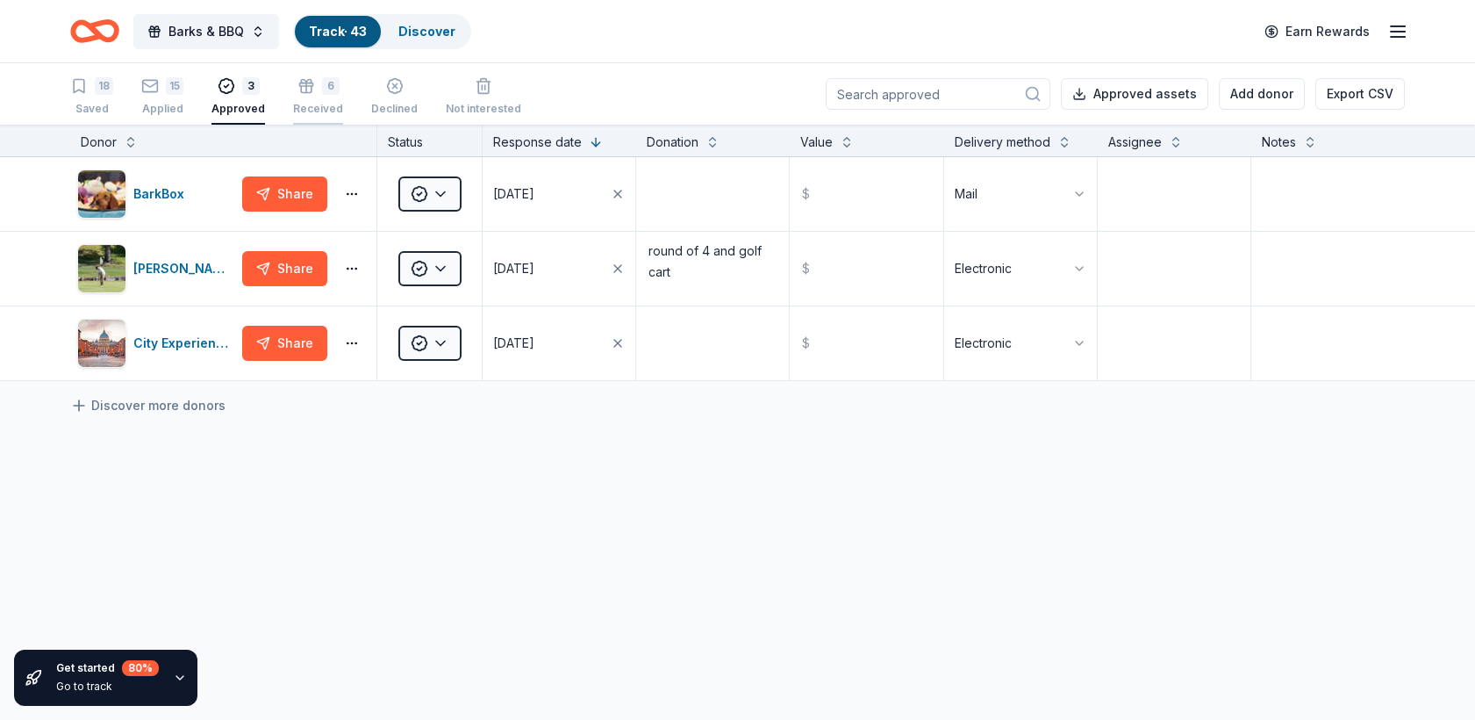
click at [336, 98] on div "6 Received" at bounding box center [318, 96] width 50 height 39
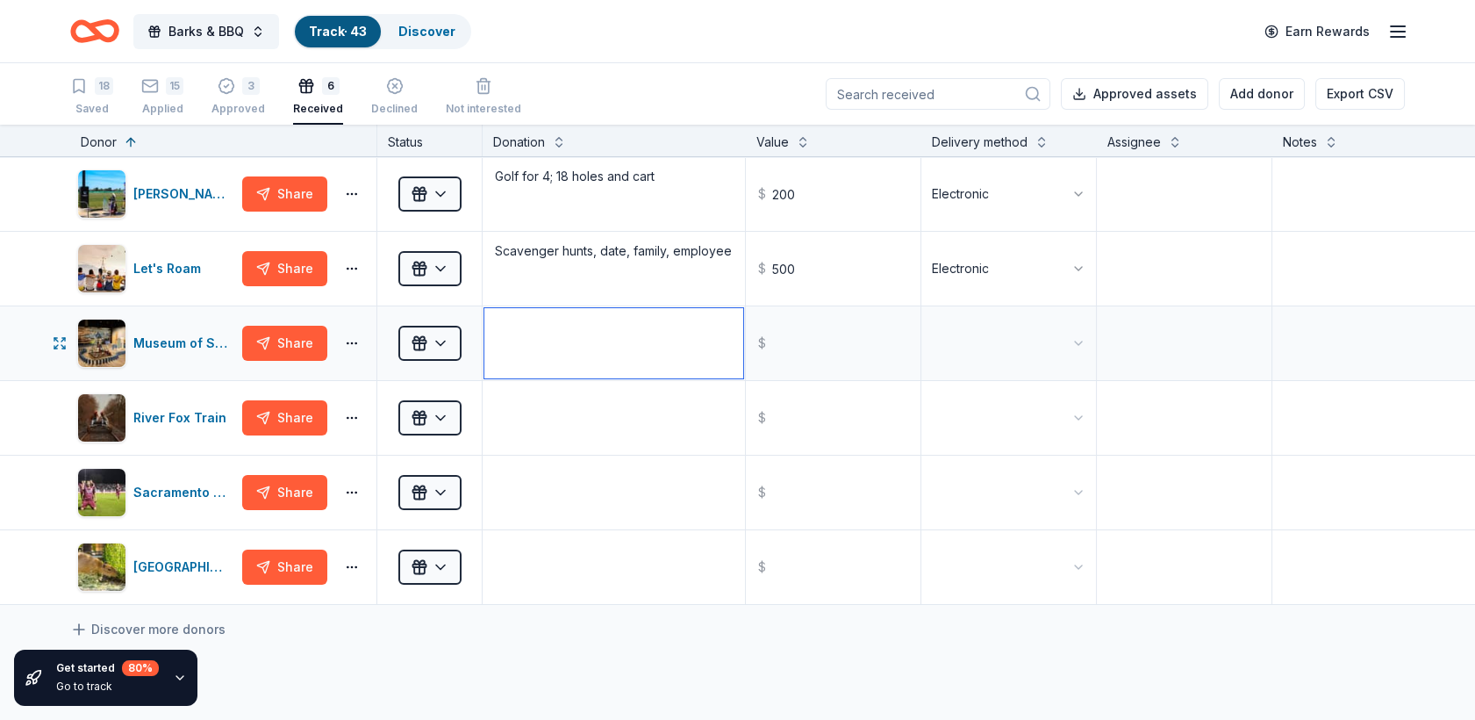
click at [562, 340] on textarea at bounding box center [613, 343] width 259 height 70
type textarea "Tickets"
click at [568, 423] on textarea at bounding box center [613, 418] width 259 height 70
type textarea "Tickets"
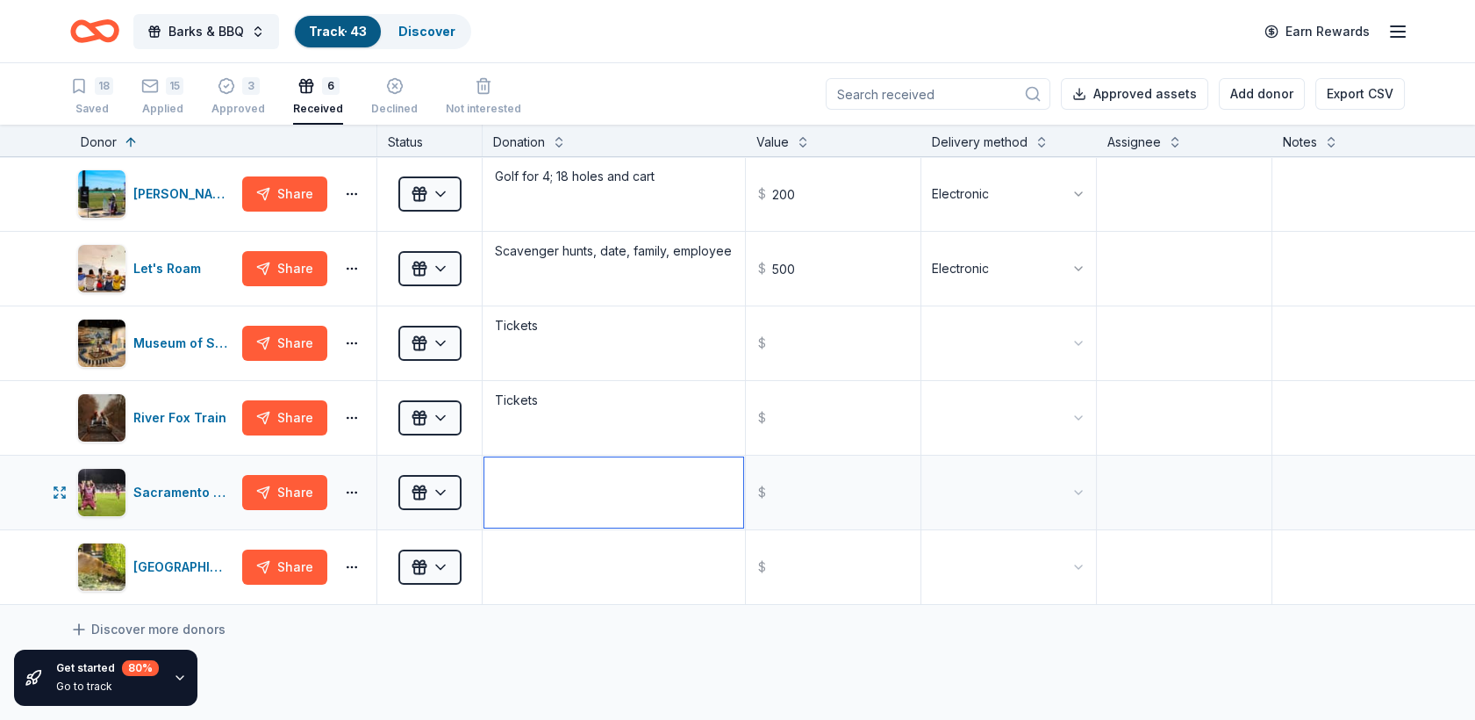
click at [535, 497] on textarea at bounding box center [613, 492] width 259 height 70
type textarea "Tickets"
click at [542, 557] on textarea at bounding box center [613, 567] width 259 height 70
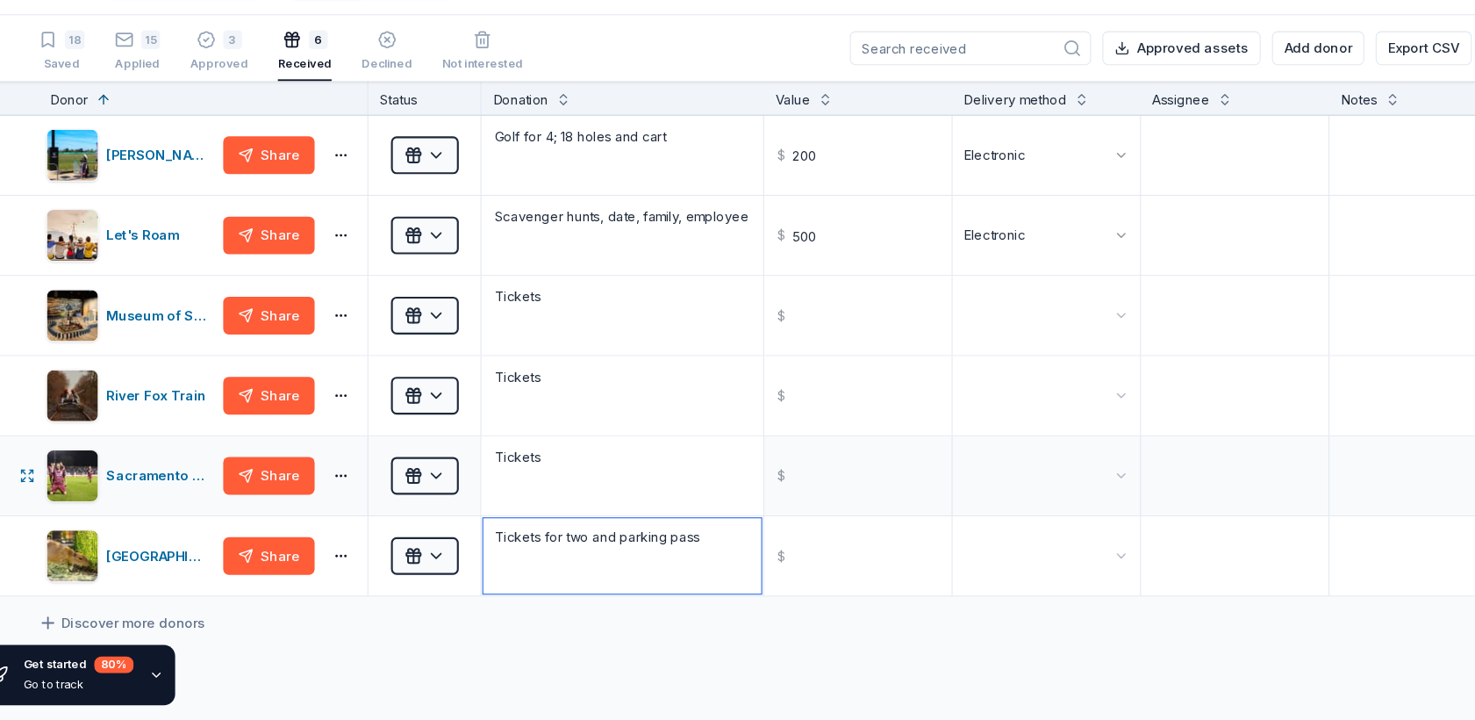
type textarea "Tickets for two and parking pass"
click at [563, 464] on textarea "Tickets" at bounding box center [613, 492] width 259 height 70
type textarea "Tickets for 4"
click at [397, 84] on div "button" at bounding box center [394, 86] width 47 height 18
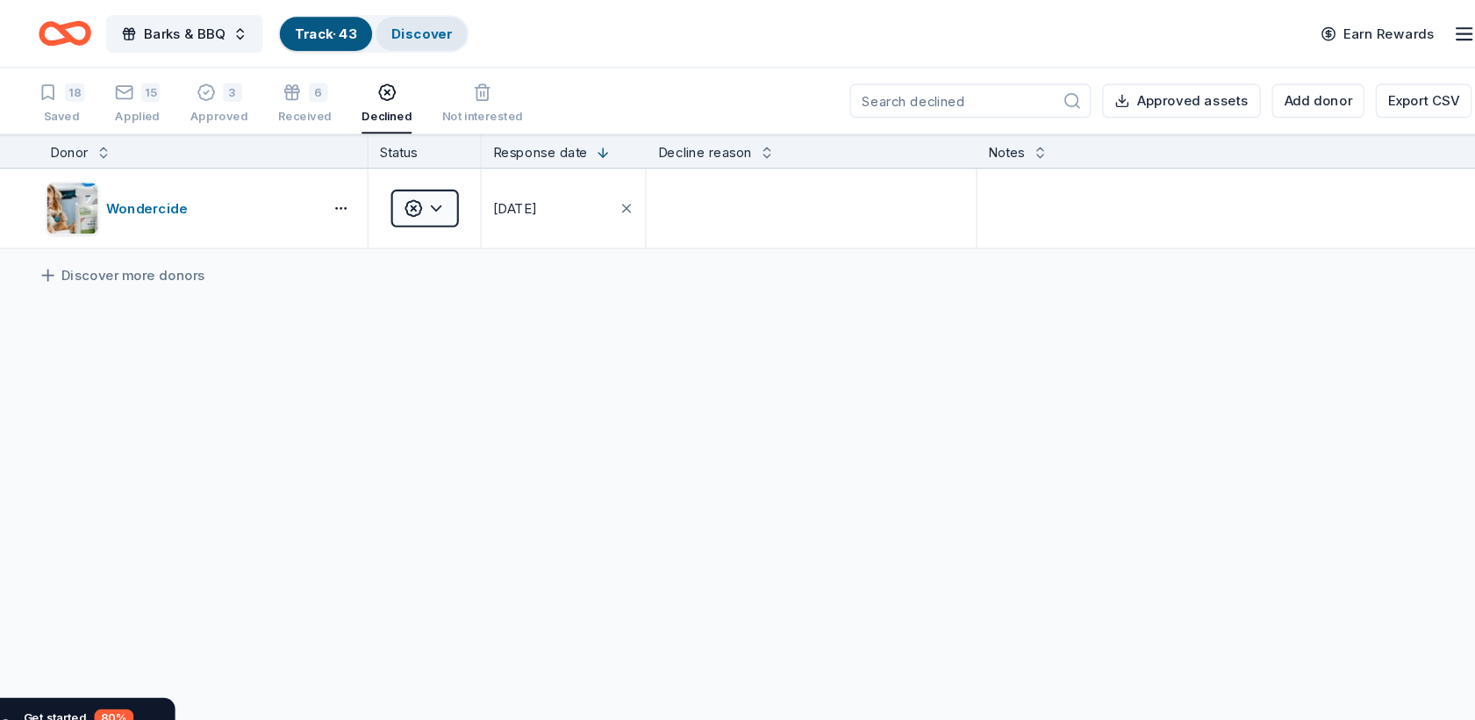
click at [419, 36] on link "Discover" at bounding box center [426, 31] width 57 height 15
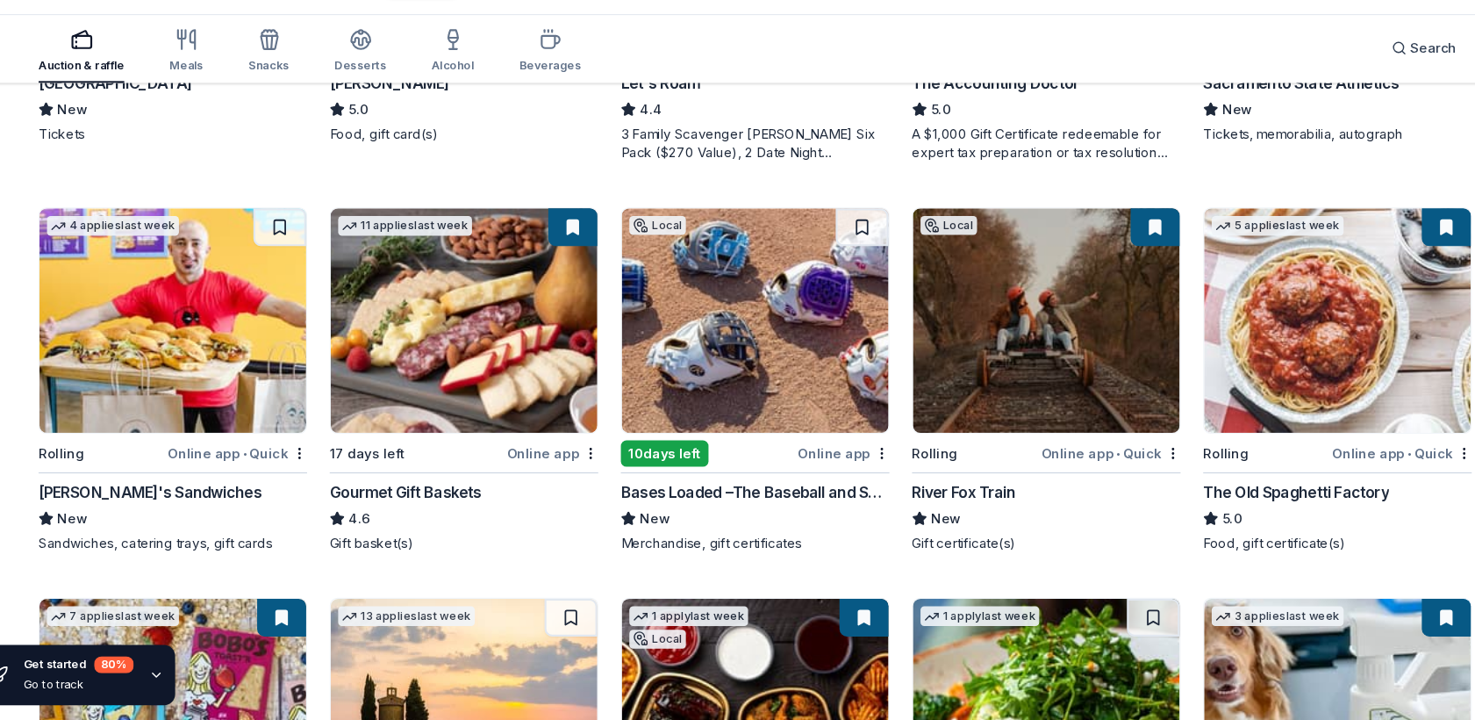
scroll to position [469, 0]
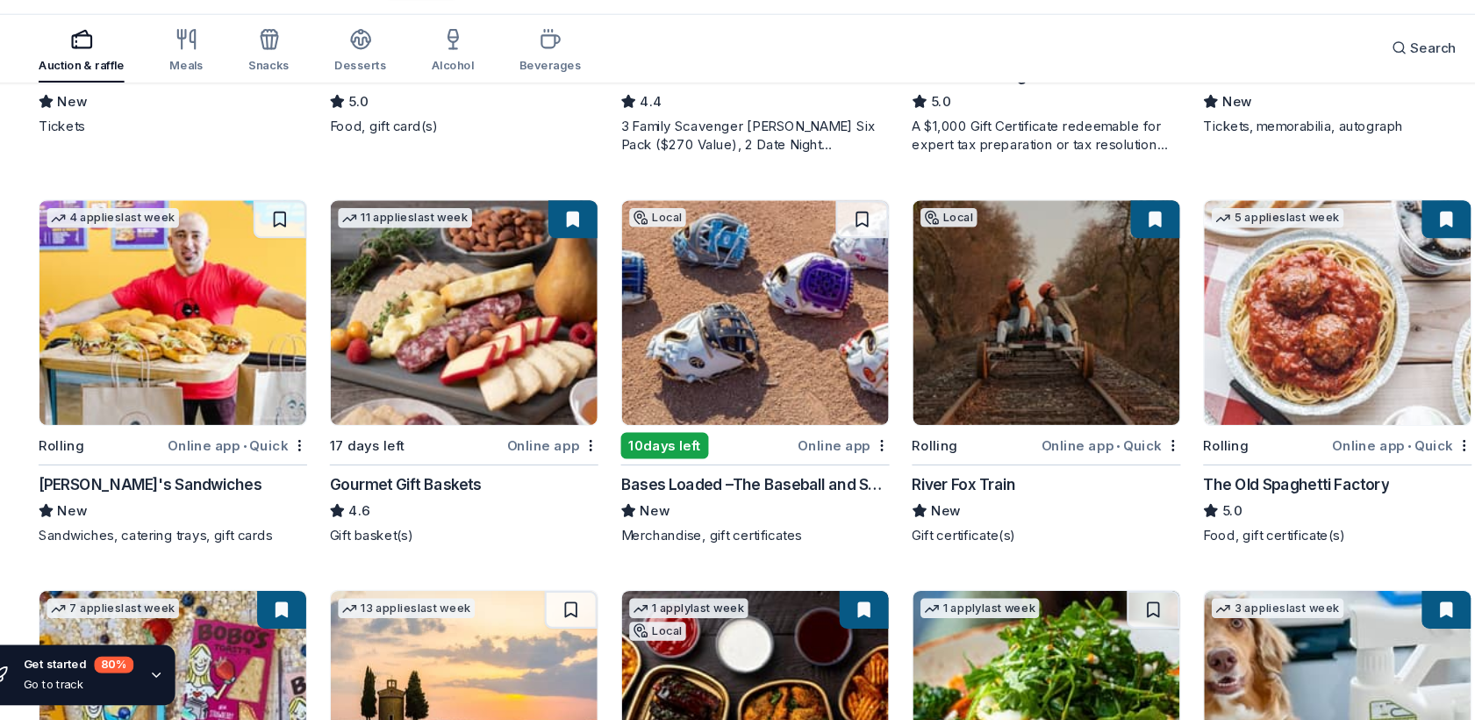
click at [683, 363] on img at bounding box center [737, 340] width 248 height 209
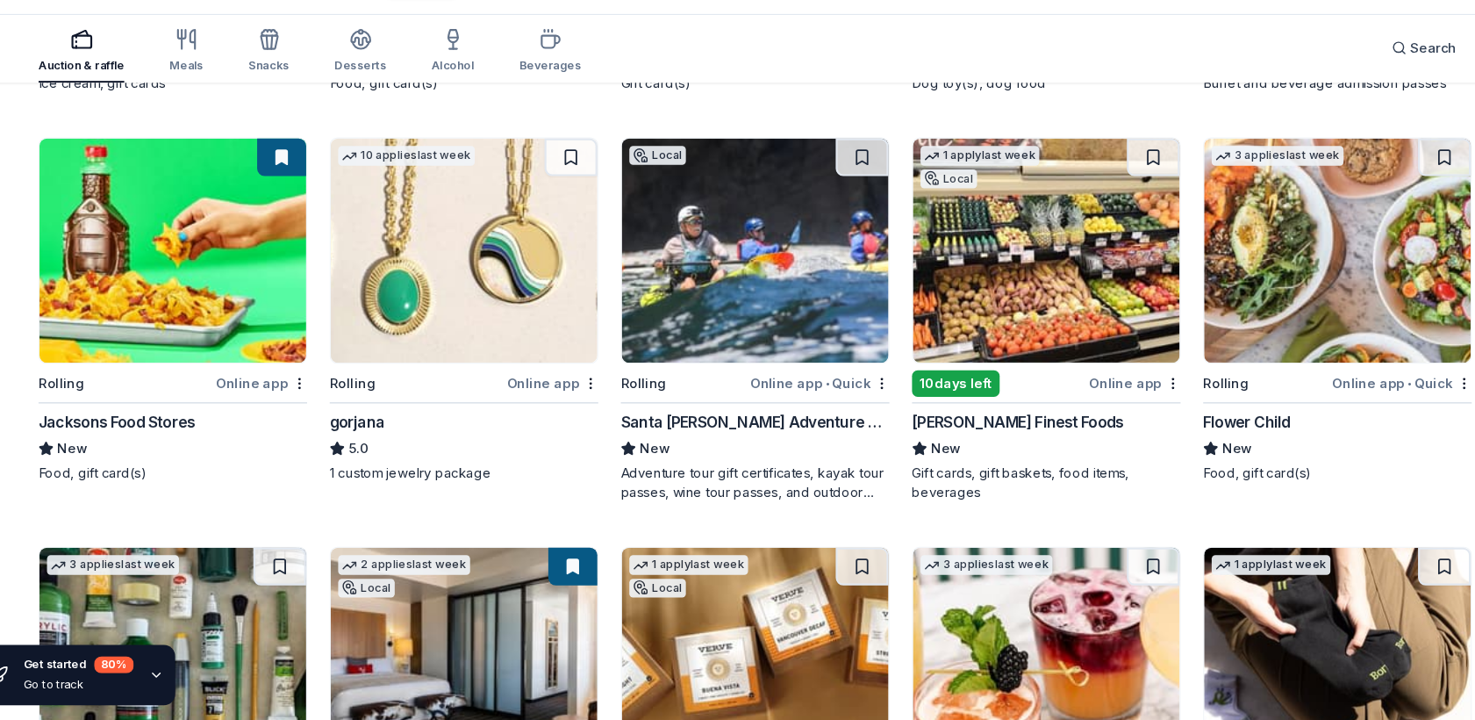
scroll to position [2035, 0]
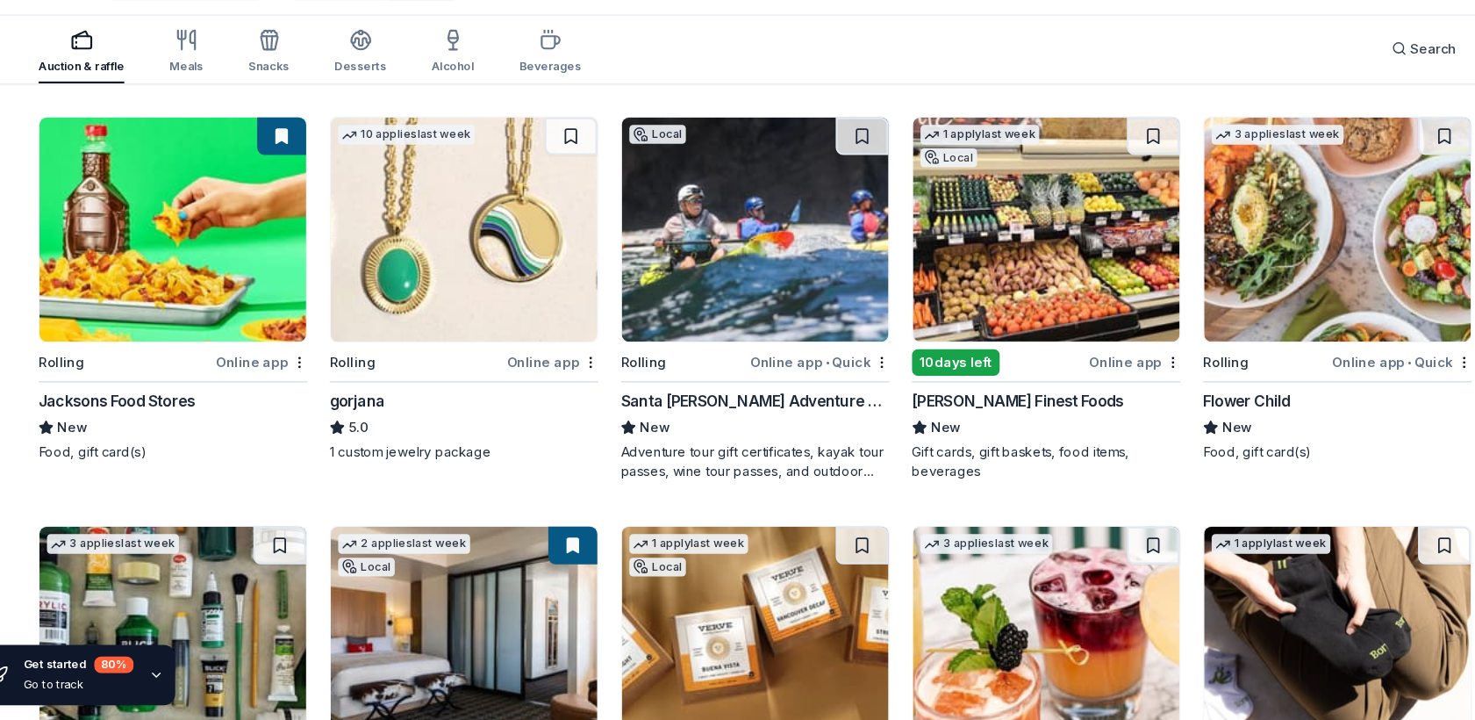
click at [719, 324] on img at bounding box center [737, 262] width 248 height 209
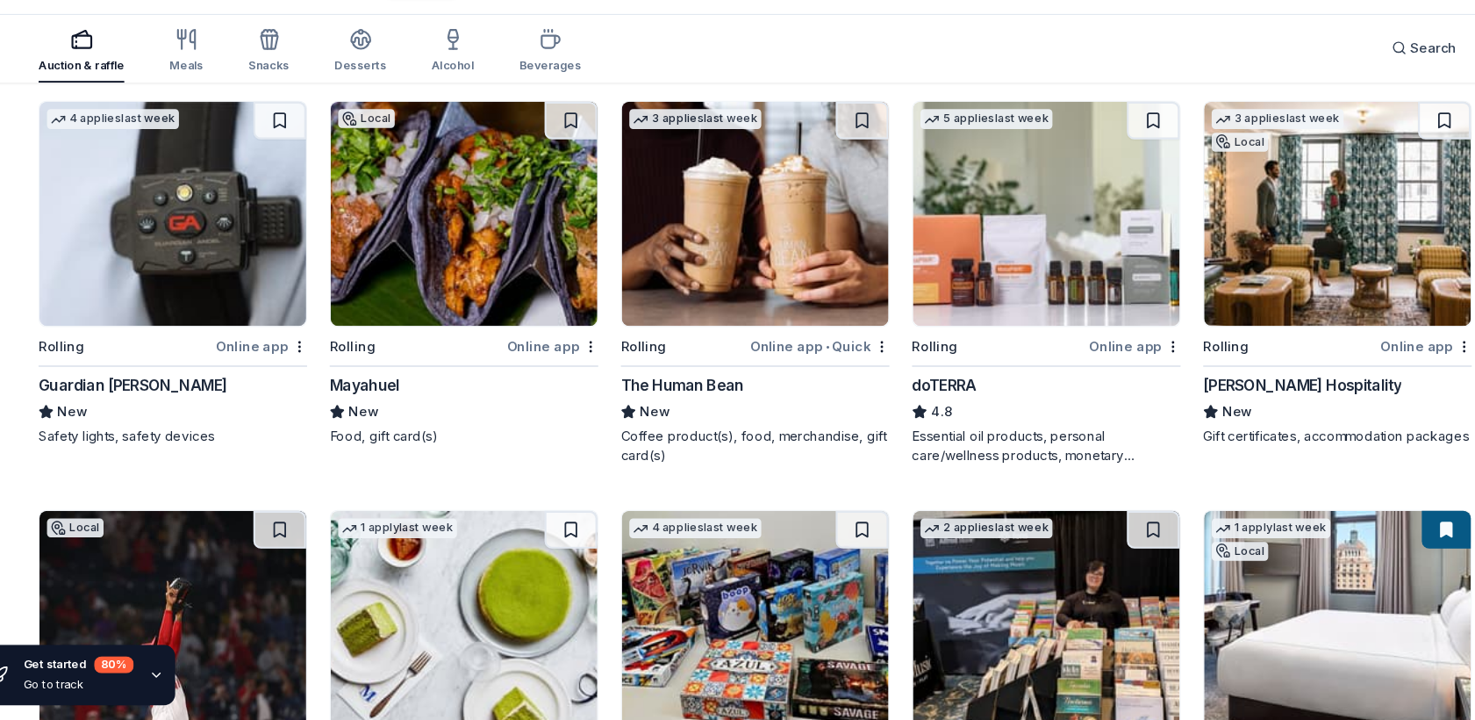
scroll to position [2815, 0]
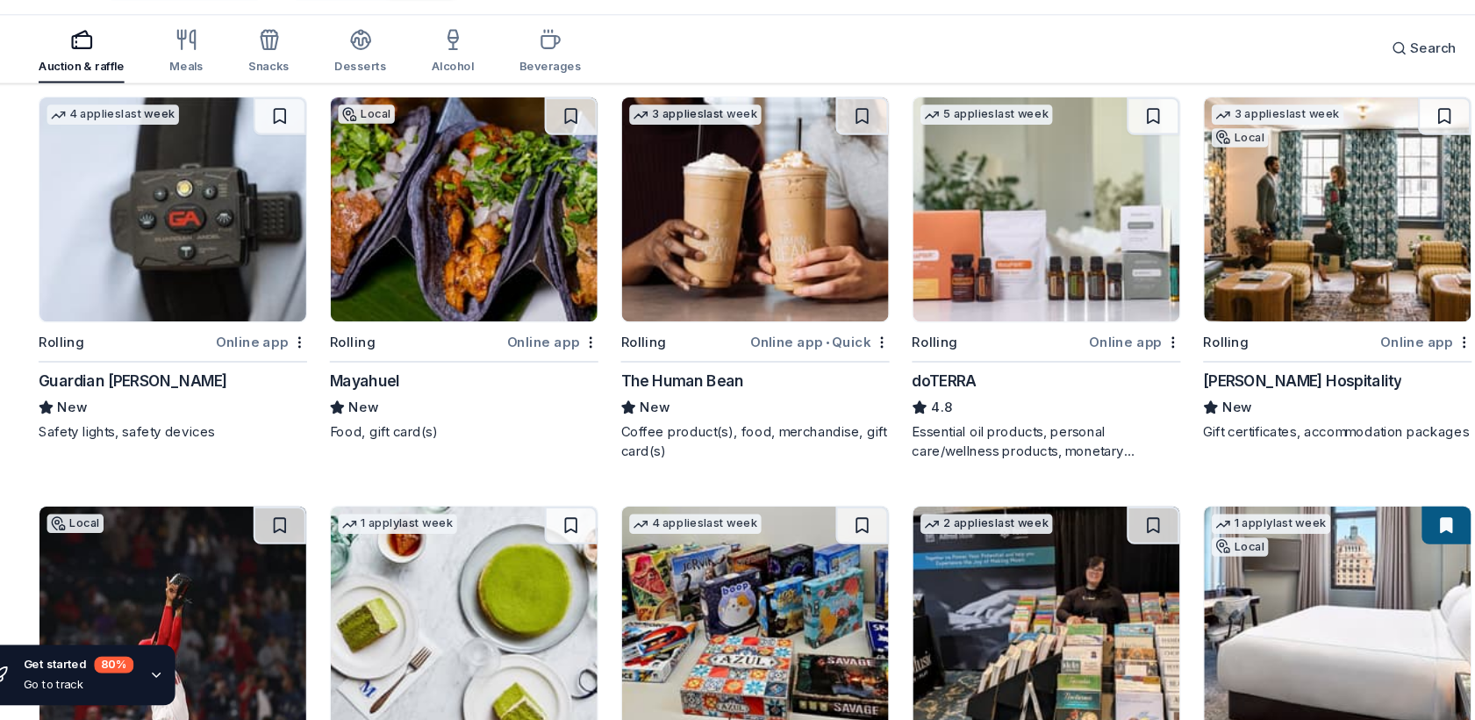
click at [1236, 317] on img at bounding box center [1280, 244] width 248 height 209
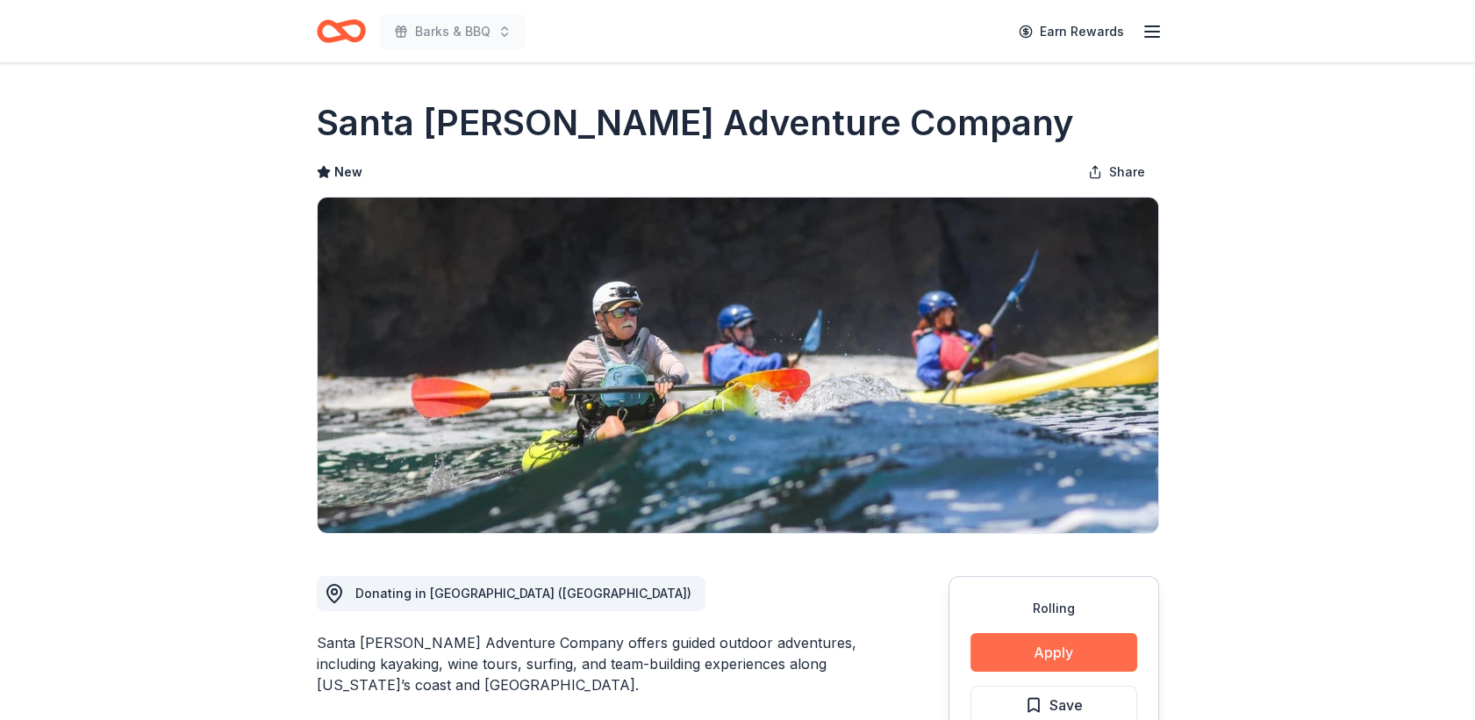
click at [1056, 653] on button "Apply" at bounding box center [1053, 652] width 167 height 39
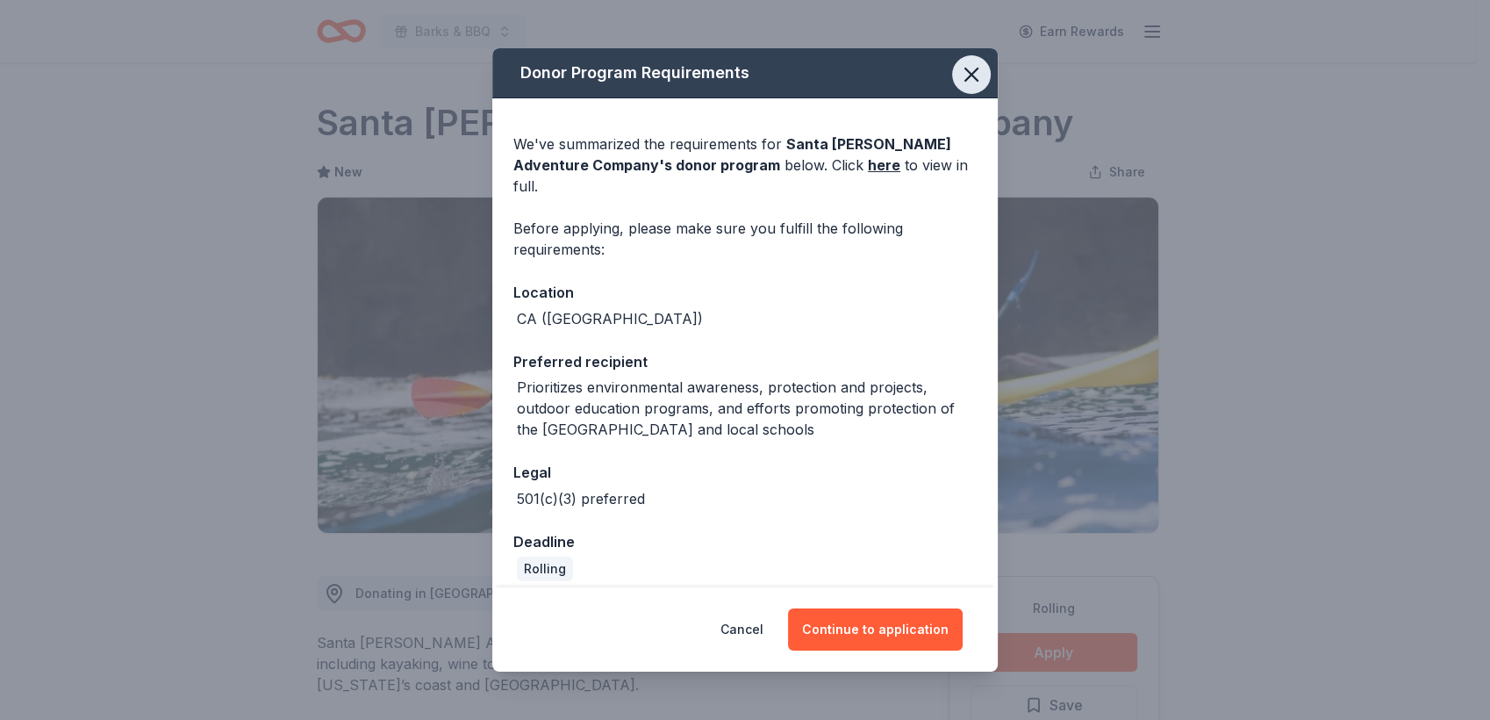
click at [973, 81] on icon "button" at bounding box center [971, 74] width 12 height 12
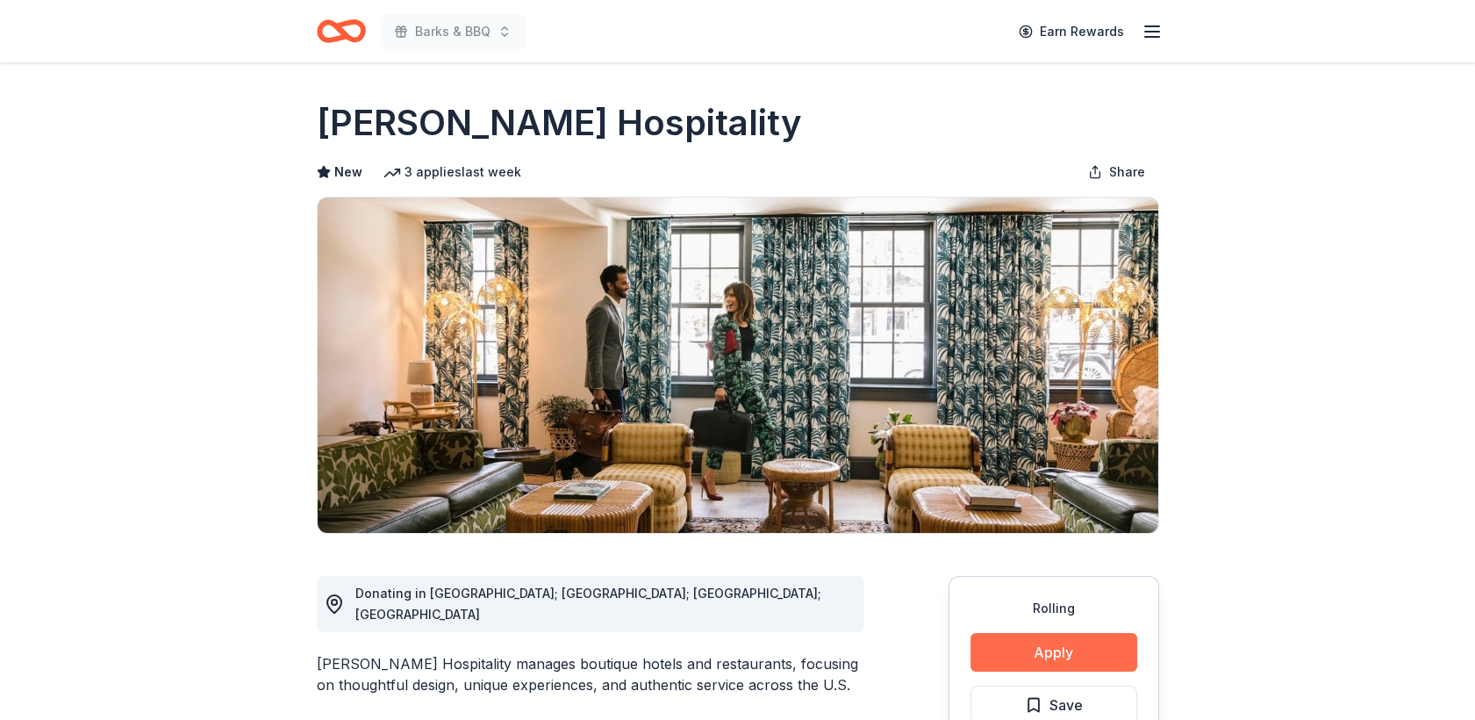
click at [1042, 659] on button "Apply" at bounding box center [1053, 652] width 167 height 39
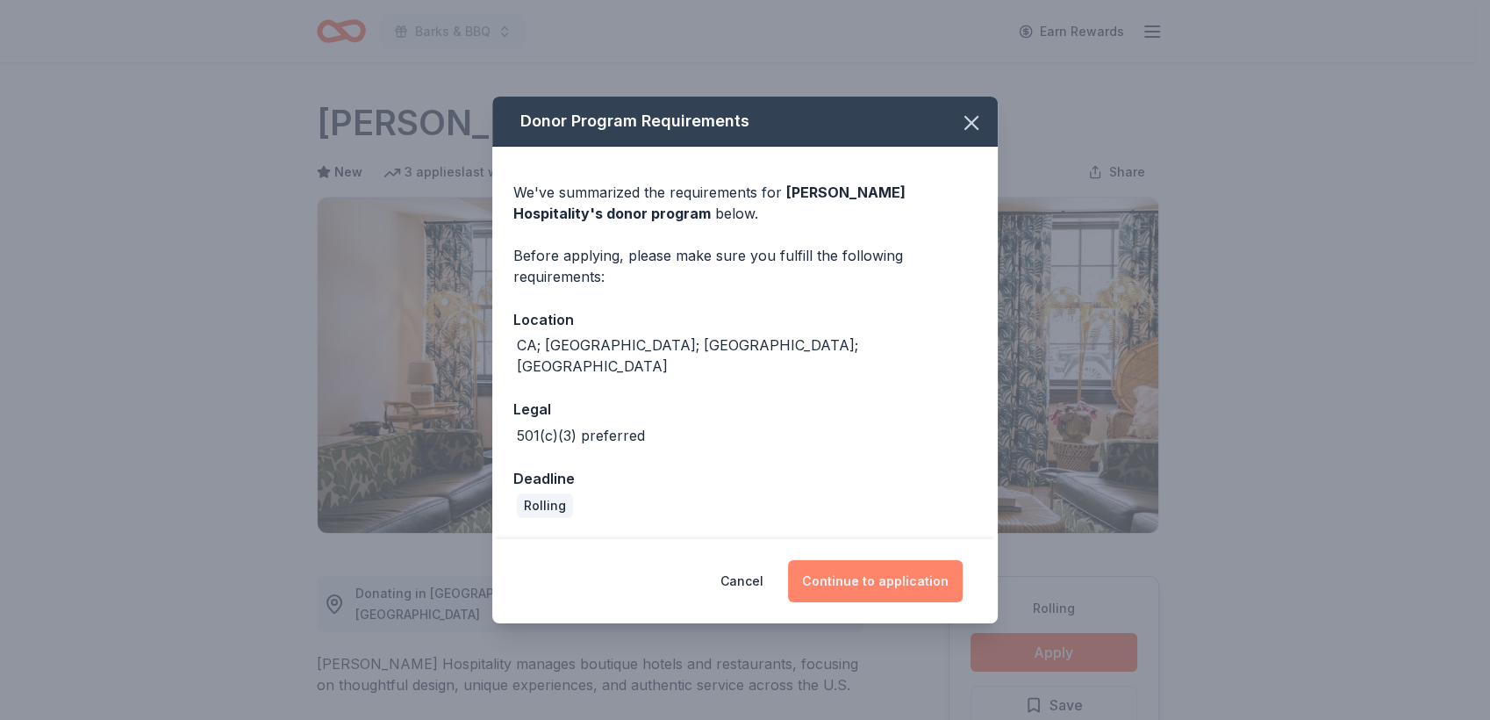
click at [841, 576] on button "Continue to application" at bounding box center [875, 581] width 175 height 42
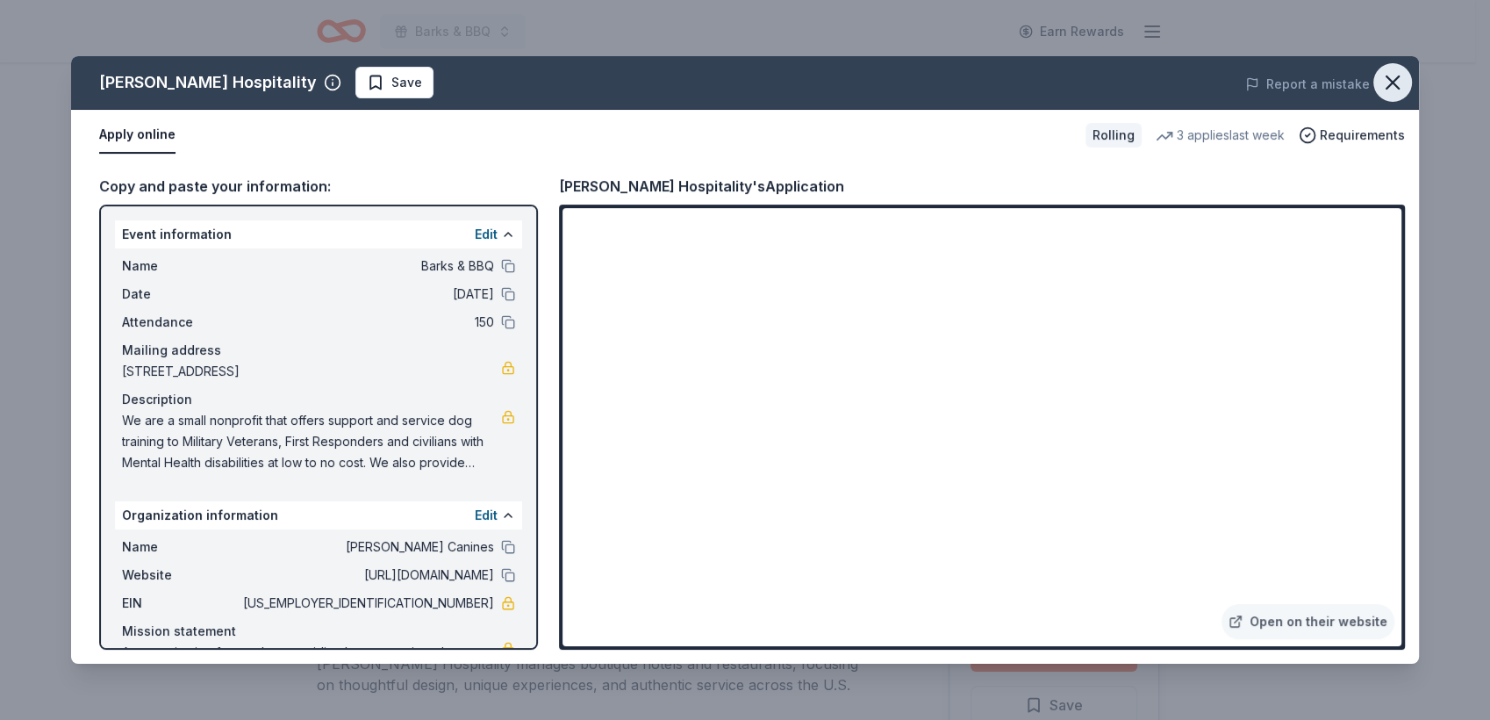
click at [1395, 88] on icon "button" at bounding box center [1392, 82] width 25 height 25
